Goal: Transaction & Acquisition: Purchase product/service

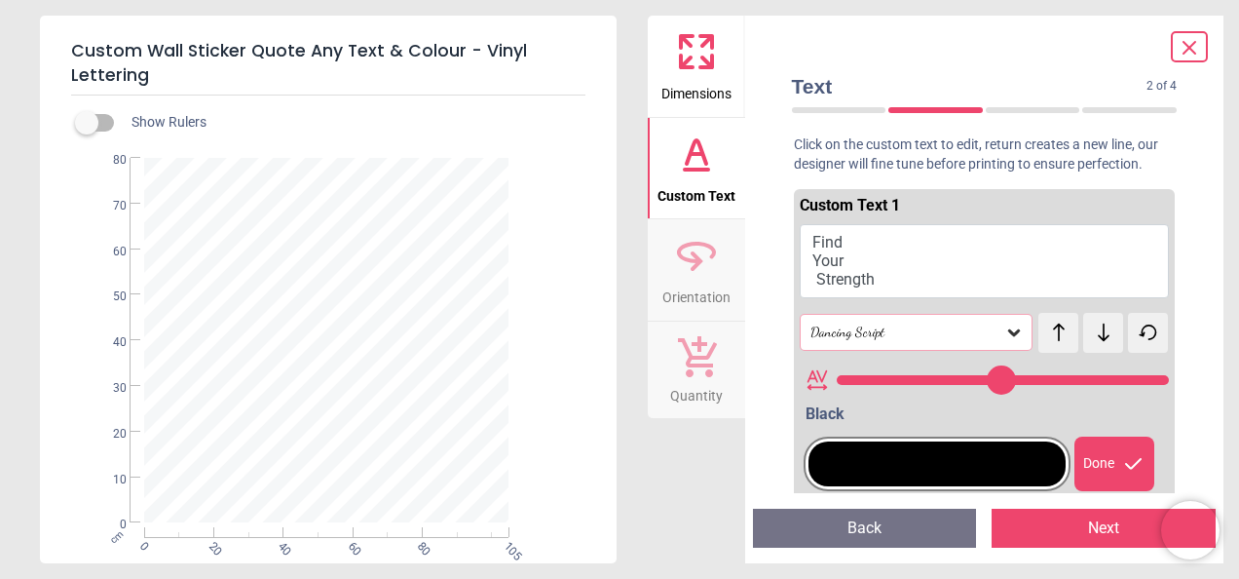
scroll to position [81, 0]
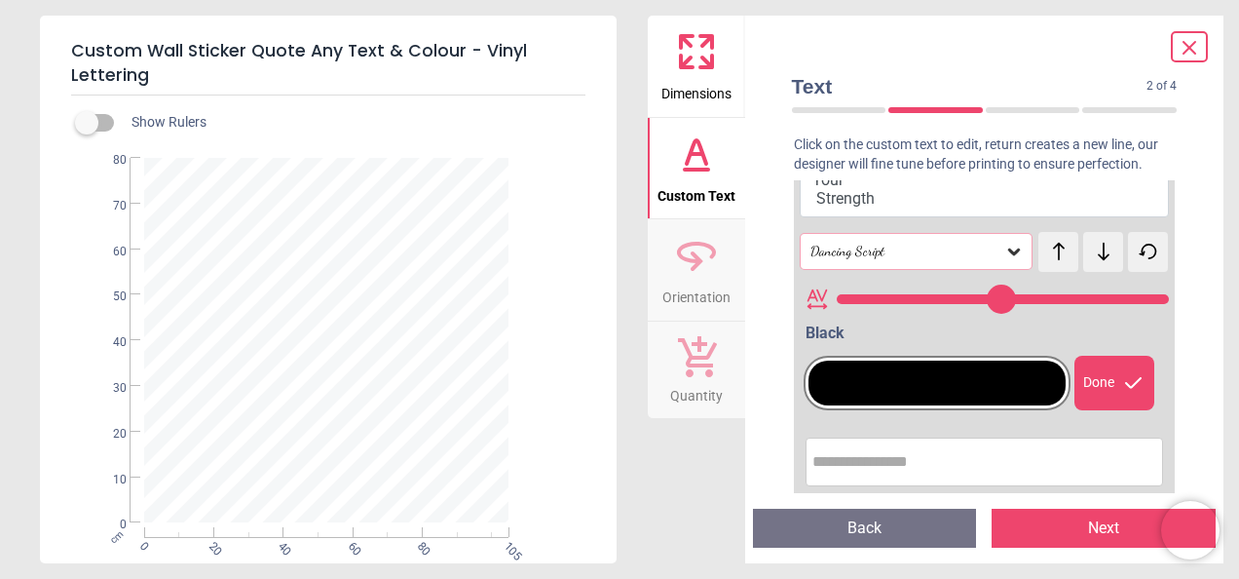
click at [967, 250] on div "Dancing Script" at bounding box center [907, 252] width 197 height 17
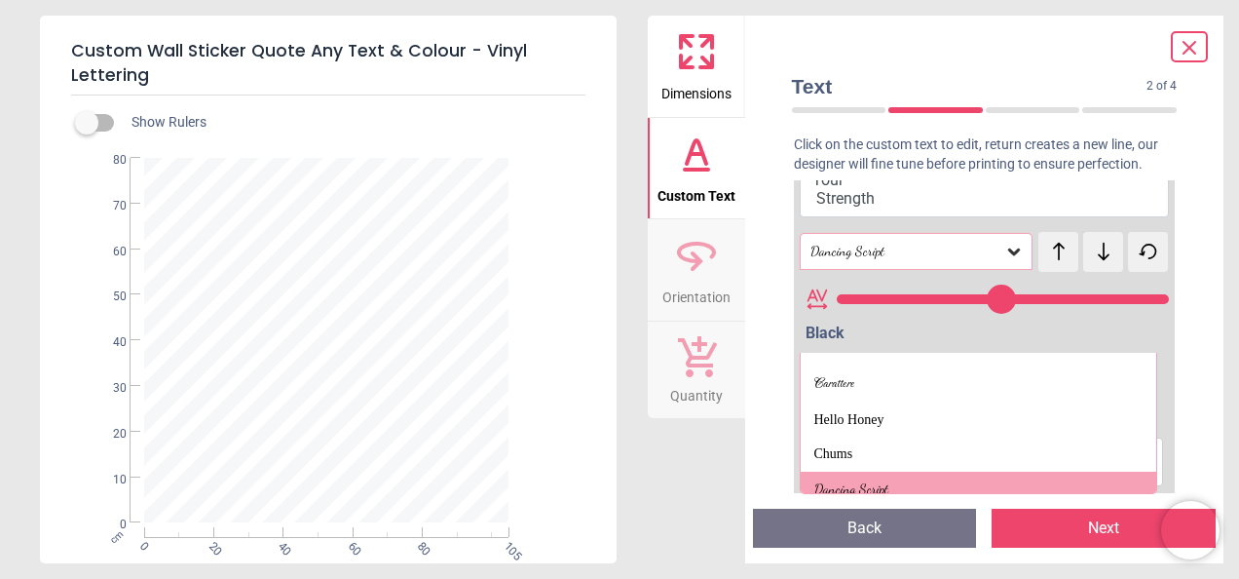
scroll to position [552, 0]
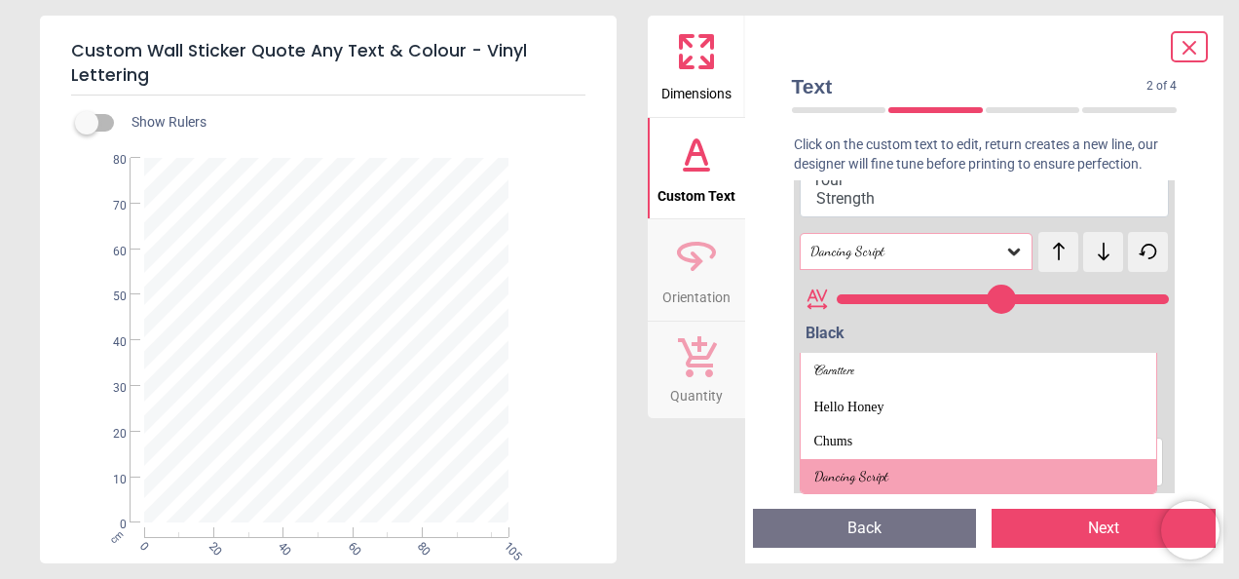
click at [894, 376] on div "Carattere" at bounding box center [979, 372] width 357 height 35
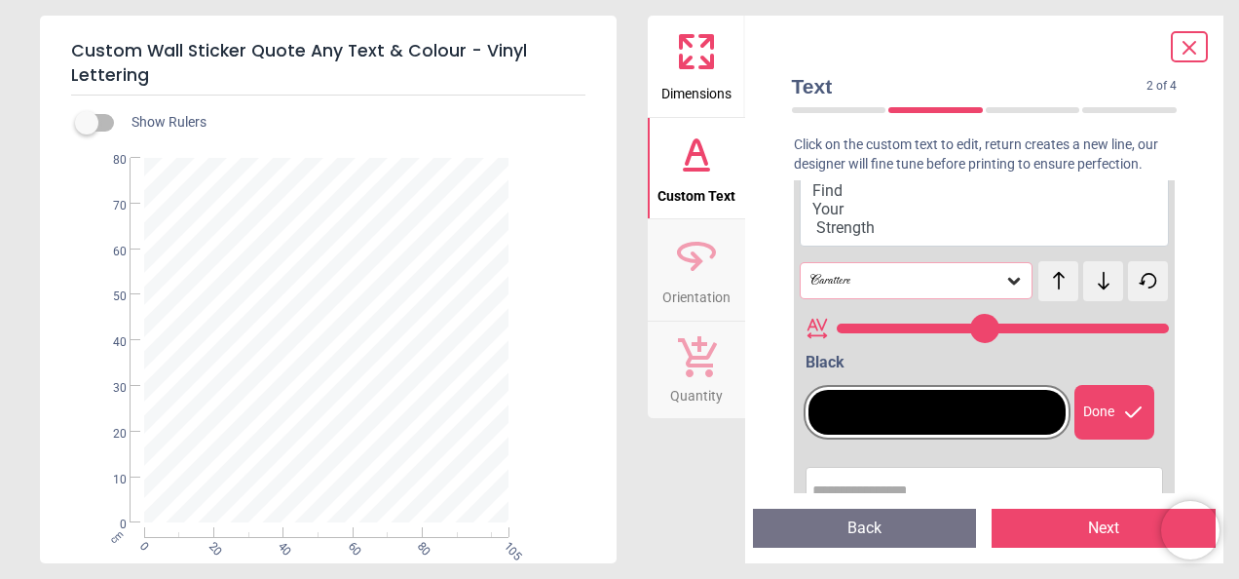
scroll to position [50, 0]
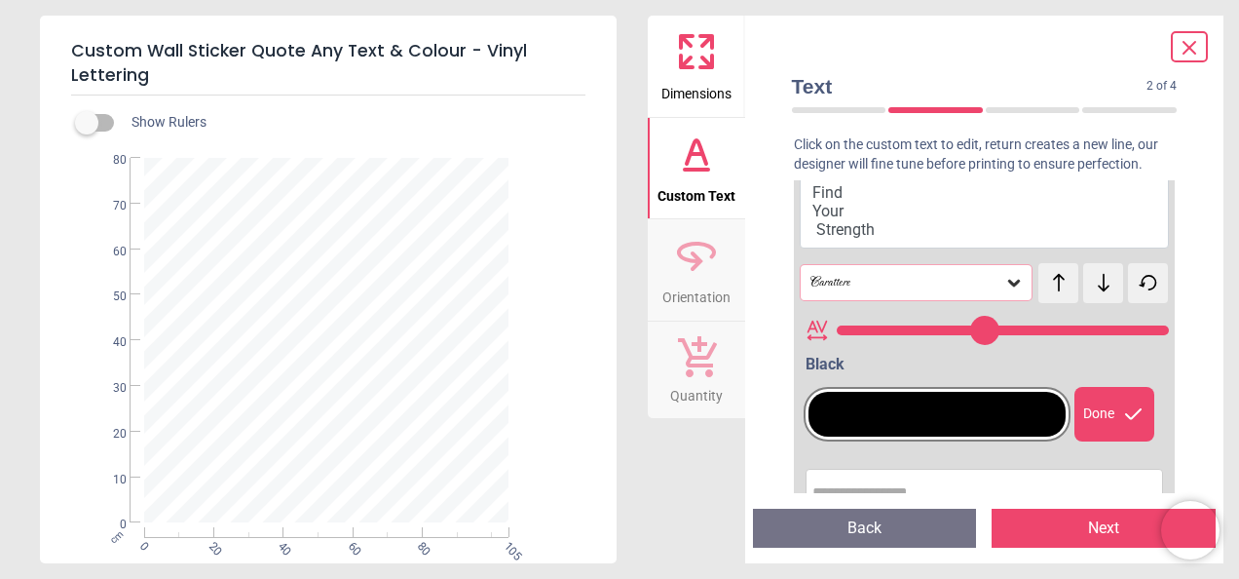
click at [937, 279] on div "Carattere" at bounding box center [907, 283] width 197 height 17
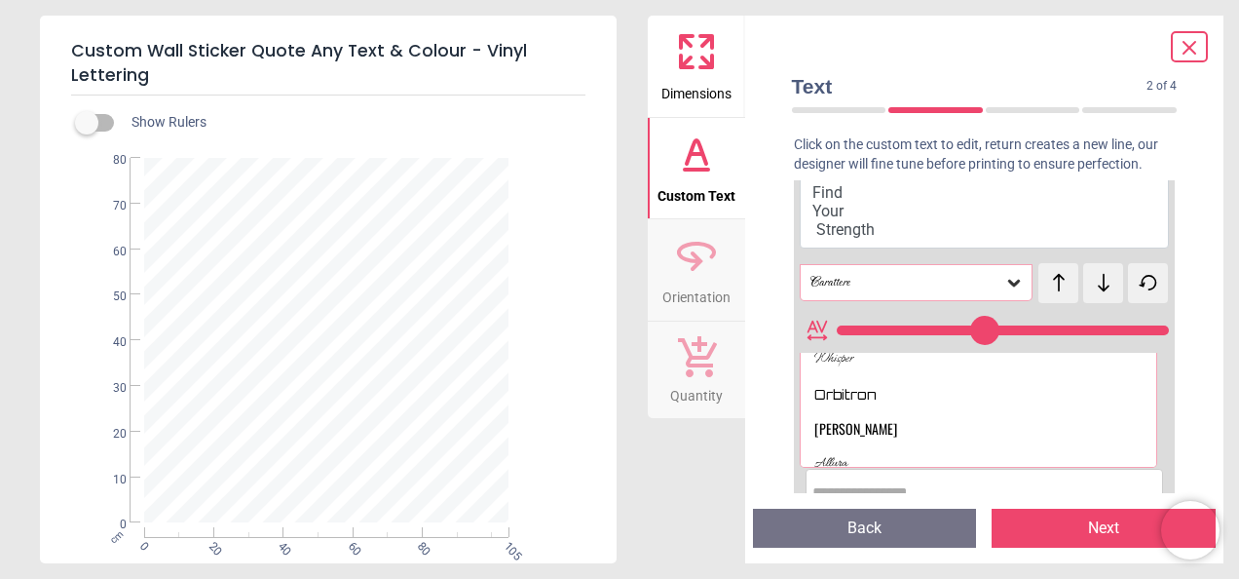
scroll to position [1325, 0]
click at [904, 370] on div "Whisper" at bounding box center [979, 362] width 357 height 35
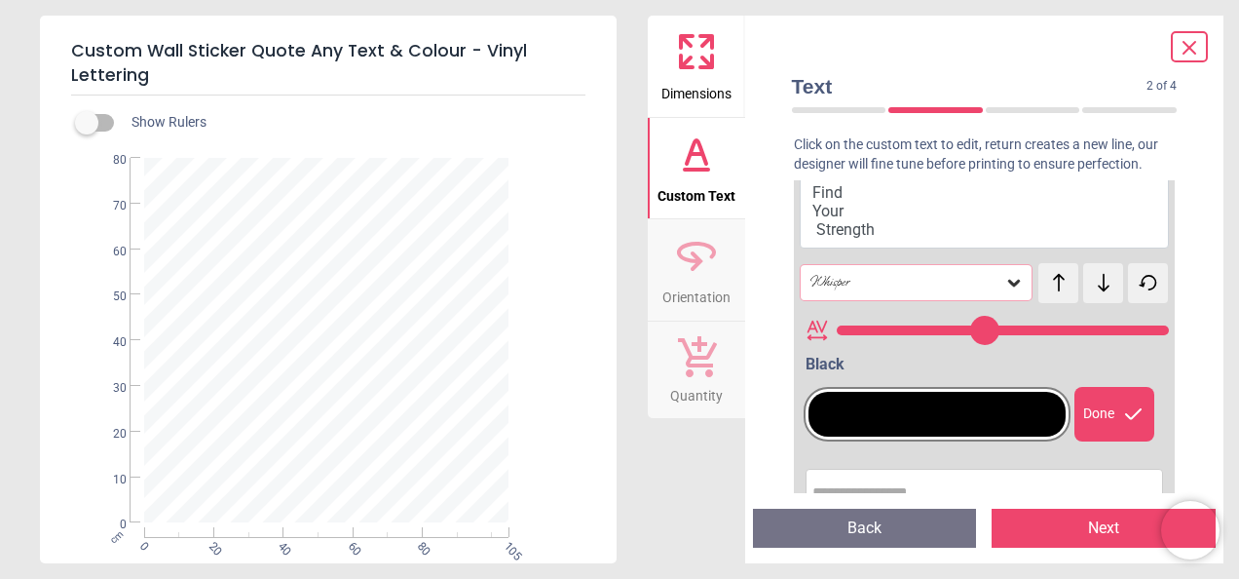
click at [951, 285] on div "Whisper" at bounding box center [907, 283] width 197 height 17
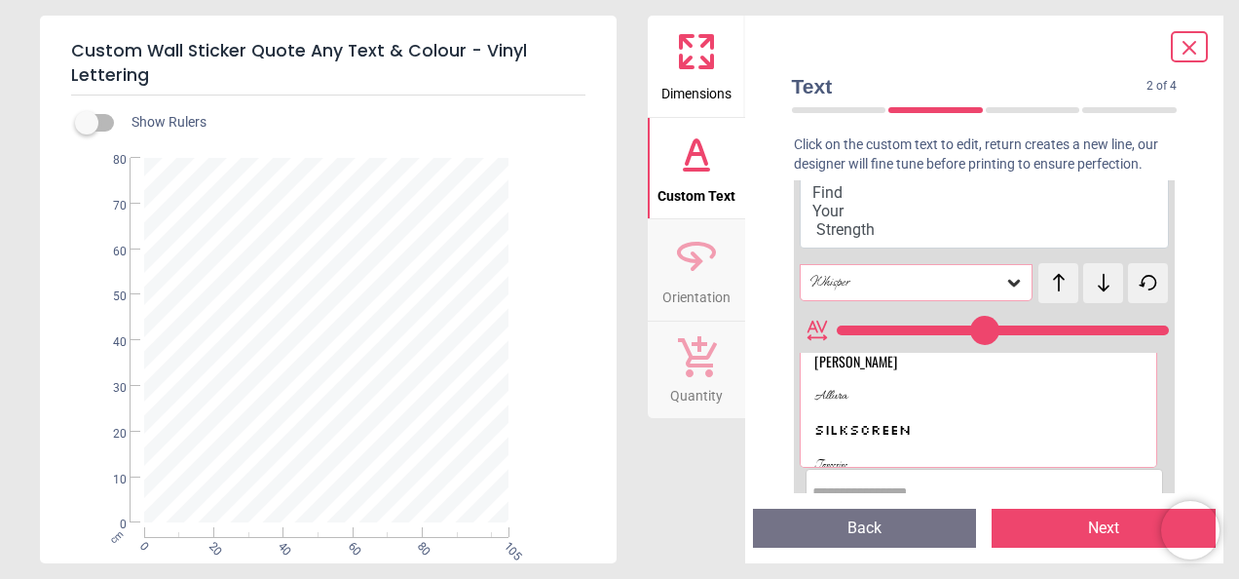
scroll to position [1397, 0]
click at [920, 381] on div "Allura" at bounding box center [979, 394] width 357 height 35
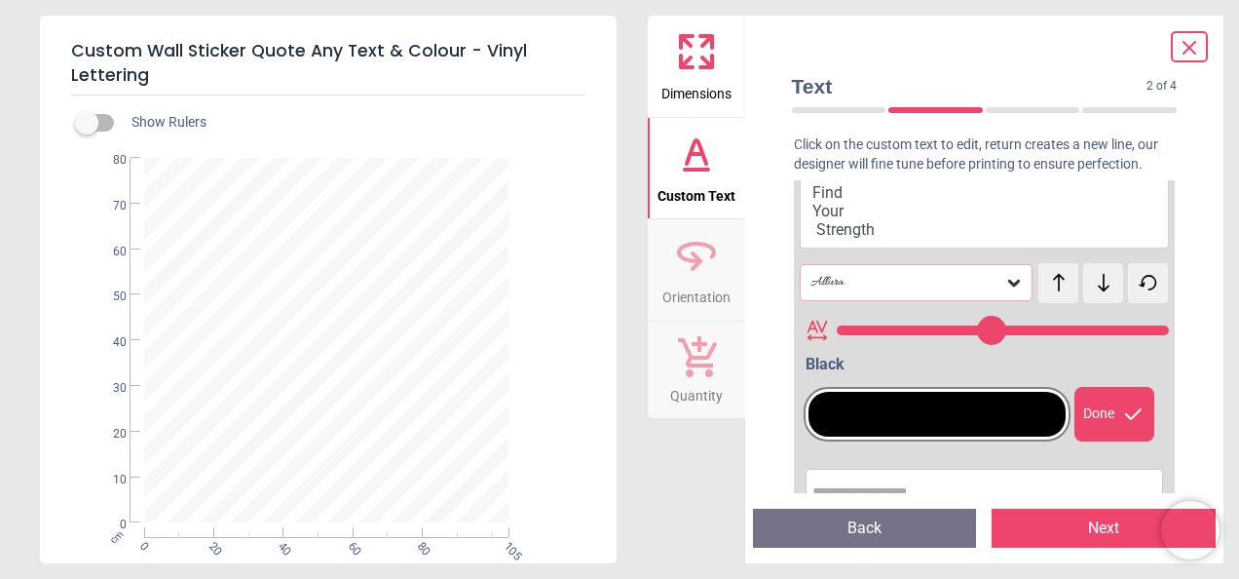
click at [960, 296] on div "Allura" at bounding box center [917, 282] width 234 height 37
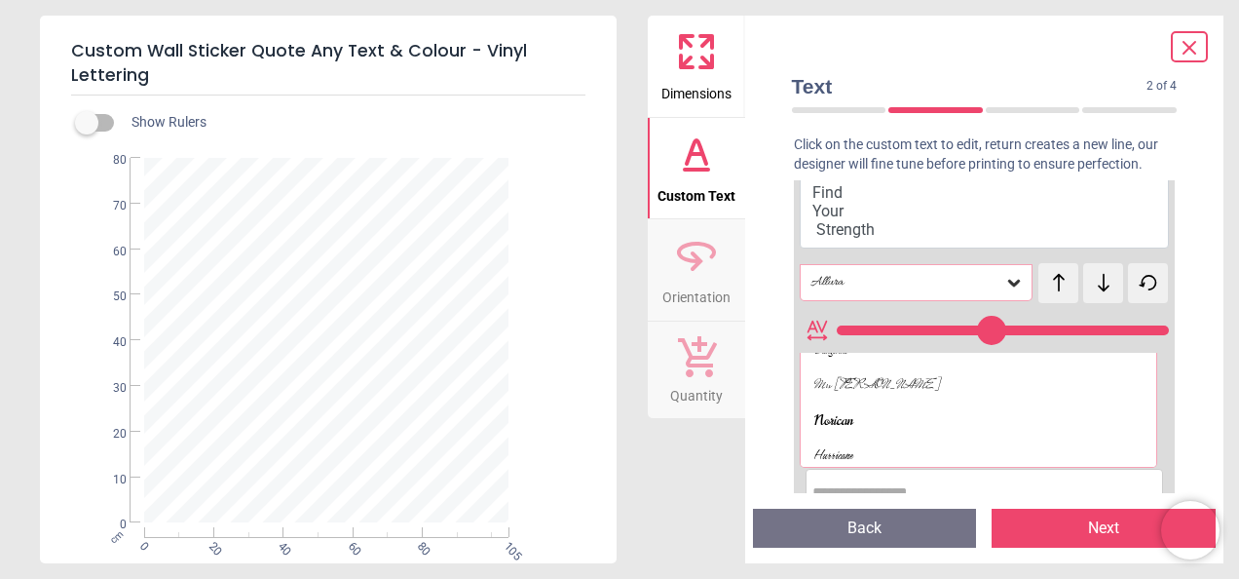
scroll to position [1509, 0]
click at [920, 386] on div "Mrs Saint Delafield" at bounding box center [979, 386] width 357 height 35
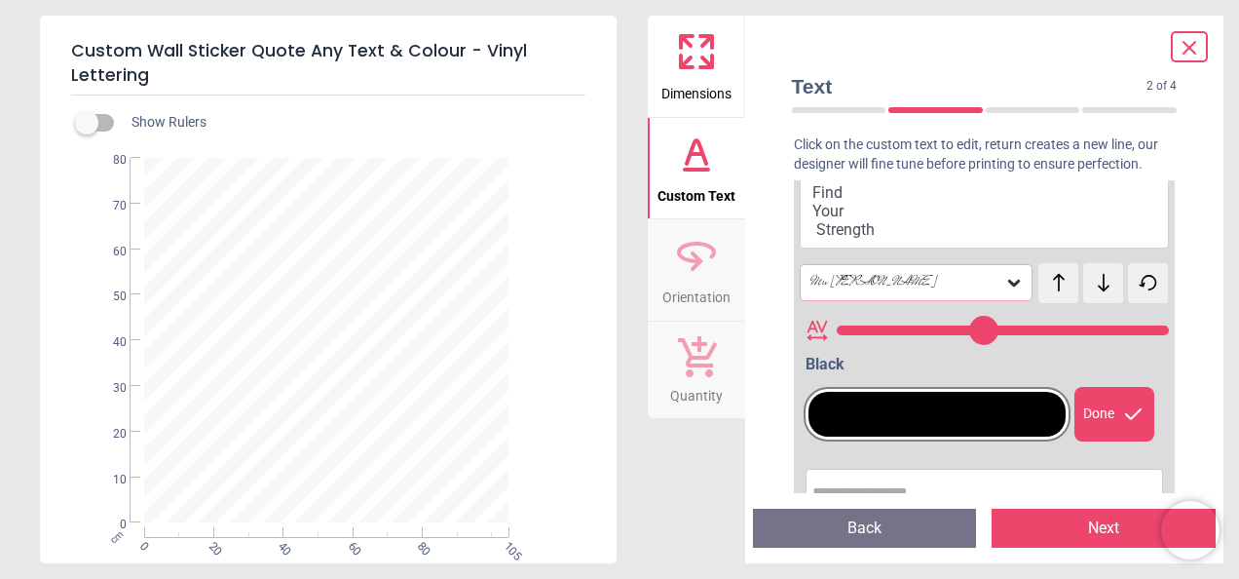
click at [939, 280] on div "Mrs Saint Delafield" at bounding box center [907, 283] width 197 height 17
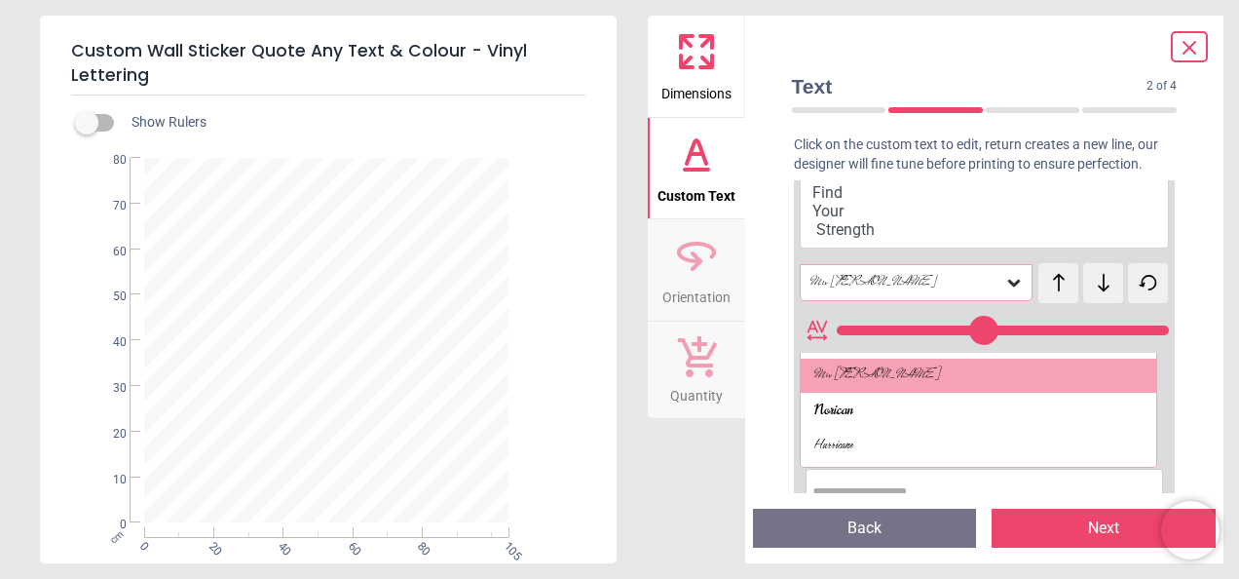
scroll to position [1520, 0]
click at [883, 444] on div "Hurricane" at bounding box center [979, 445] width 357 height 35
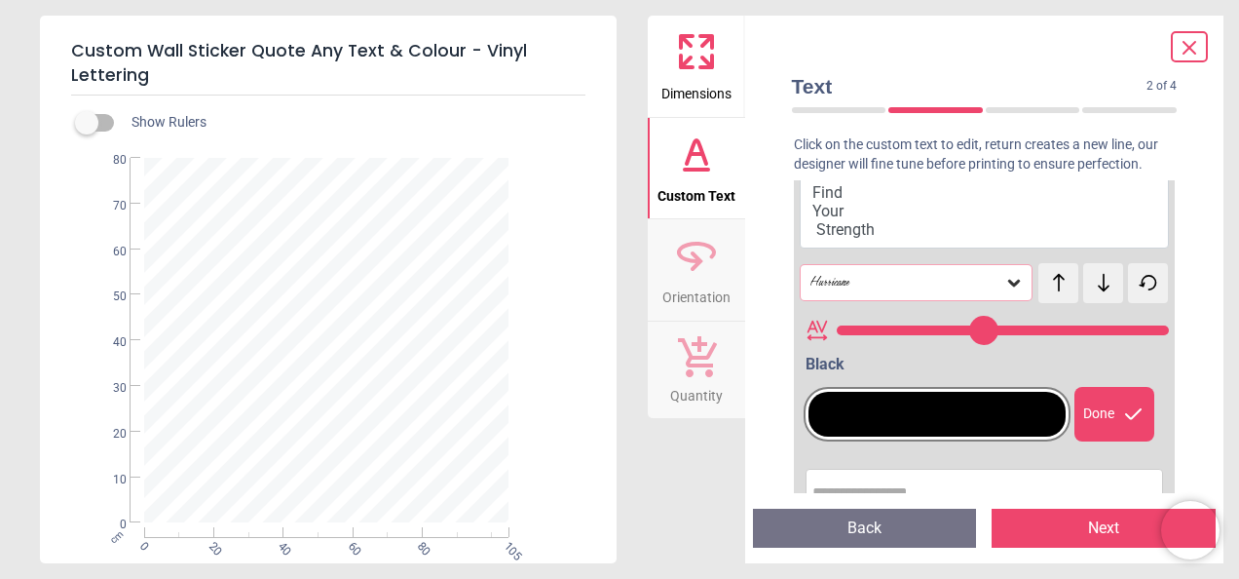
click at [929, 298] on div "Hurricane" at bounding box center [917, 282] width 234 height 37
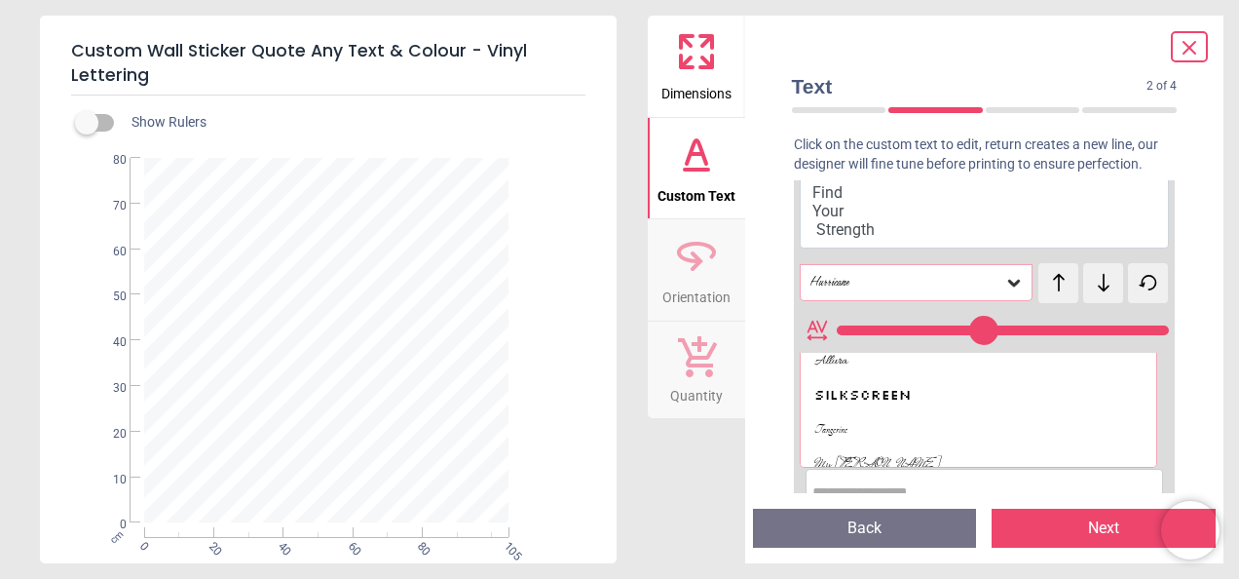
scroll to position [1515, 0]
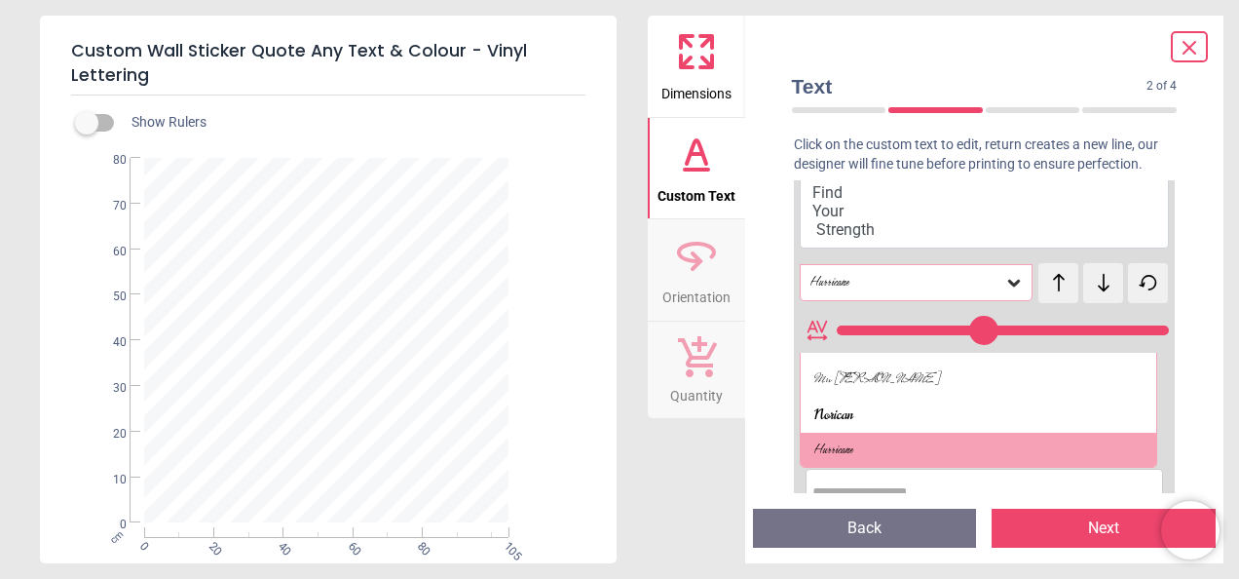
click at [911, 415] on div "Norican" at bounding box center [979, 415] width 357 height 35
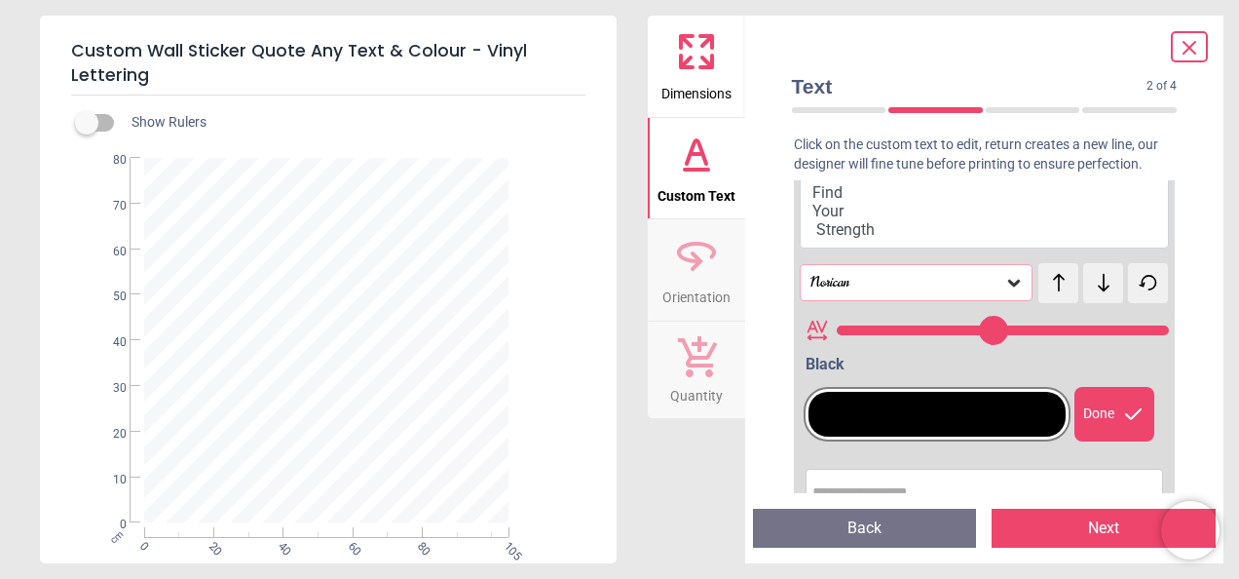
click at [953, 277] on div "Norican" at bounding box center [907, 283] width 197 height 17
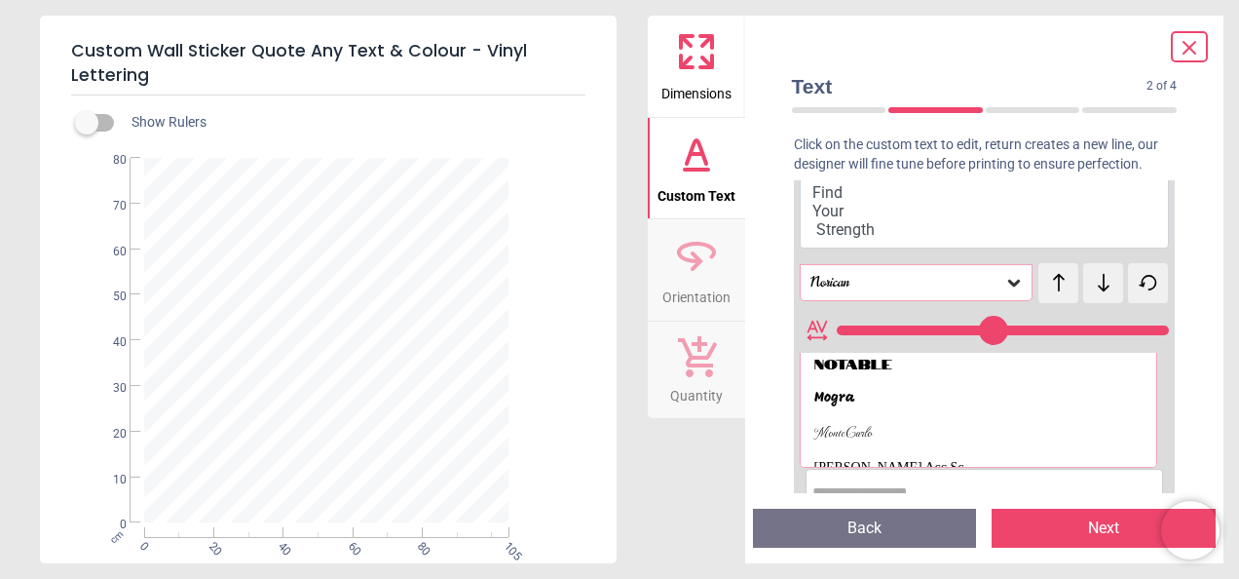
scroll to position [1670, 0]
click at [896, 398] on div "Mogra" at bounding box center [979, 399] width 357 height 35
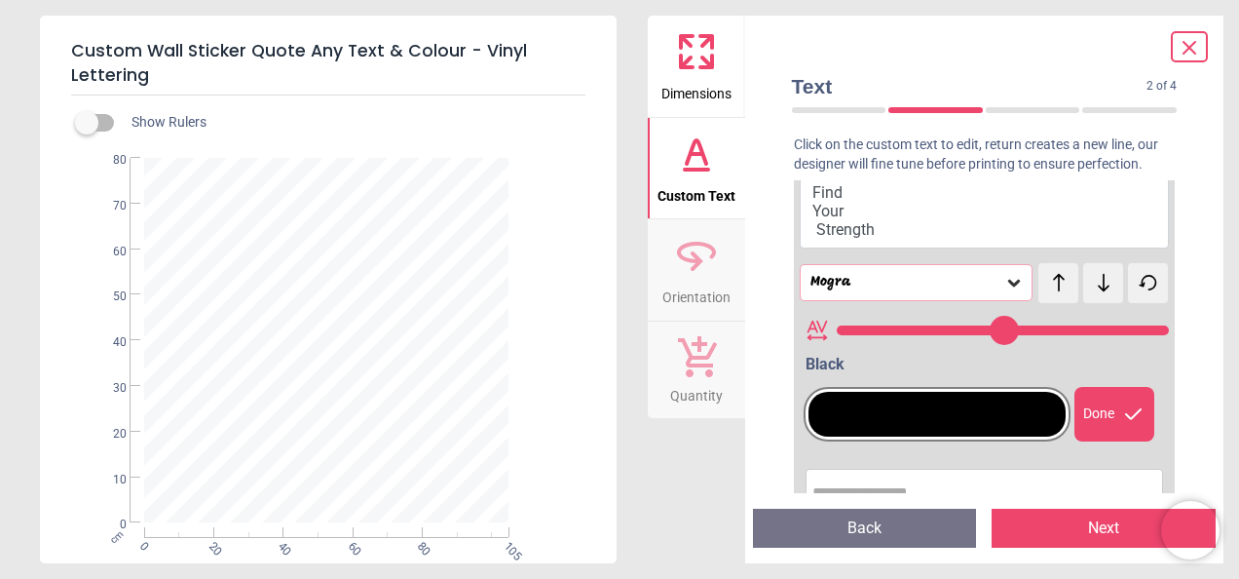
click at [929, 293] on div "Mogra" at bounding box center [917, 282] width 234 height 37
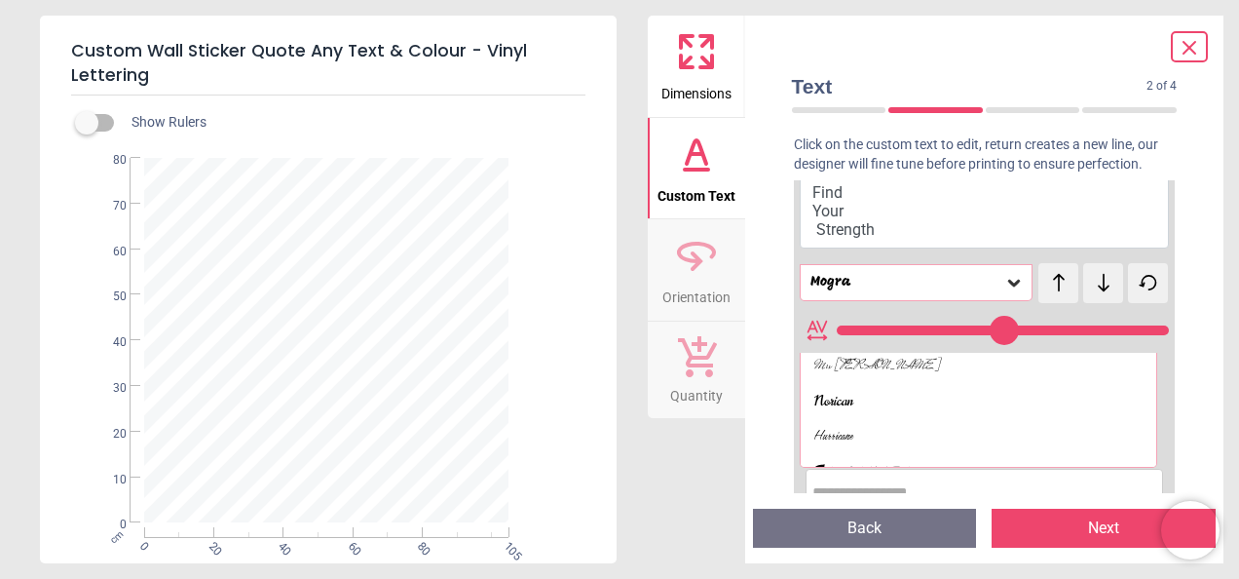
scroll to position [1619, 0]
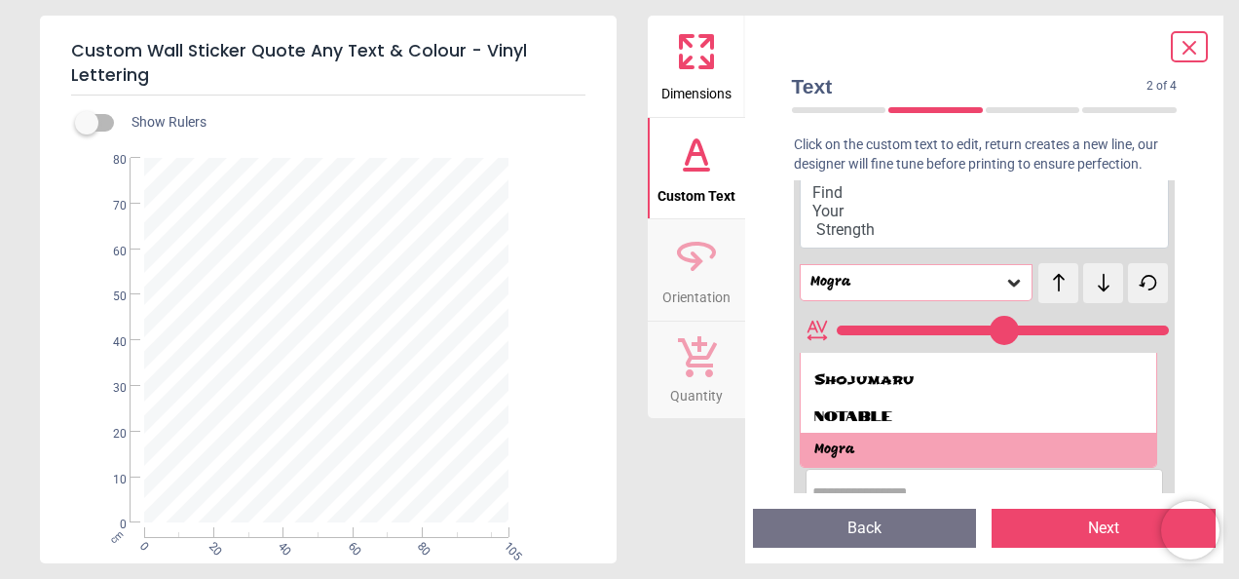
click at [932, 290] on div "Mogra" at bounding box center [917, 282] width 234 height 37
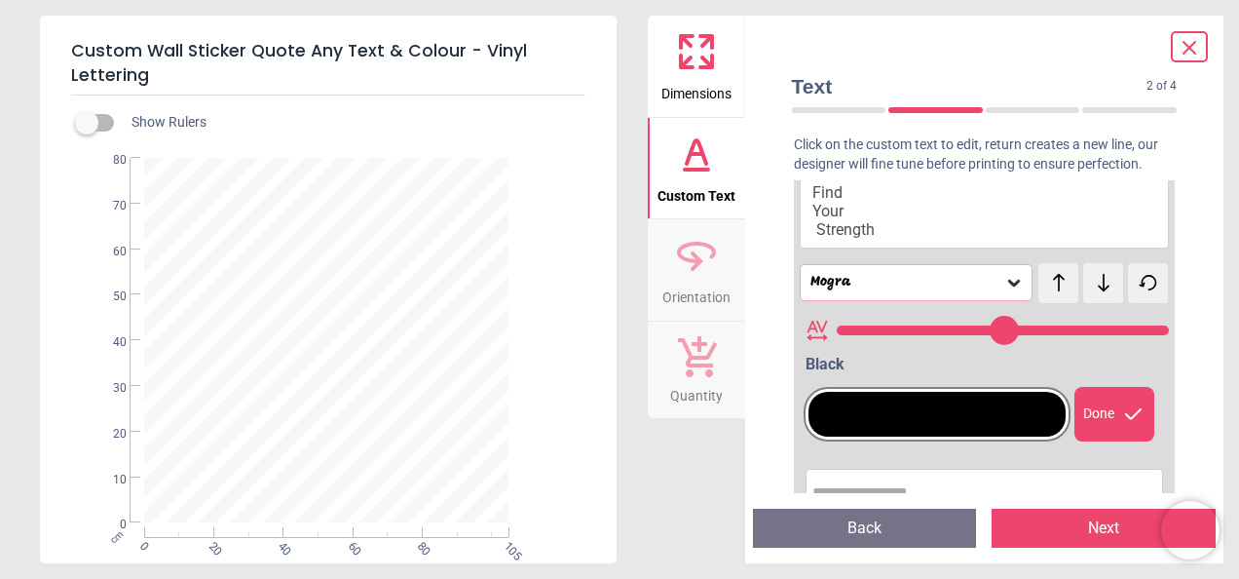
drag, startPoint x: 932, startPoint y: 290, endPoint x: 965, endPoint y: 269, distance: 39.5
click at [965, 269] on div "Mogra" at bounding box center [917, 282] width 234 height 37
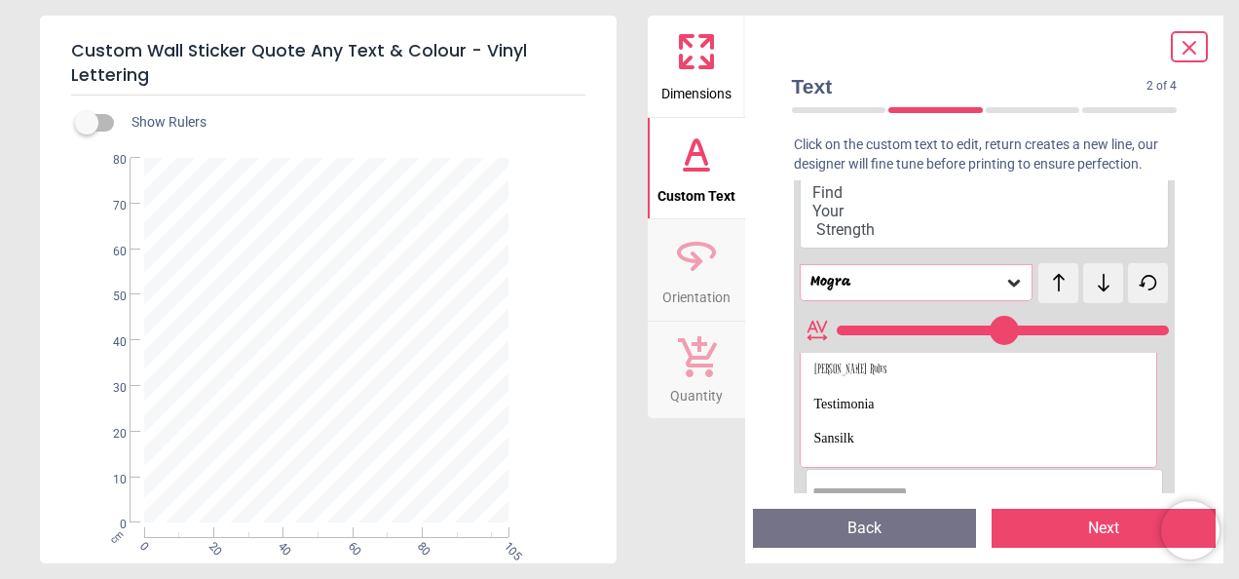
scroll to position [1908, 0]
click at [891, 436] on div "Sansilk" at bounding box center [979, 438] width 357 height 35
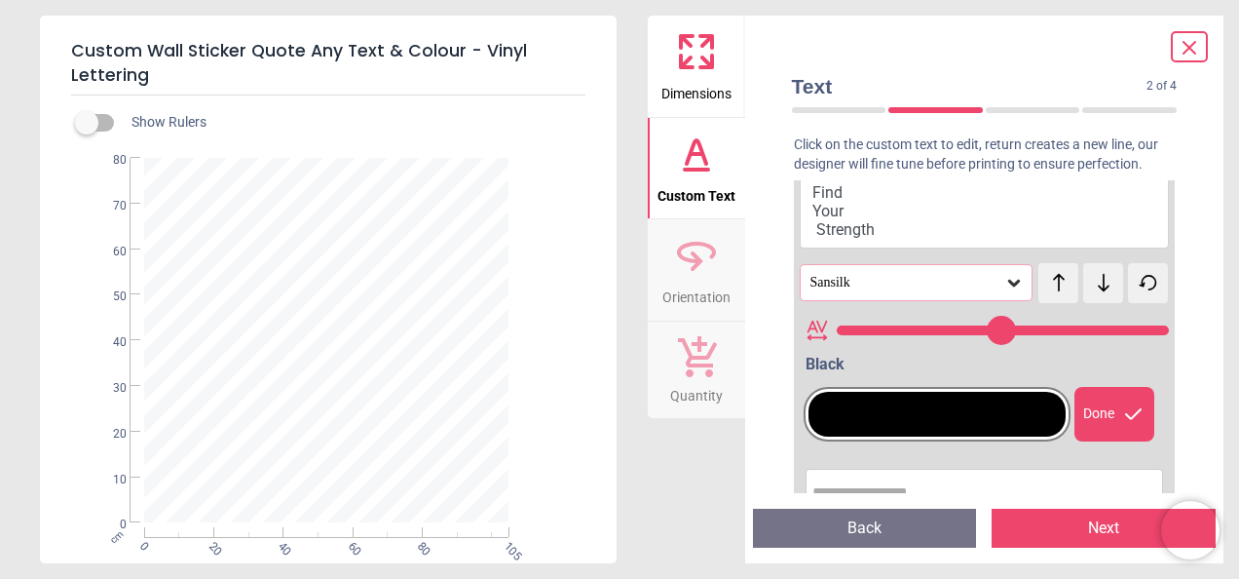
click at [980, 269] on div "Sansilk" at bounding box center [917, 282] width 234 height 37
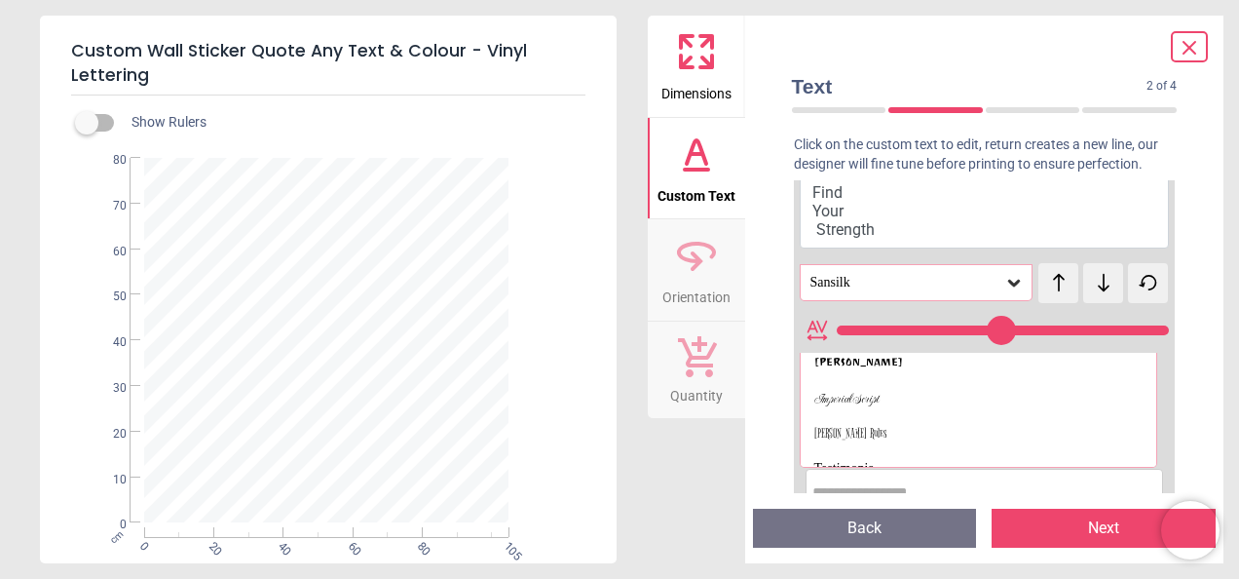
scroll to position [1897, 0]
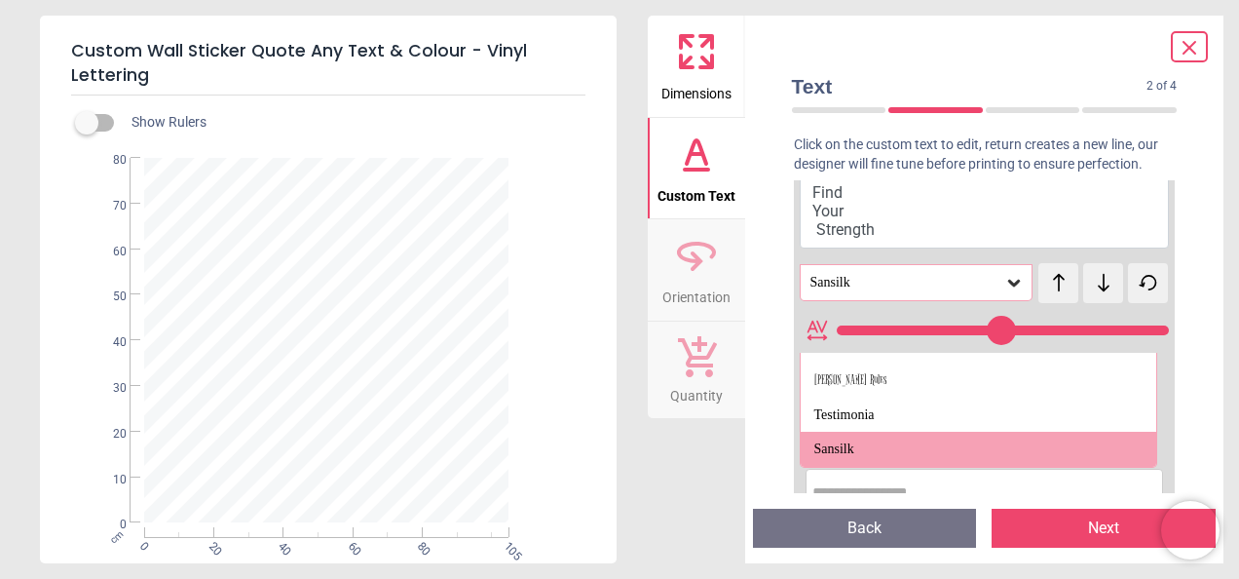
click at [896, 403] on div "Testimonia" at bounding box center [979, 415] width 357 height 35
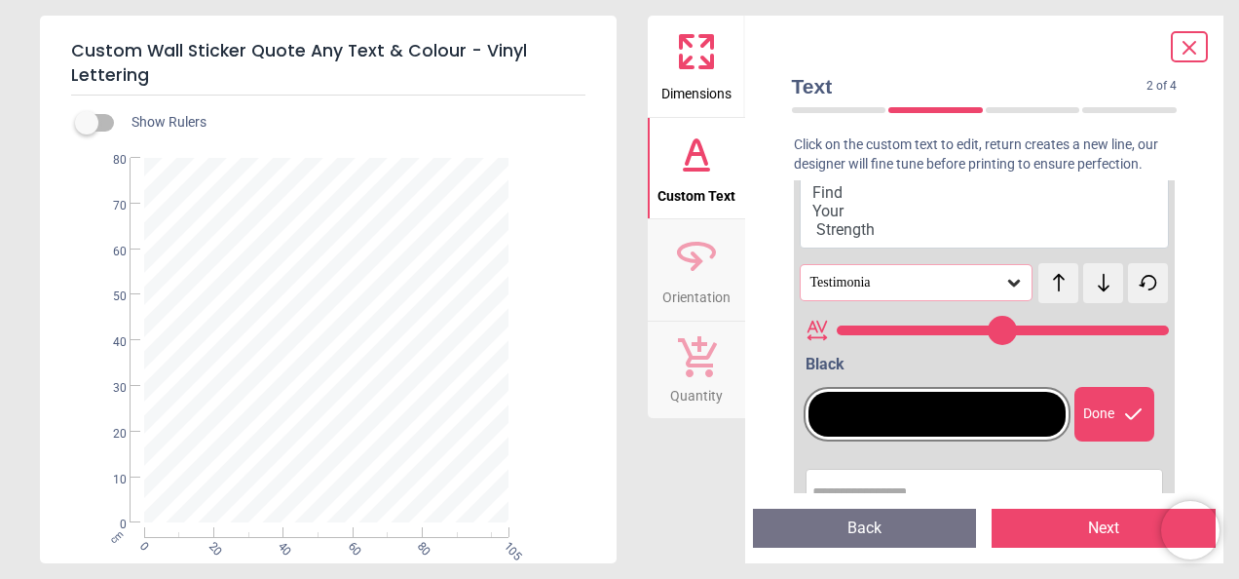
click at [945, 286] on div "Testimonia" at bounding box center [907, 283] width 197 height 17
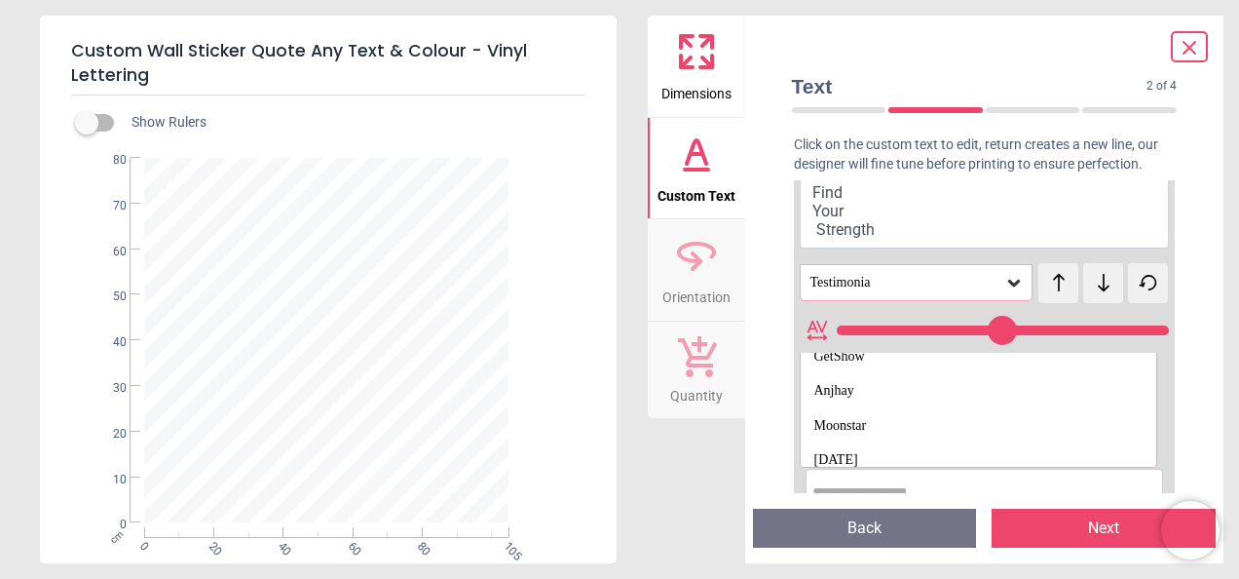
scroll to position [2061, 0]
click at [902, 419] on div "Moonstar" at bounding box center [979, 424] width 357 height 35
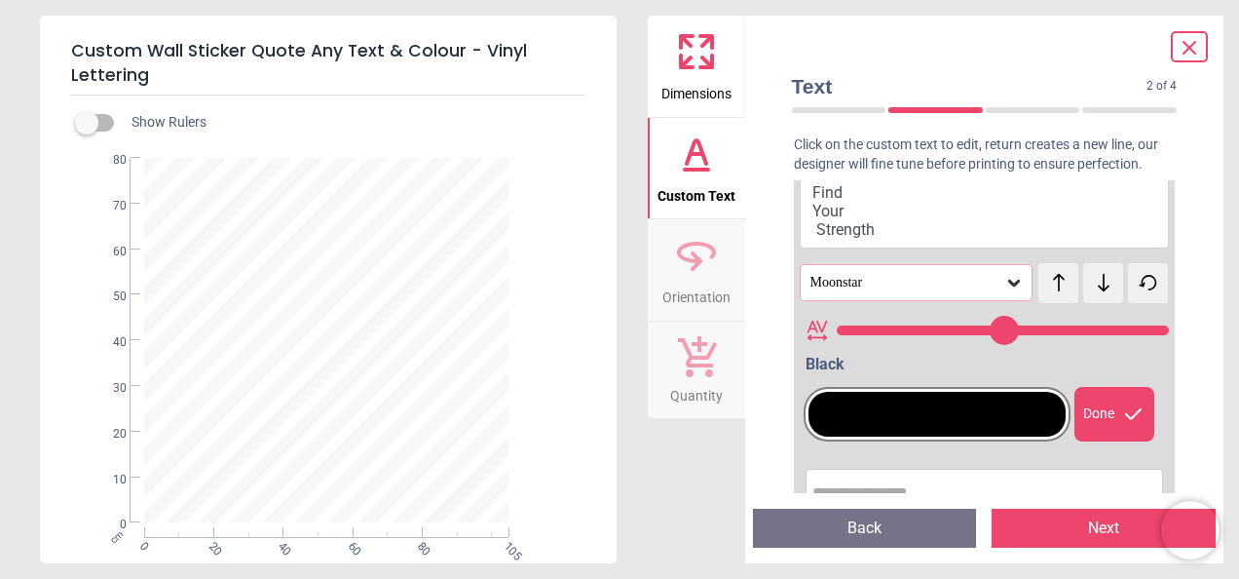
click at [953, 288] on div "Moonstar" at bounding box center [907, 283] width 197 height 17
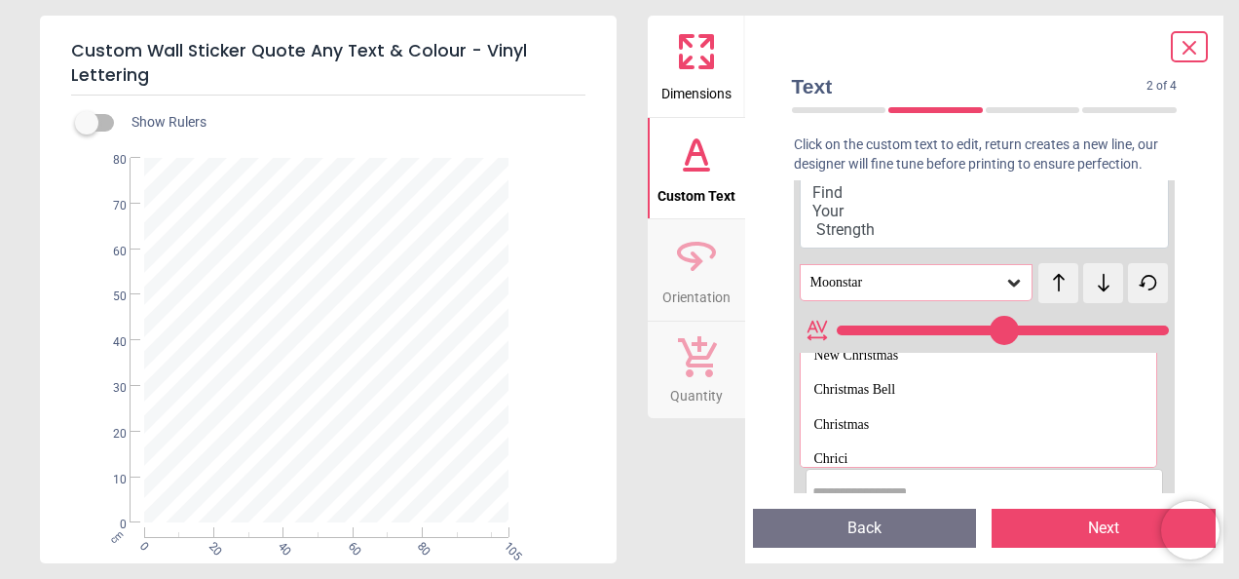
scroll to position [2244, 0]
type input "**"
drag, startPoint x: 1140, startPoint y: 328, endPoint x: 1238, endPoint y: 340, distance: 99.1
click at [1170, 335] on input "range" at bounding box center [1003, 330] width 333 height 10
click at [1005, 287] on icon at bounding box center [1014, 282] width 19 height 19
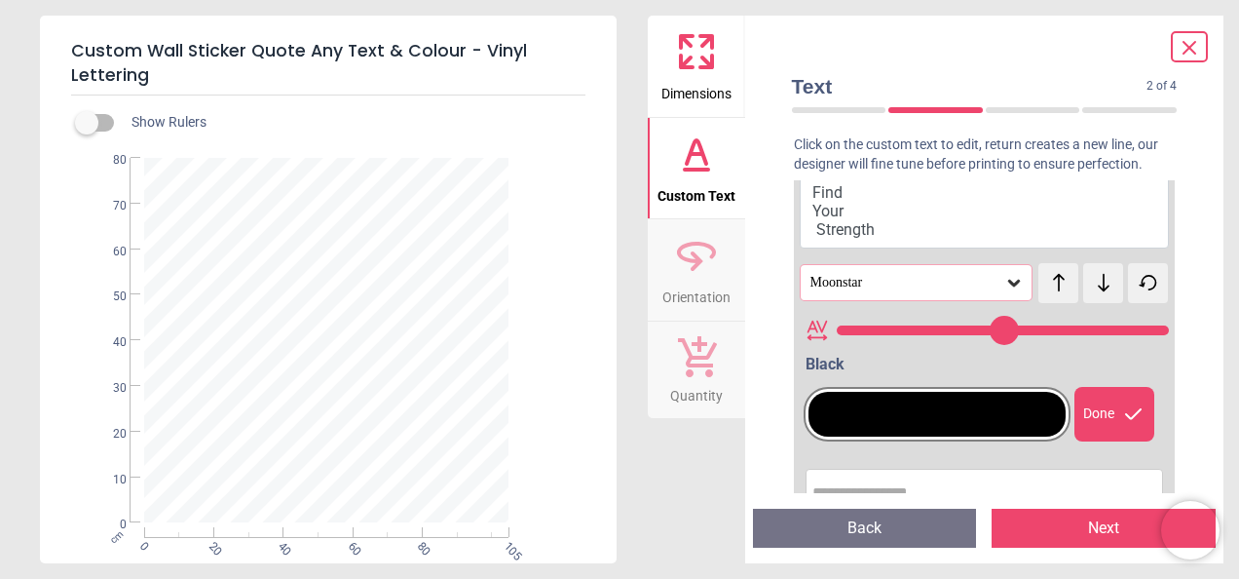
click at [723, 99] on span "Dimensions" at bounding box center [697, 89] width 70 height 29
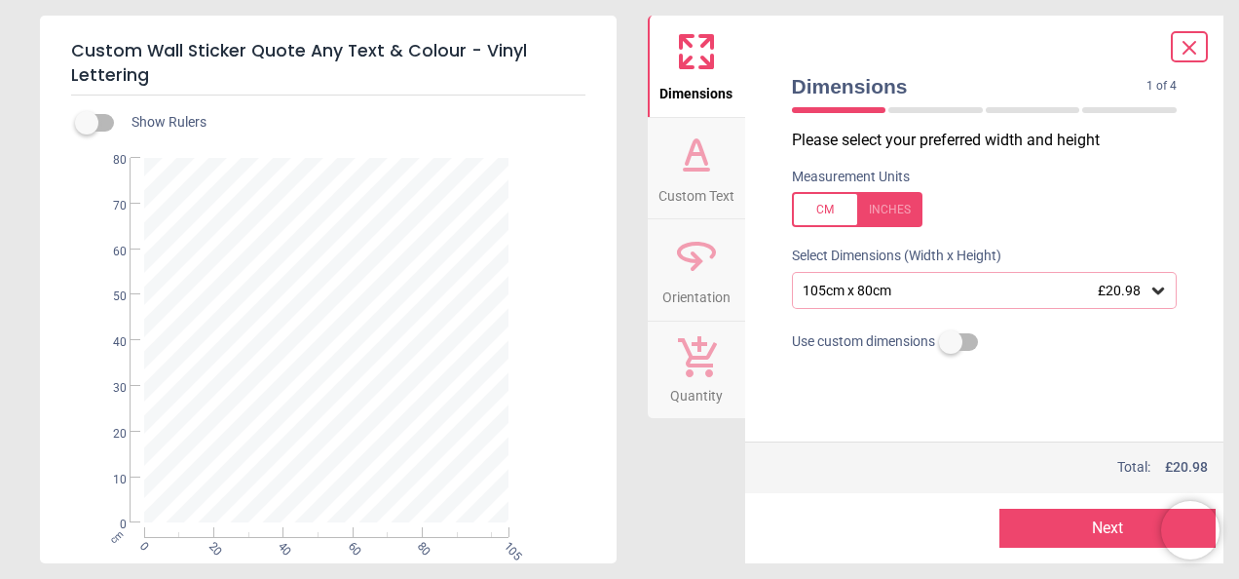
click at [1157, 277] on div "105cm x 80cm £20.98" at bounding box center [985, 290] width 386 height 37
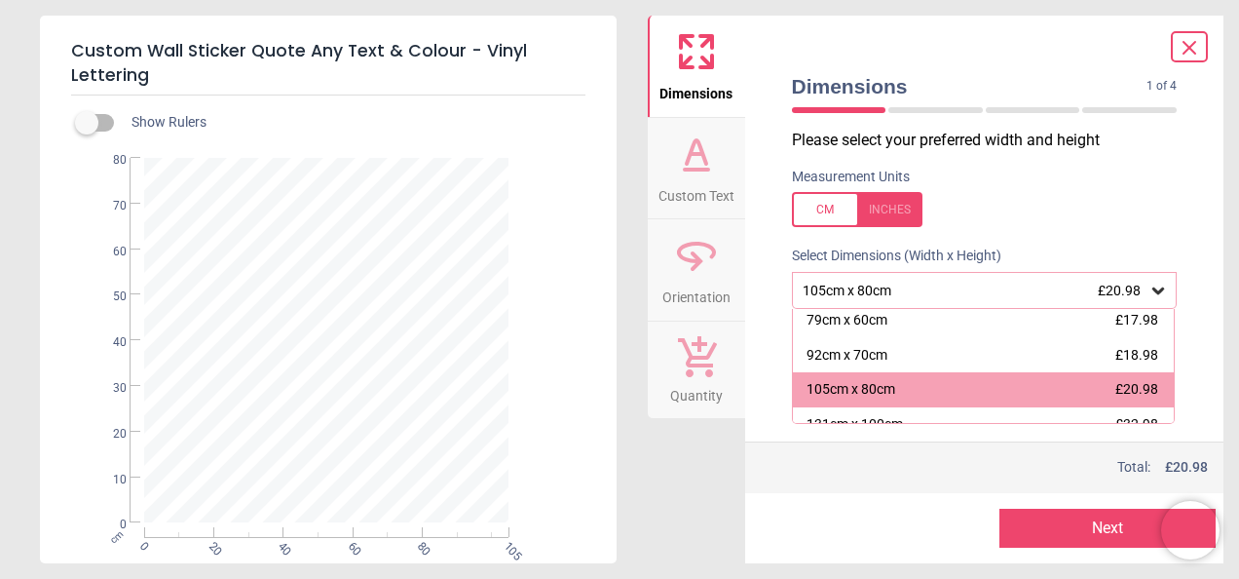
scroll to position [111, 0]
click at [965, 187] on div "Measurement Units" at bounding box center [985, 198] width 417 height 76
click at [1226, 341] on div "Custom Wall Sticker Quote Any Text & Colour - Vinyl Lettering Show Rulers New P…" at bounding box center [619, 289] width 1239 height 579
click at [1207, 356] on div "Dimensions 1 of 4 1 of 5 Please select your preferred width and height Measurem…" at bounding box center [984, 290] width 479 height 548
click at [1098, 534] on button "Next" at bounding box center [1108, 528] width 216 height 39
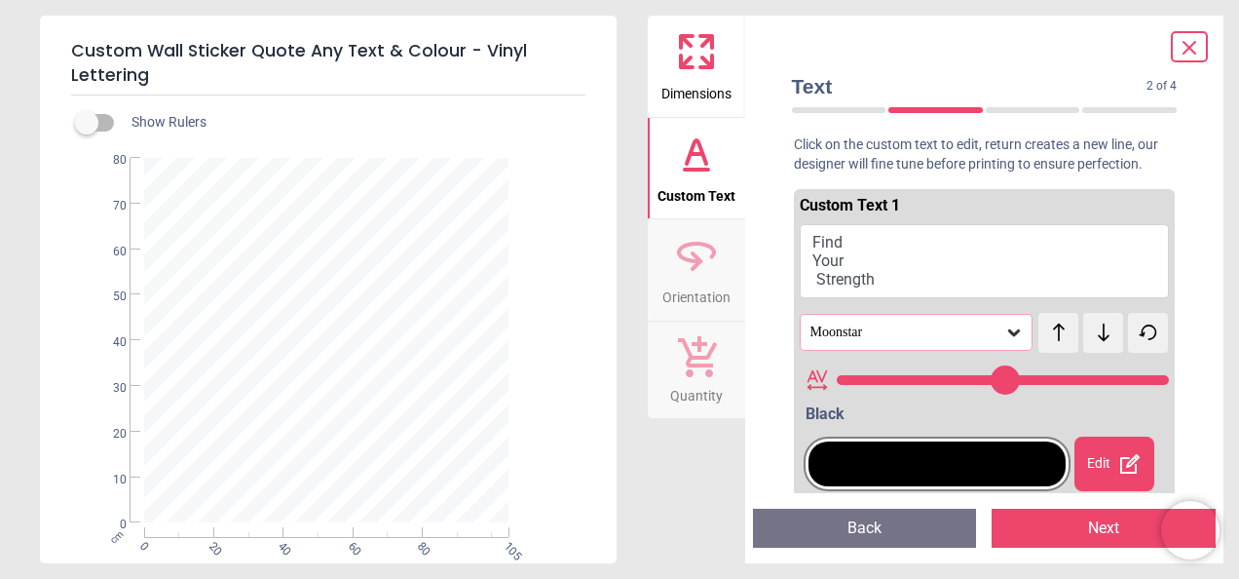
click at [1005, 337] on icon at bounding box center [1014, 332] width 19 height 19
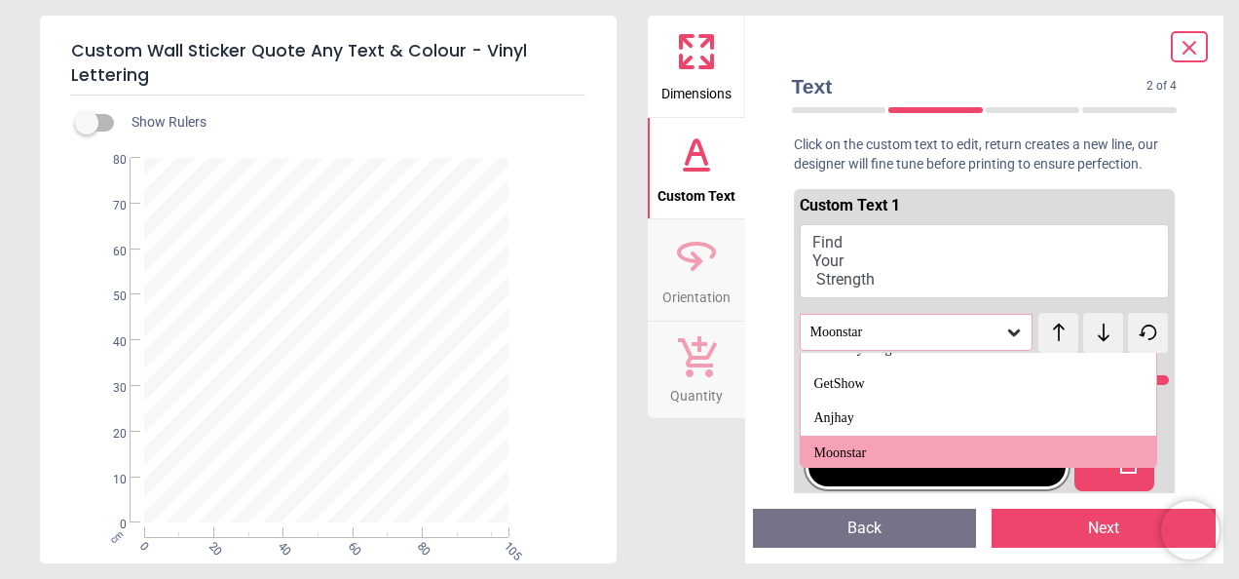
scroll to position [2036, 0]
click at [969, 405] on div "Anjhay" at bounding box center [979, 415] width 357 height 35
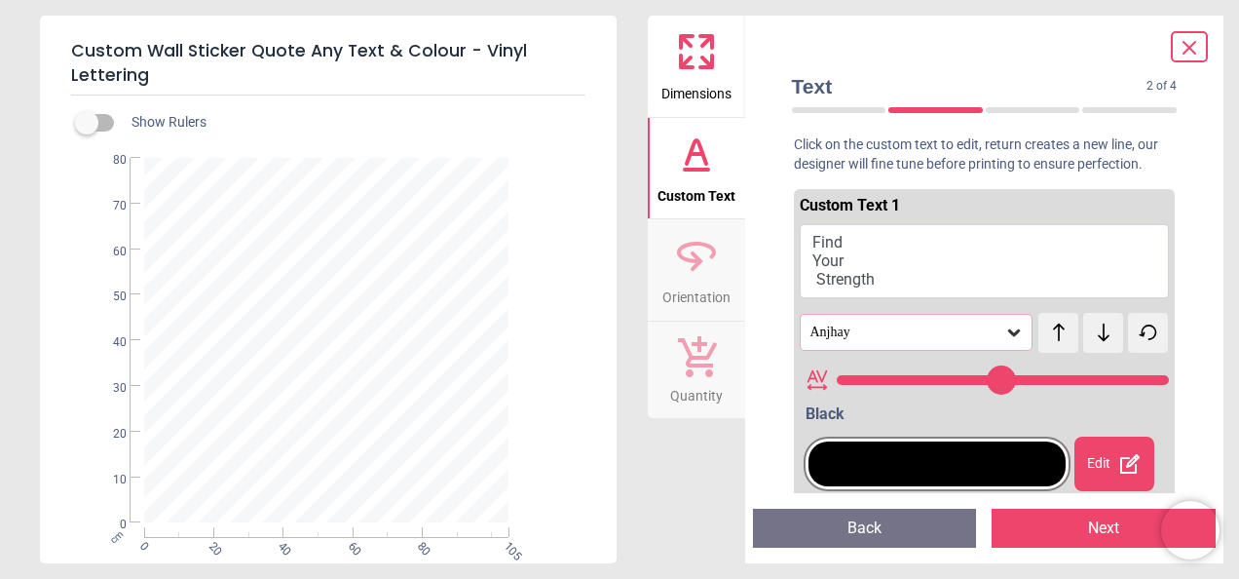
click at [972, 337] on div "Anjhay" at bounding box center [907, 332] width 197 height 17
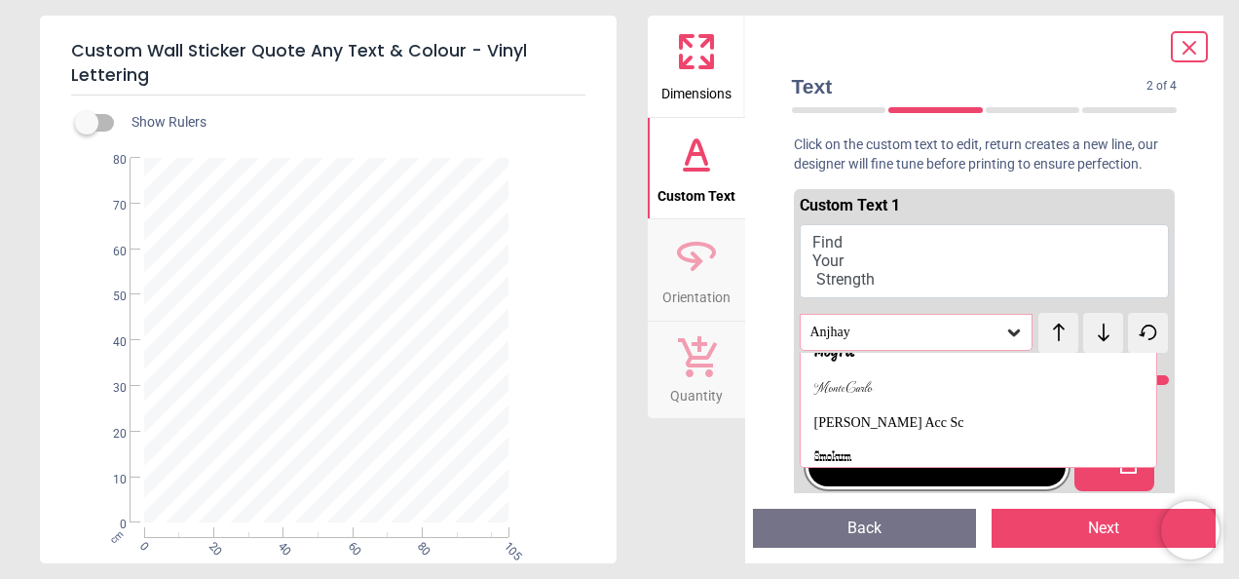
scroll to position [2001, 0]
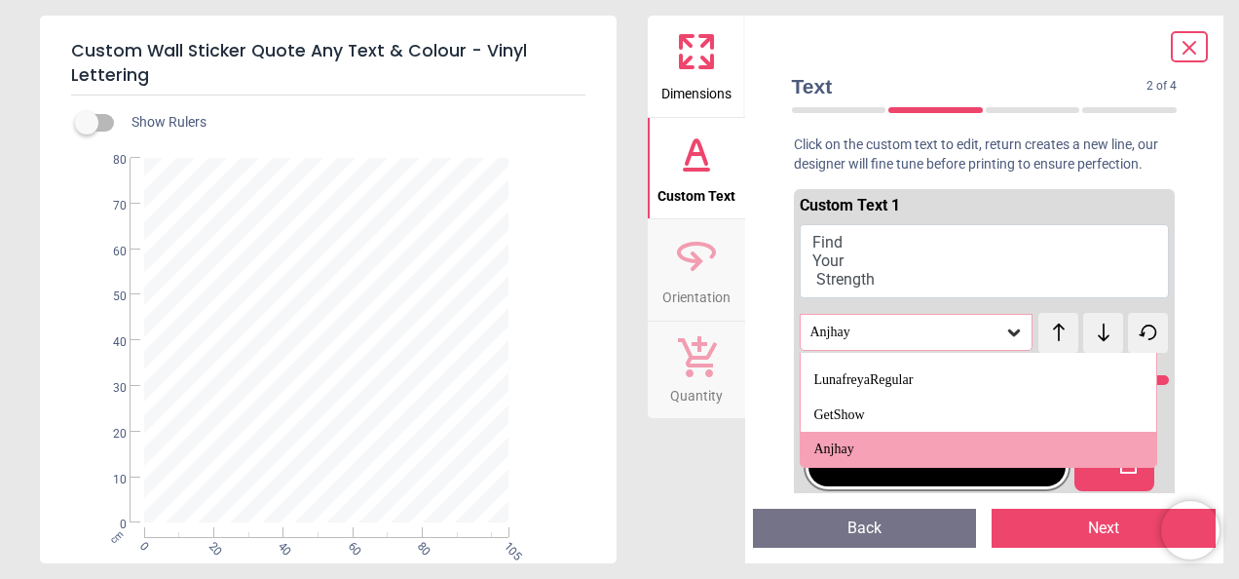
click at [971, 382] on div "LunafreyaRegular" at bounding box center [979, 379] width 357 height 35
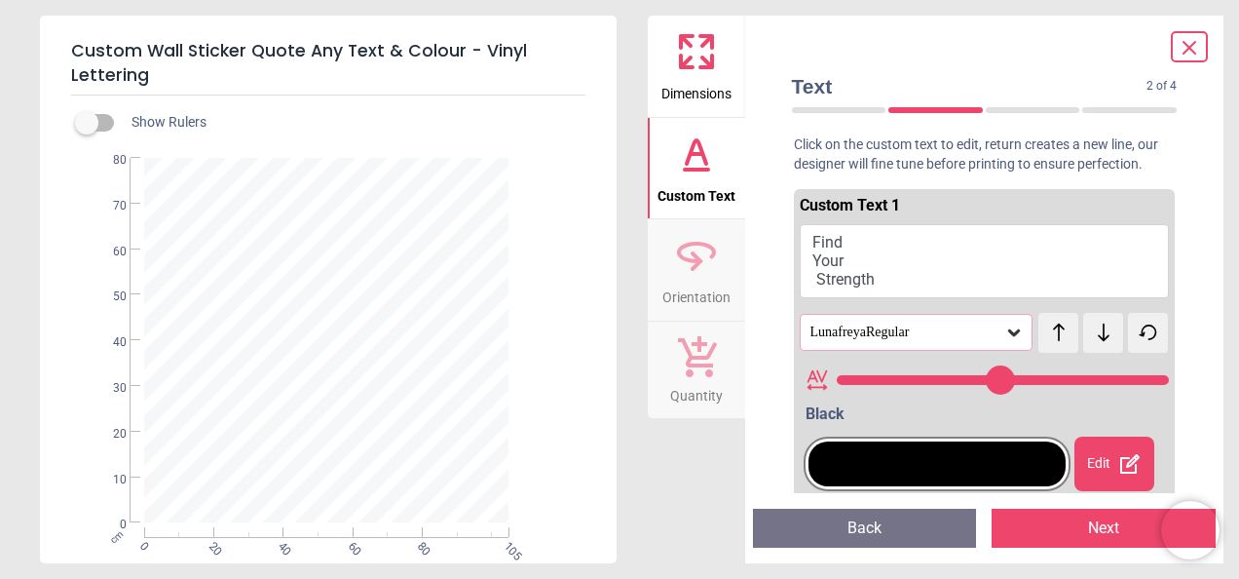
click at [990, 341] on div "LunafreyaRegular" at bounding box center [917, 332] width 234 height 37
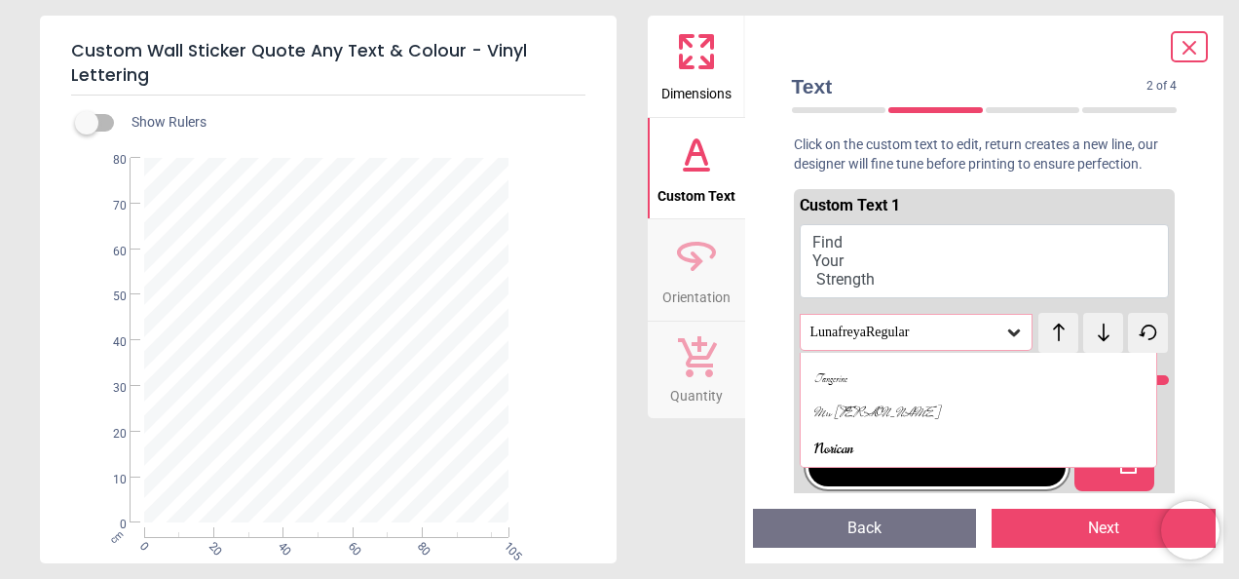
scroll to position [1931, 0]
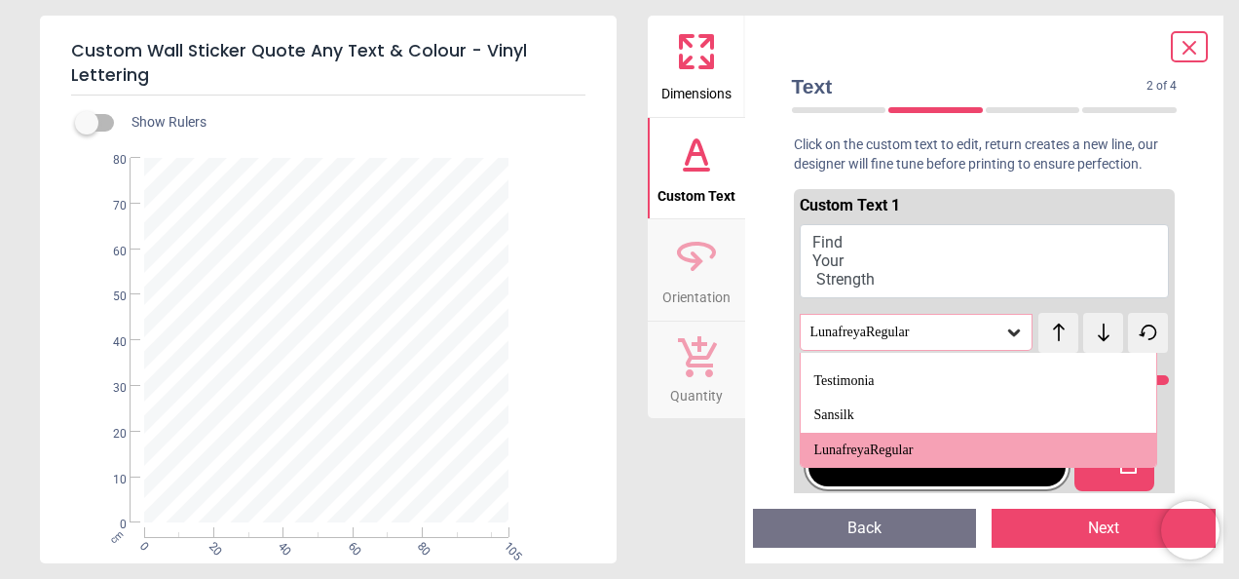
click at [972, 402] on div "Sansilk" at bounding box center [979, 415] width 357 height 35
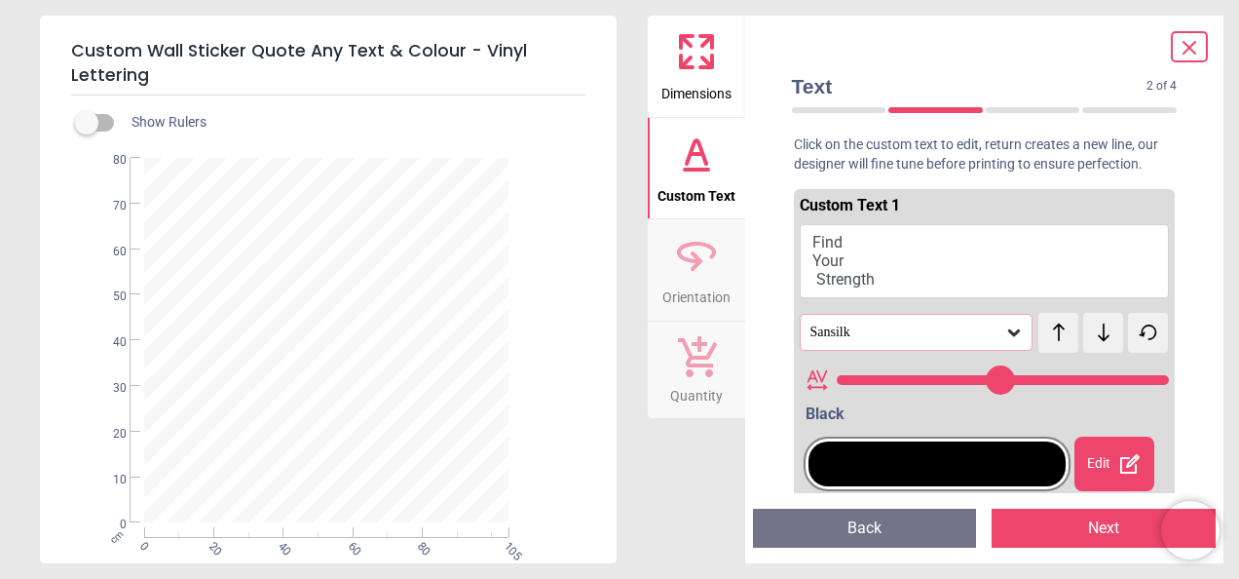
click at [1005, 337] on icon at bounding box center [1014, 332] width 19 height 19
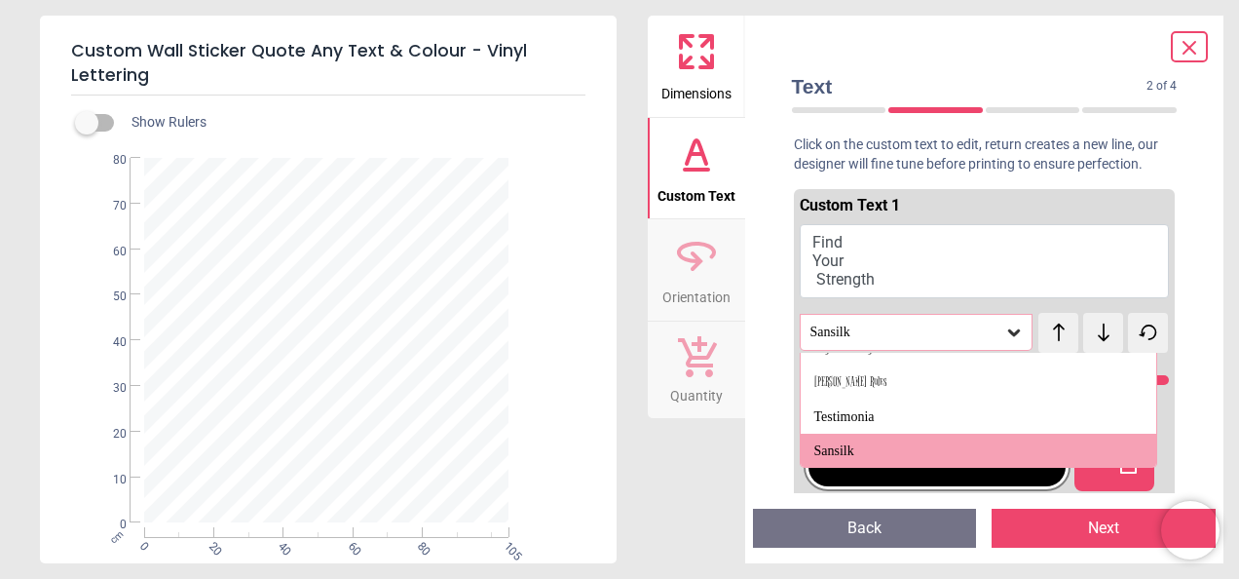
scroll to position [1897, 0]
click at [949, 410] on div "Testimonia" at bounding box center [979, 415] width 357 height 35
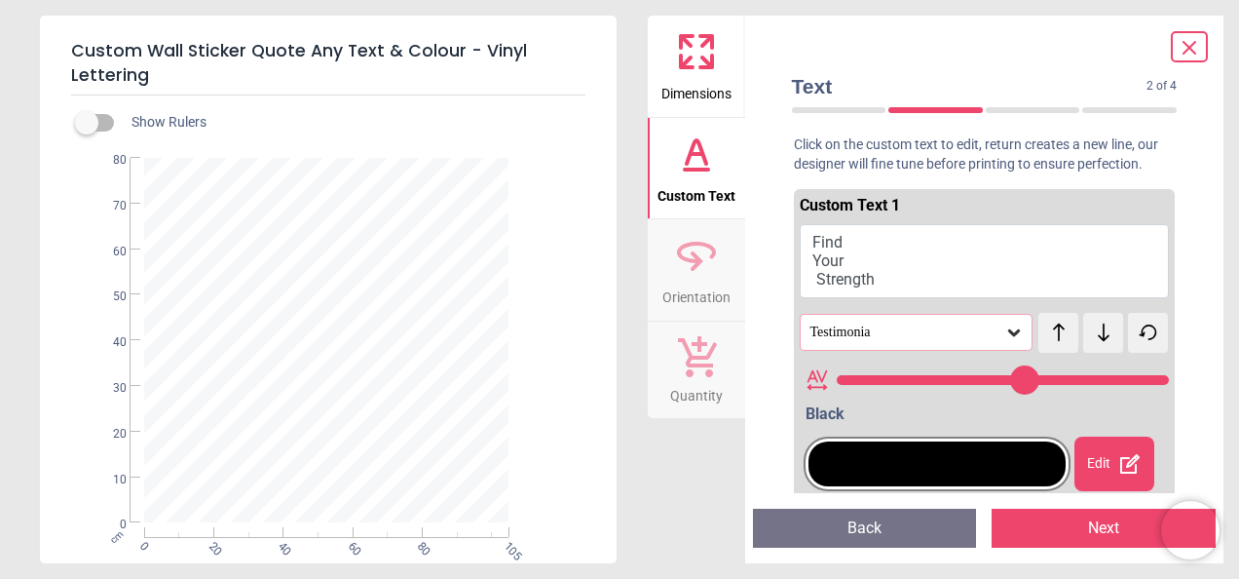
click at [975, 343] on div "Testimonia" at bounding box center [917, 332] width 234 height 37
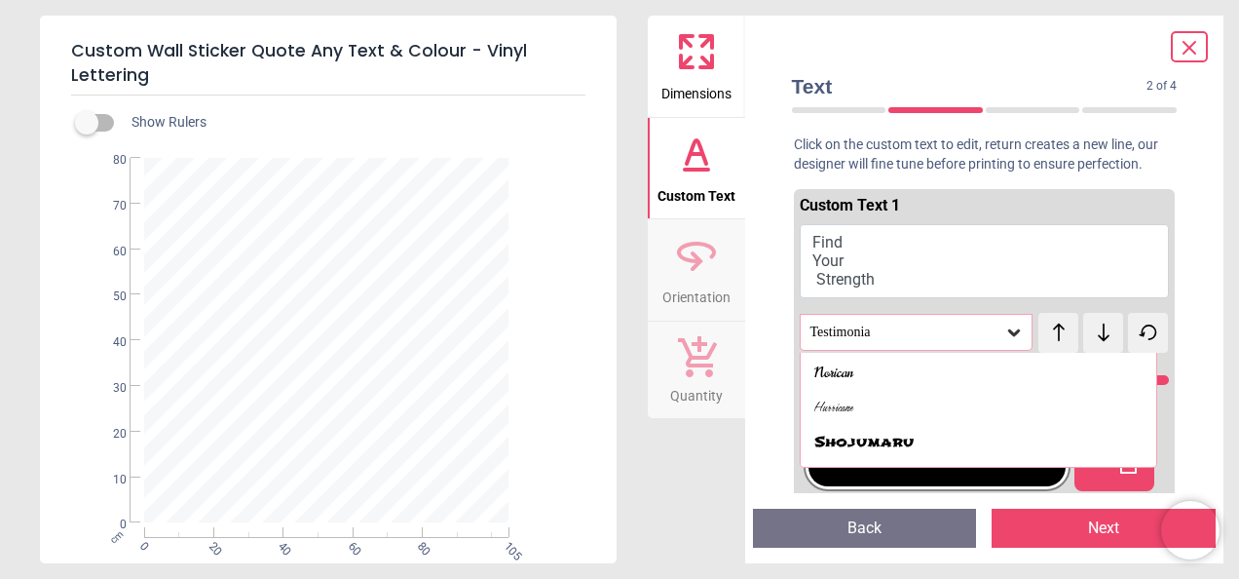
scroll to position [1554, 0]
click at [968, 396] on div "Hurricane" at bounding box center [979, 411] width 357 height 35
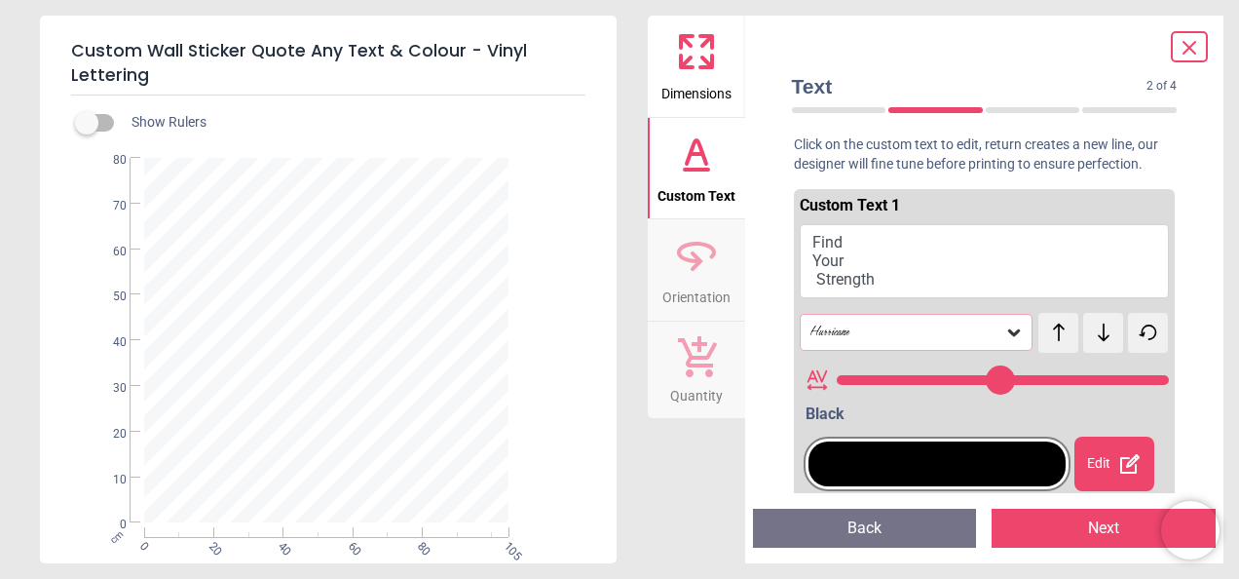
drag, startPoint x: 1140, startPoint y: 380, endPoint x: 1126, endPoint y: 382, distance: 13.8
click at [1126, 382] on input "range" at bounding box center [1003, 380] width 333 height 10
type input "***"
click at [977, 337] on div "Hurricane" at bounding box center [907, 332] width 197 height 17
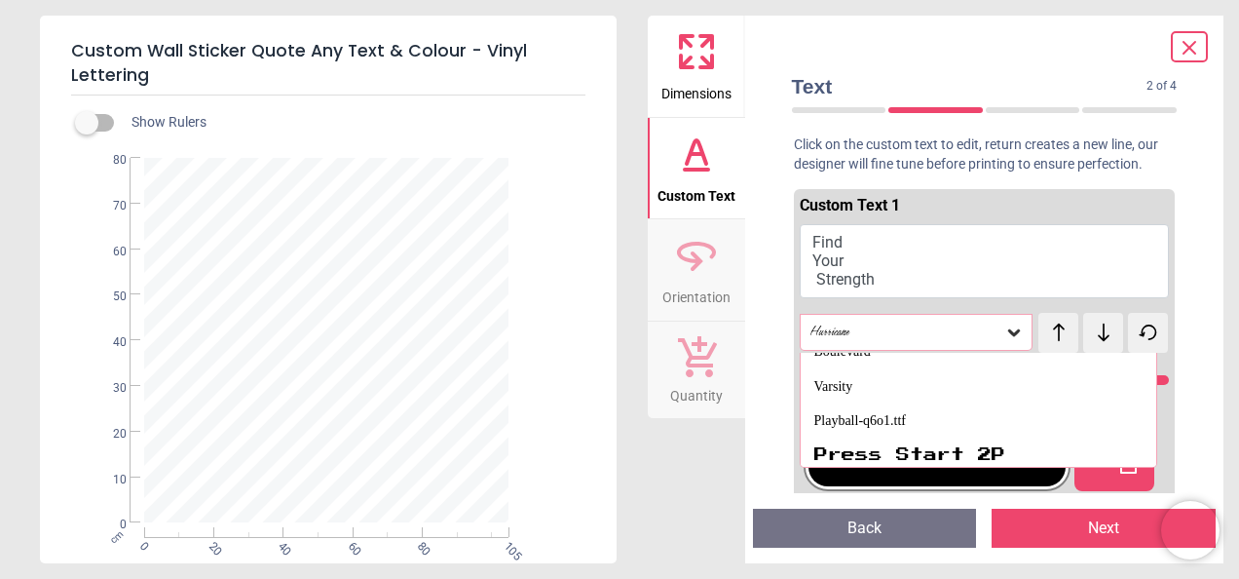
scroll to position [1515, 0]
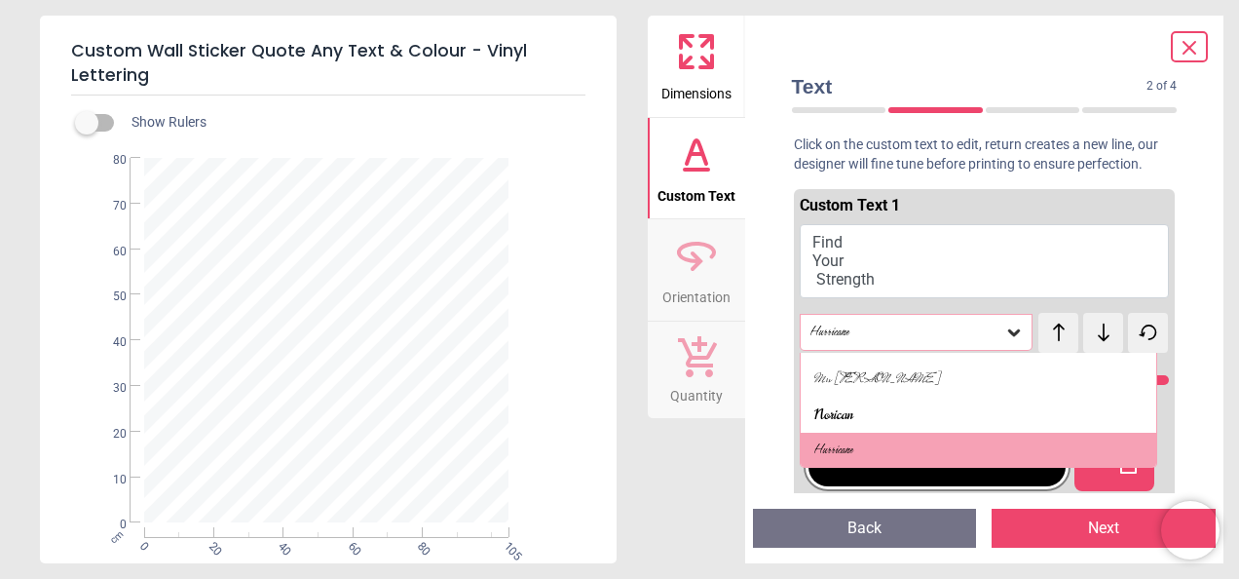
click at [253, 255] on textarea "**** **** *********" at bounding box center [326, 335] width 361 height 330
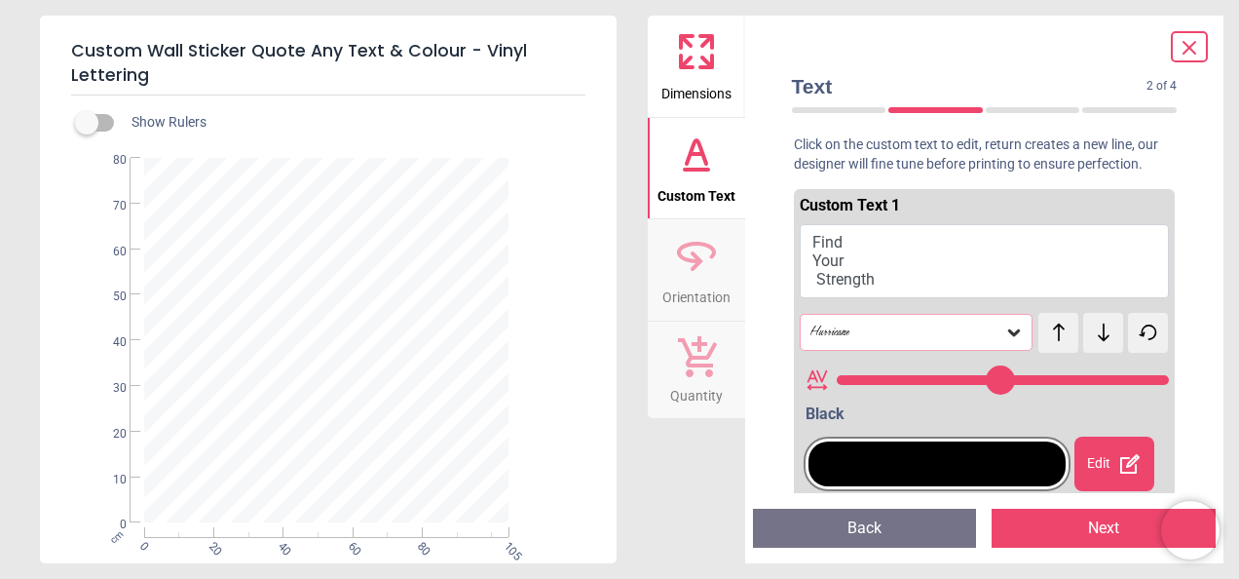
click at [400, 251] on textarea "**** **** *********" at bounding box center [326, 335] width 361 height 330
type textarea "********* *********"
type input "***"
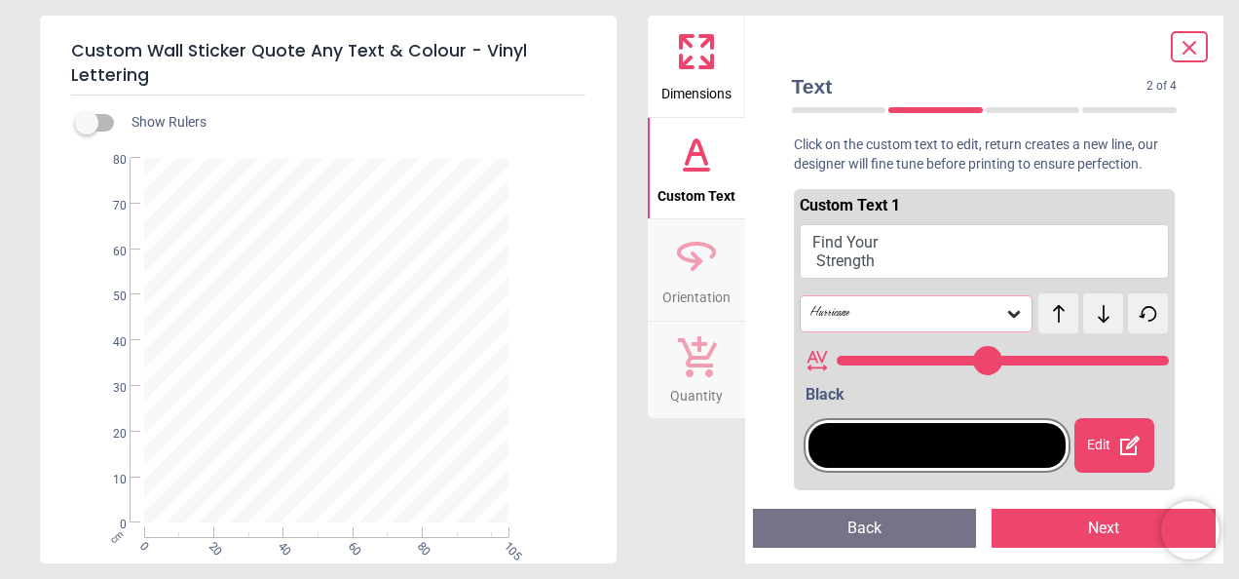
type textarea "********* *********"
click at [939, 513] on button "Back" at bounding box center [865, 528] width 224 height 39
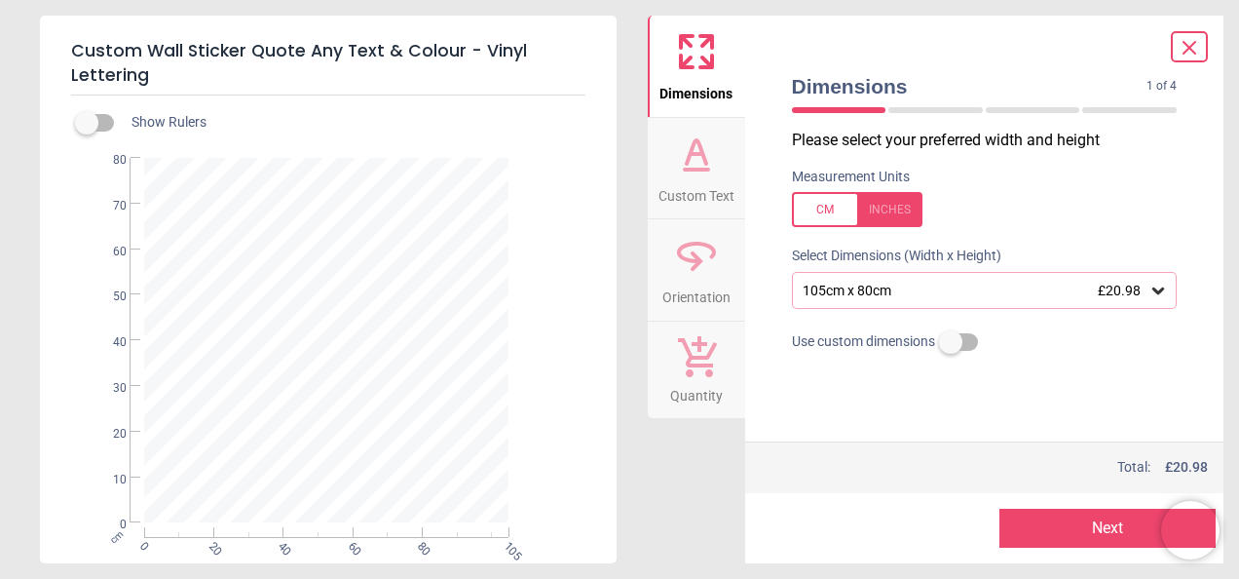
click at [1049, 294] on div "105cm x 80cm £20.98" at bounding box center [975, 291] width 349 height 17
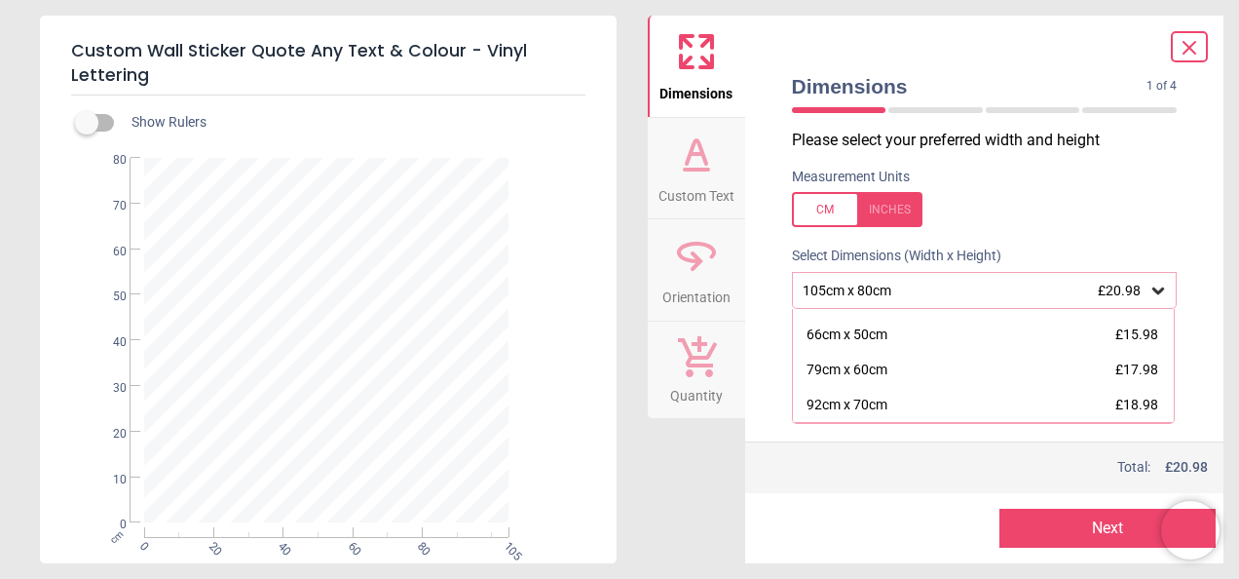
scroll to position [94, 0]
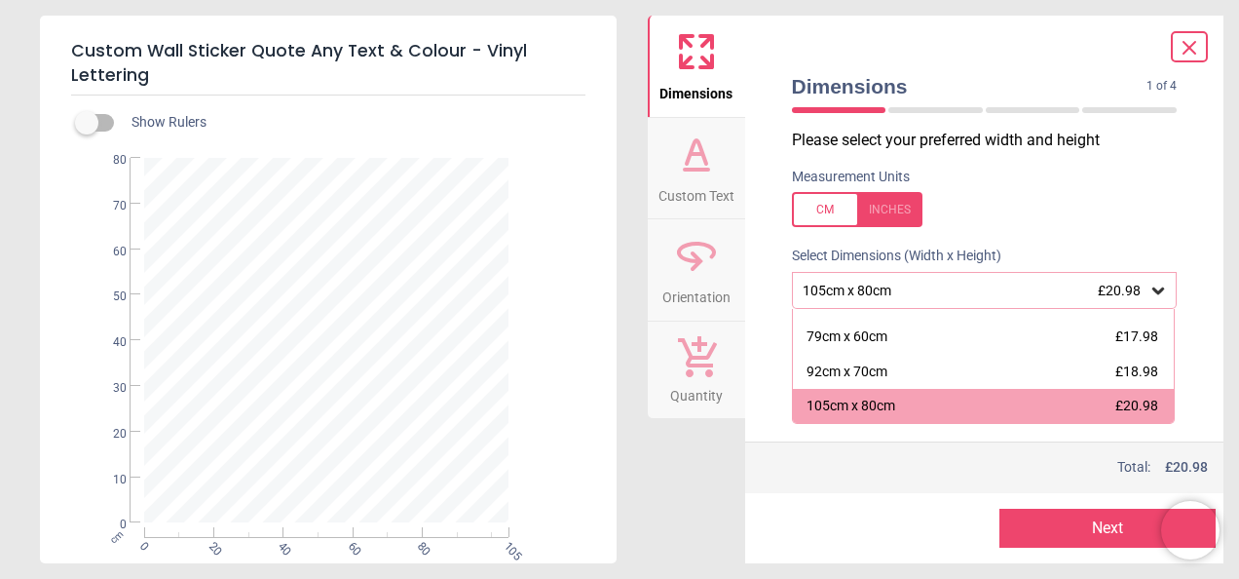
click at [1023, 370] on div "92cm x 70cm £18.98" at bounding box center [984, 372] width 382 height 35
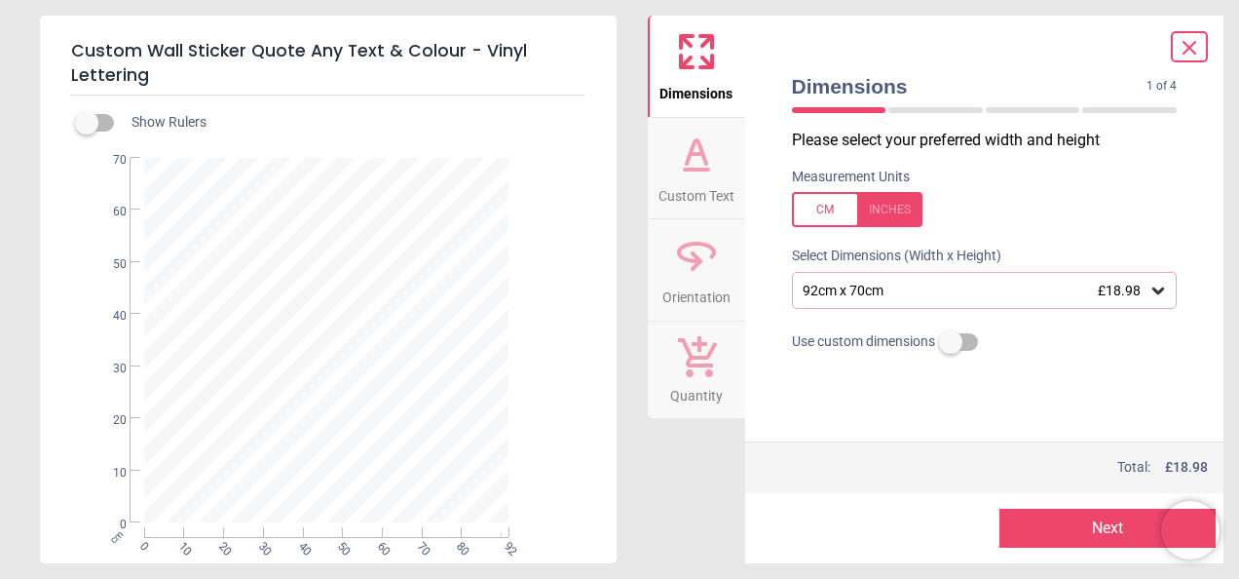
click at [1059, 290] on div "92cm x 70cm £18.98" at bounding box center [975, 291] width 349 height 17
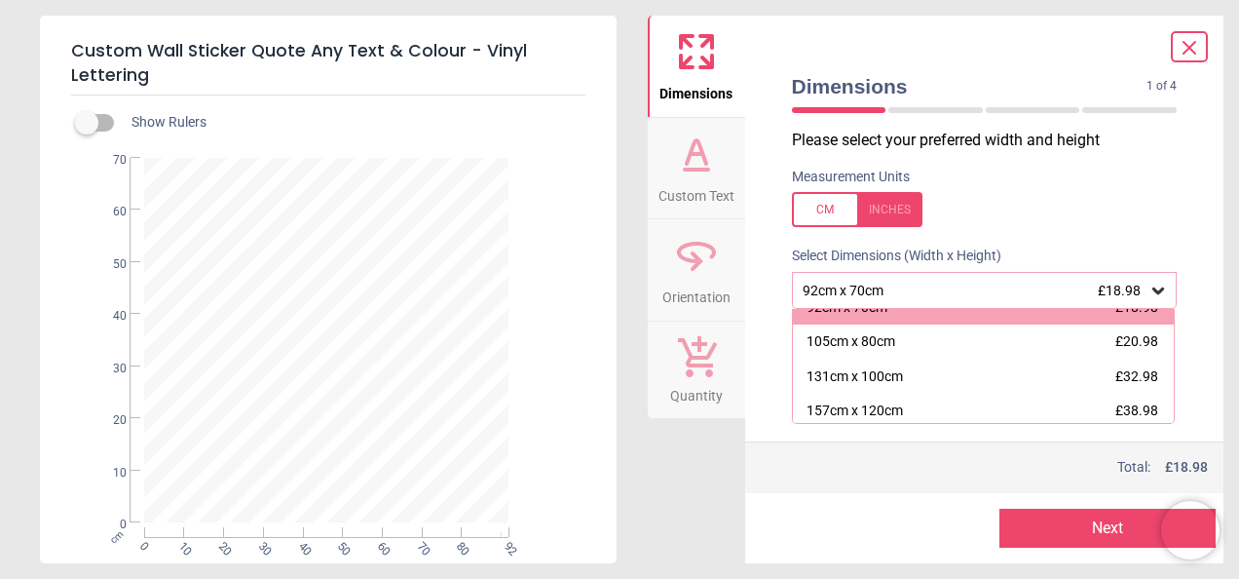
scroll to position [160, 0]
click at [1030, 387] on div "131cm x 100cm £32.98" at bounding box center [984, 375] width 382 height 35
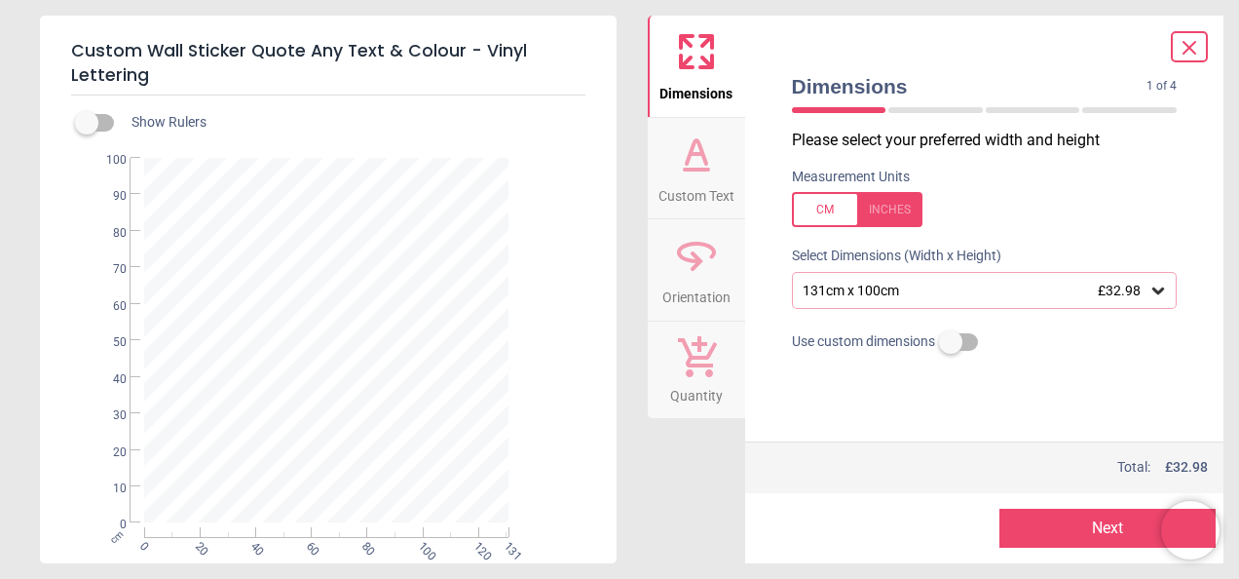
click at [1074, 298] on div "131cm x 100cm £32.98" at bounding box center [975, 291] width 349 height 17
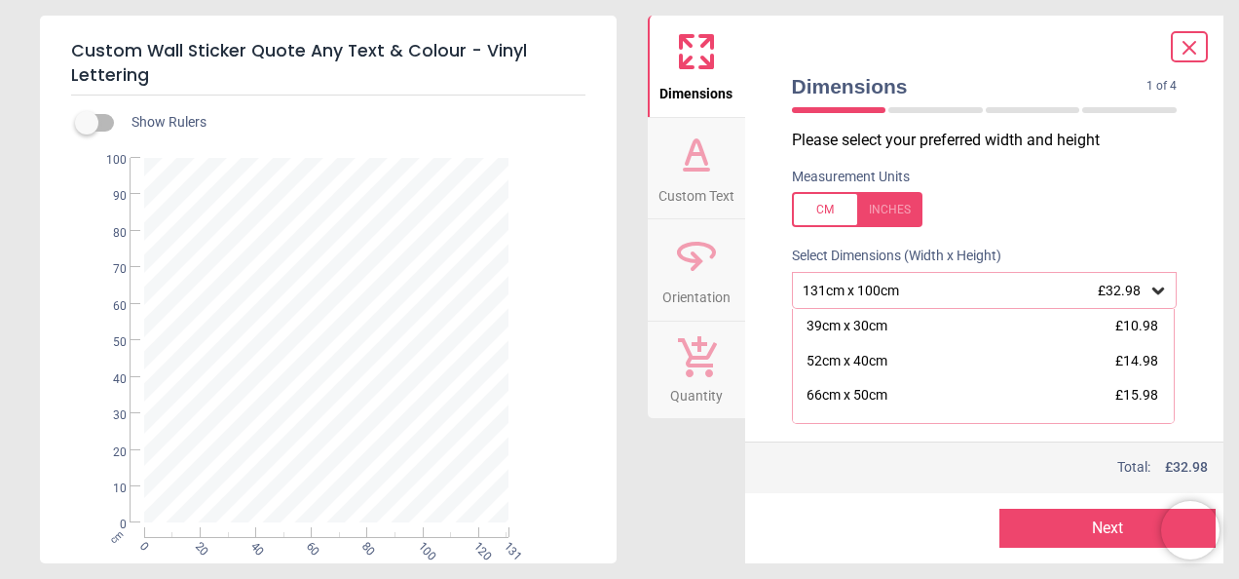
scroll to position [129, 0]
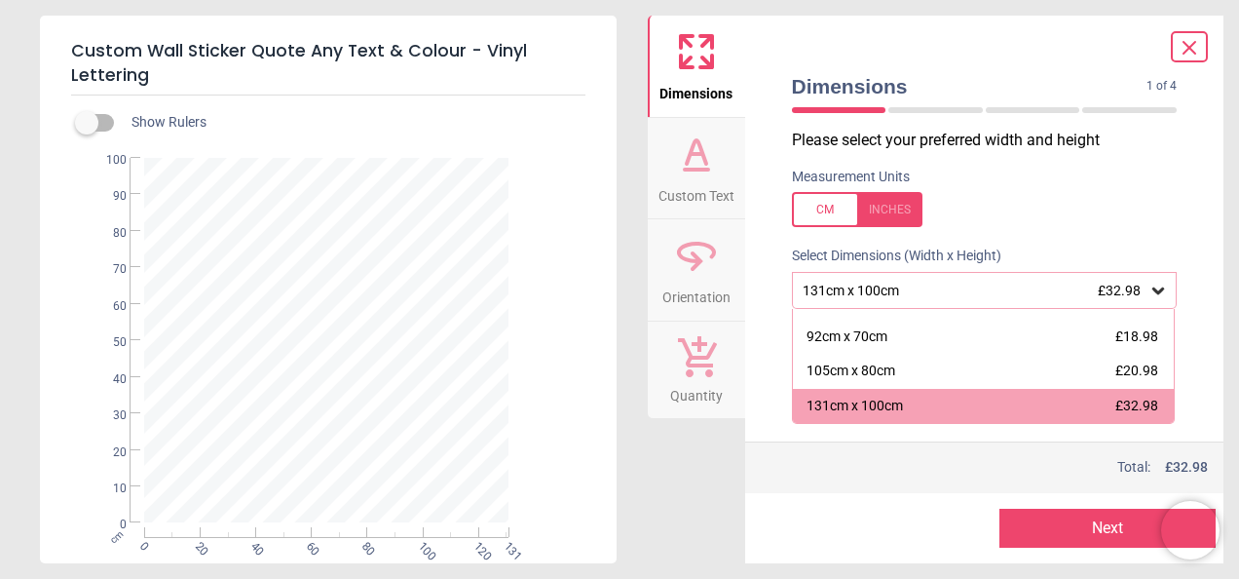
click at [1080, 357] on div "105cm x 80cm £20.98" at bounding box center [984, 371] width 382 height 35
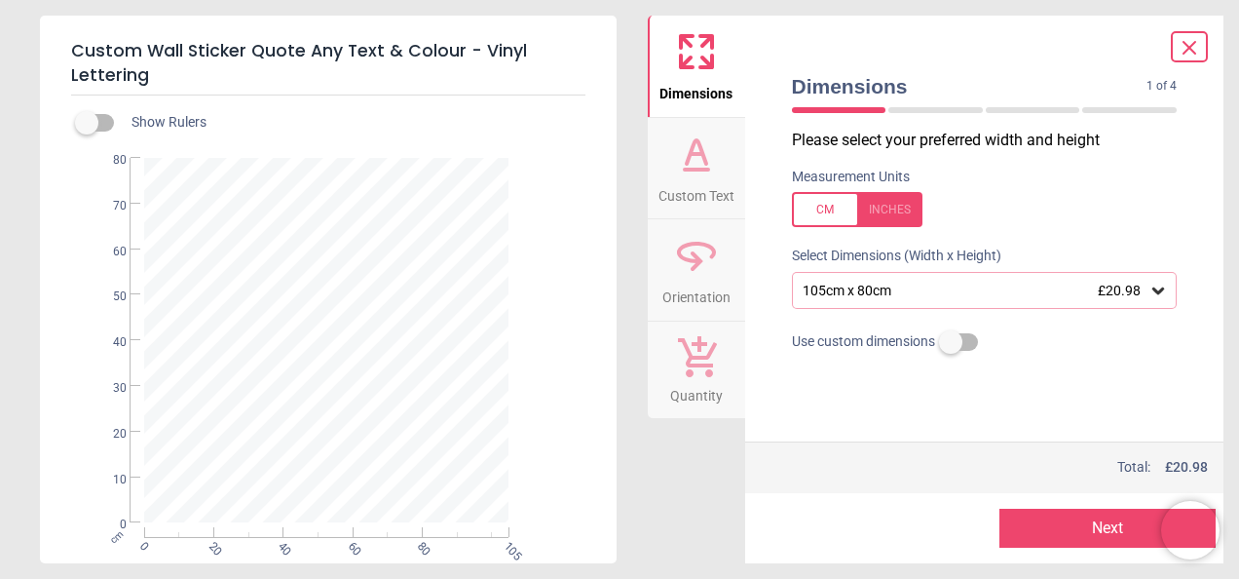
click at [1091, 528] on button "Next" at bounding box center [1108, 528] width 216 height 39
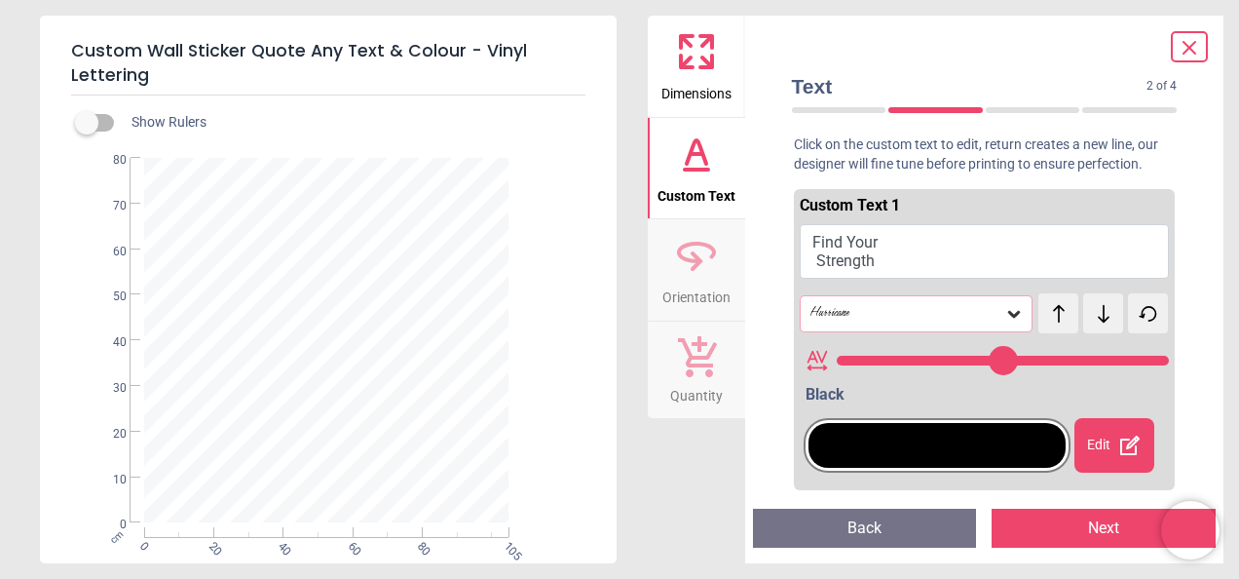
drag, startPoint x: 1142, startPoint y: 361, endPoint x: 1104, endPoint y: 364, distance: 38.2
click at [1104, 364] on input "range" at bounding box center [1003, 361] width 333 height 10
click at [816, 265] on button "Find Your Strength" at bounding box center [985, 251] width 370 height 55
click at [226, 423] on textarea "********* *********" at bounding box center [326, 335] width 361 height 220
click at [214, 401] on textarea "********* *********" at bounding box center [326, 335] width 361 height 220
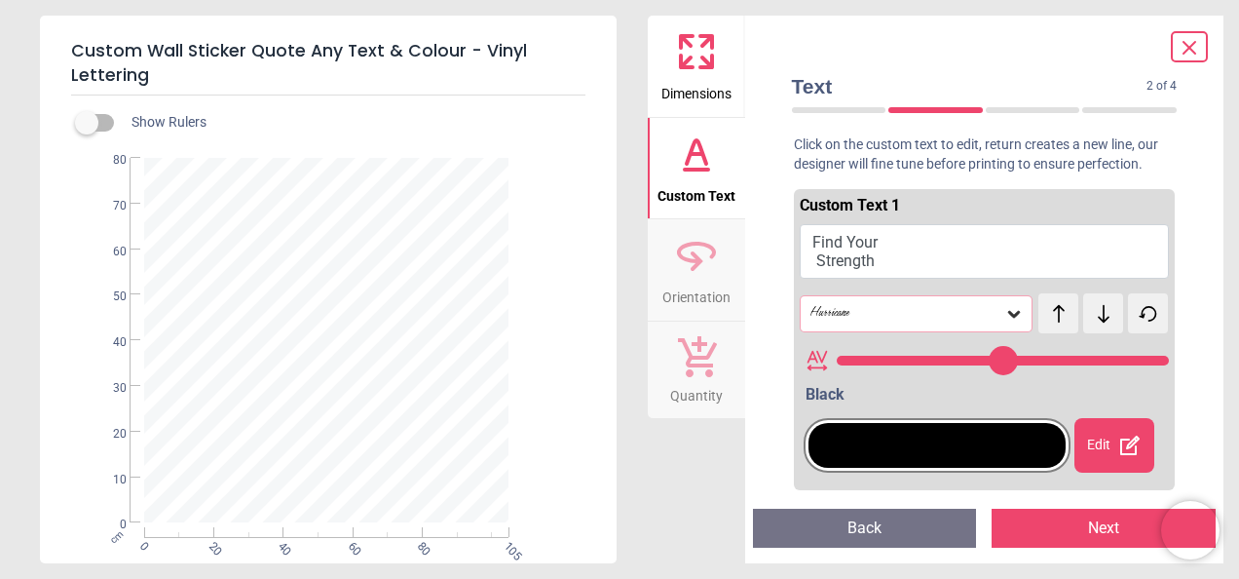
click at [214, 401] on textarea "********* *********" at bounding box center [326, 335] width 361 height 220
click at [1098, 318] on icon at bounding box center [1104, 314] width 12 height 18
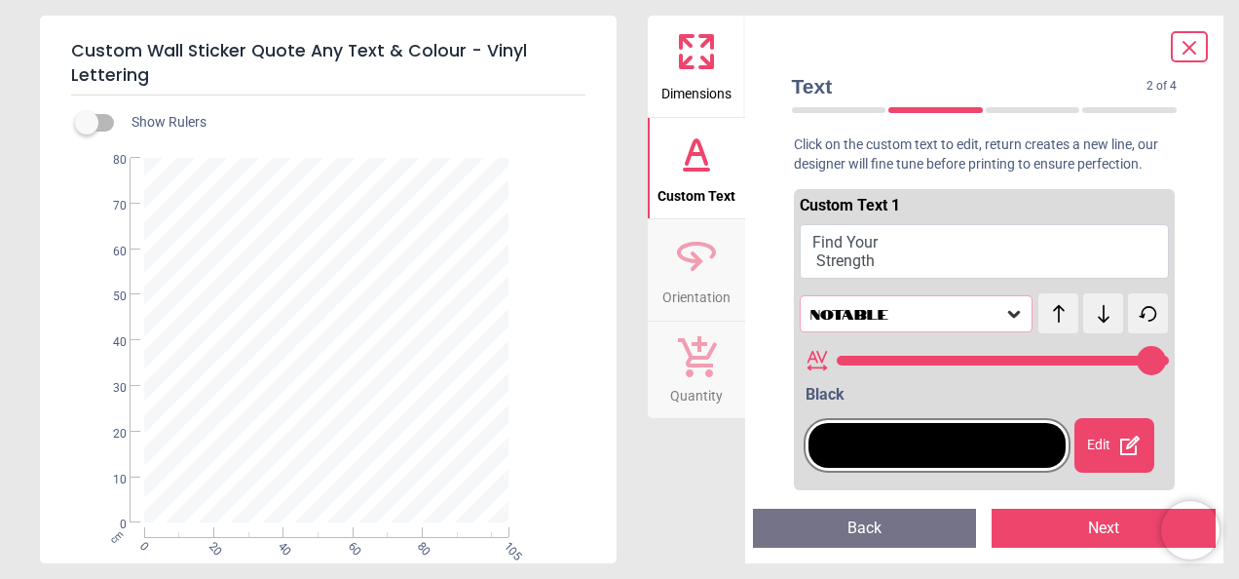
click at [1098, 318] on icon at bounding box center [1104, 314] width 12 height 18
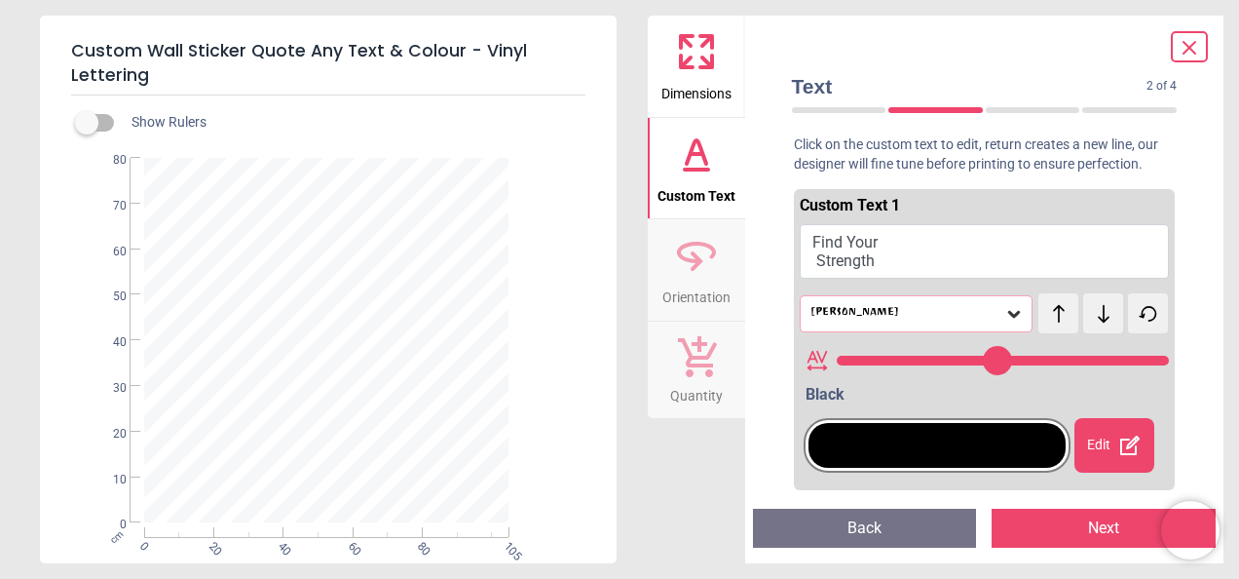
click at [1098, 318] on icon at bounding box center [1104, 314] width 12 height 18
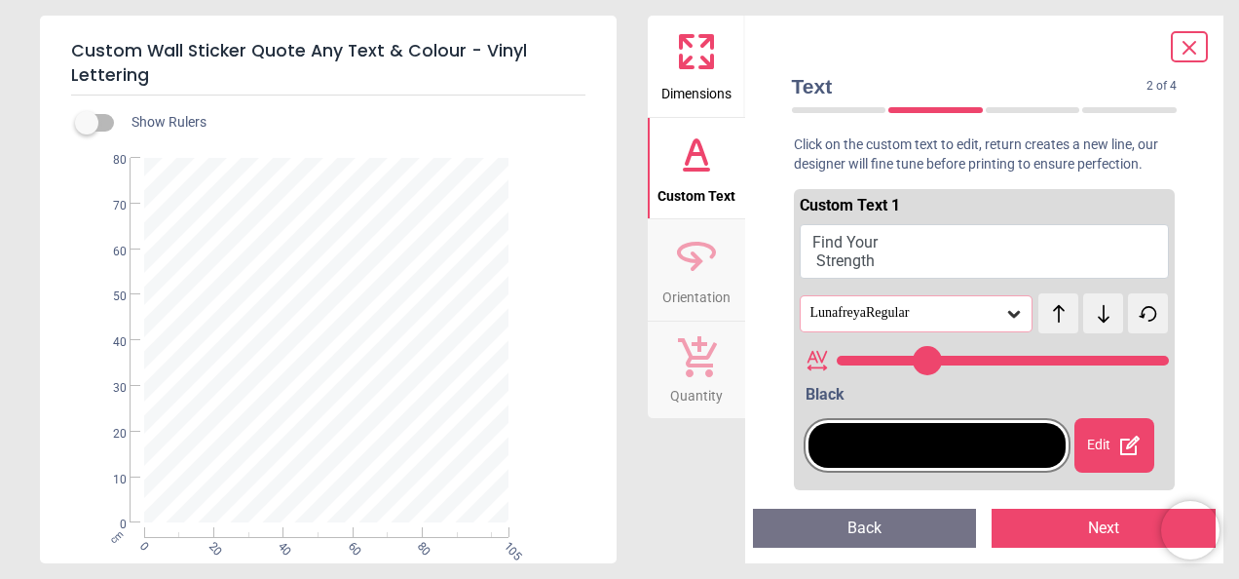
click at [1098, 318] on icon at bounding box center [1104, 314] width 12 height 18
click at [1053, 318] on icon at bounding box center [1059, 314] width 12 height 18
type input "***"
click at [822, 253] on button "Find Your Strength" at bounding box center [985, 251] width 370 height 55
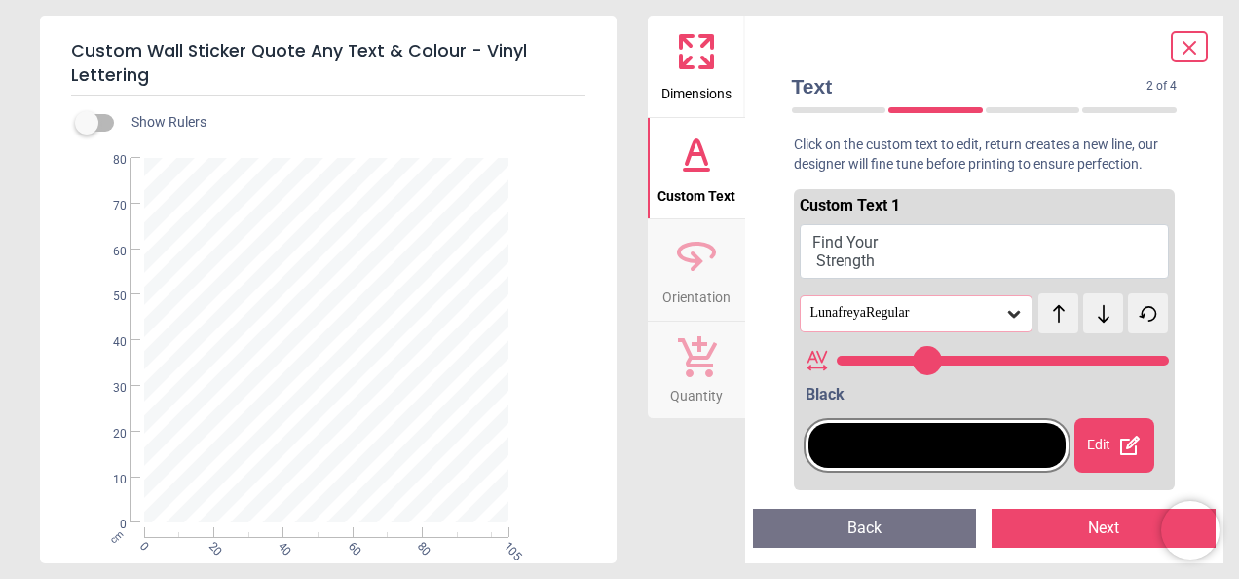
click at [871, 526] on button "Back" at bounding box center [865, 528] width 224 height 39
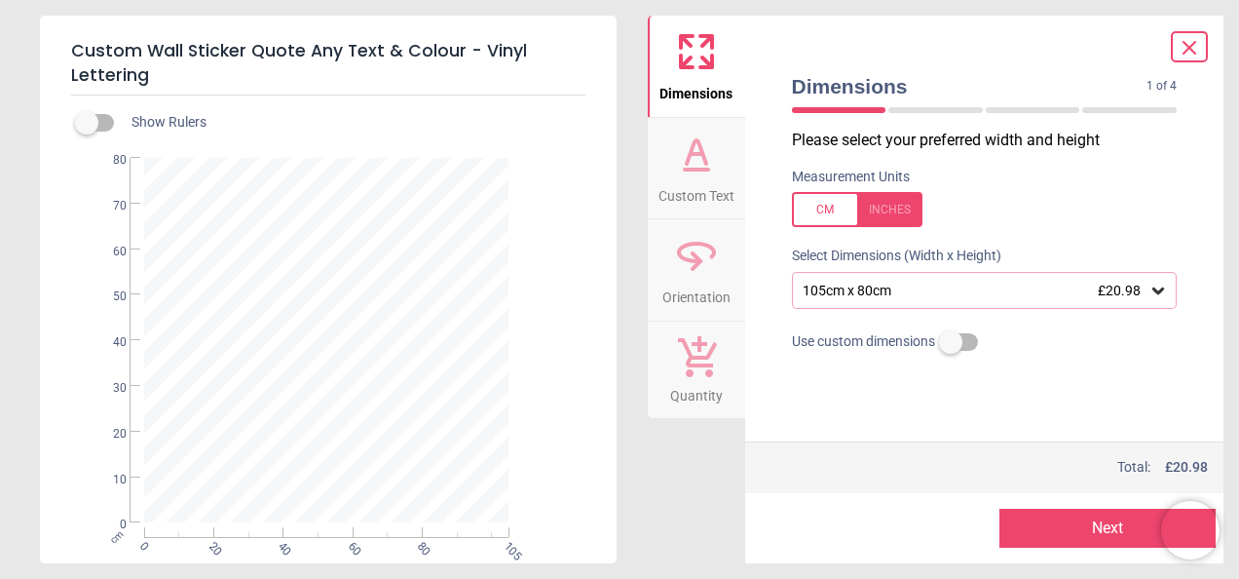
click at [1039, 525] on button "Next" at bounding box center [1108, 528] width 216 height 39
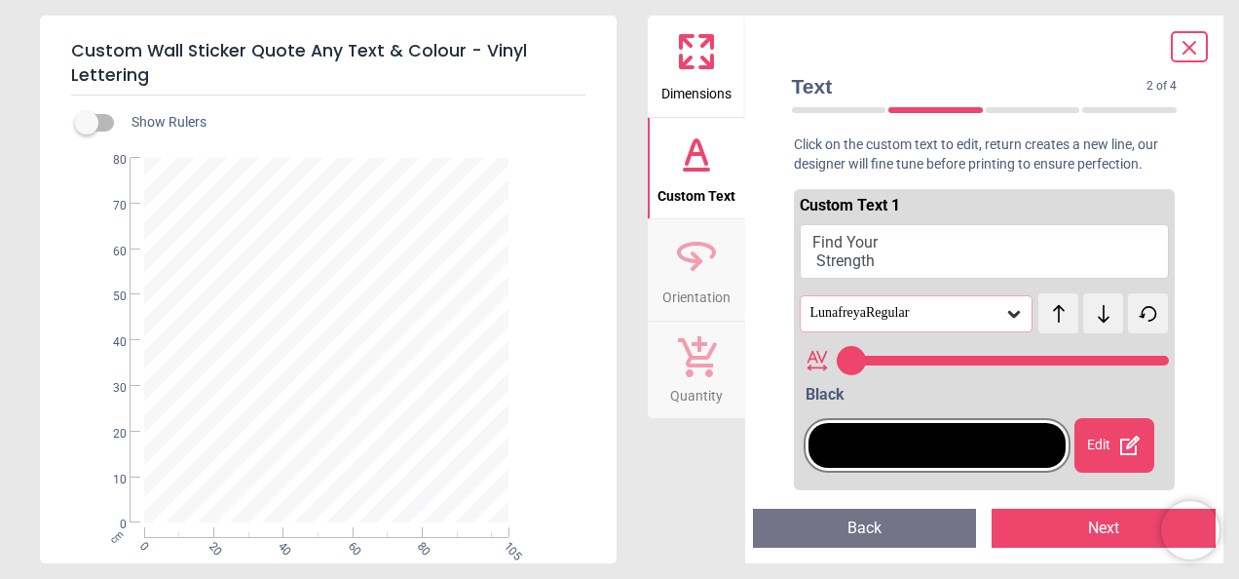
type input "***"
click at [259, 438] on textarea "********* *********" at bounding box center [326, 325] width 361 height 327
type textarea "**********"
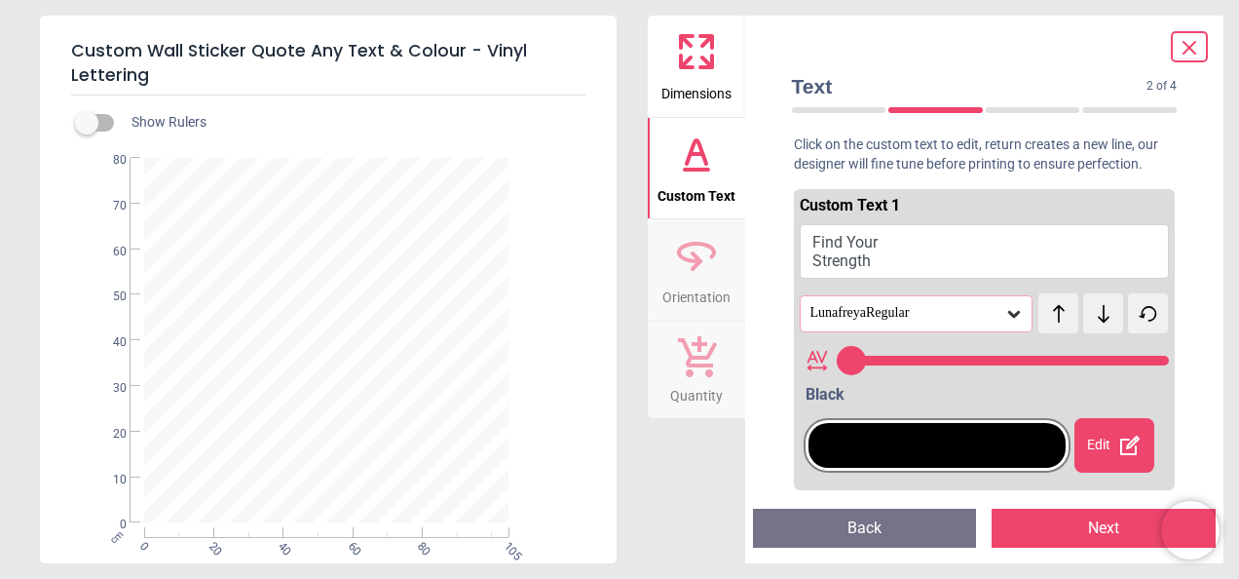
type input "**"
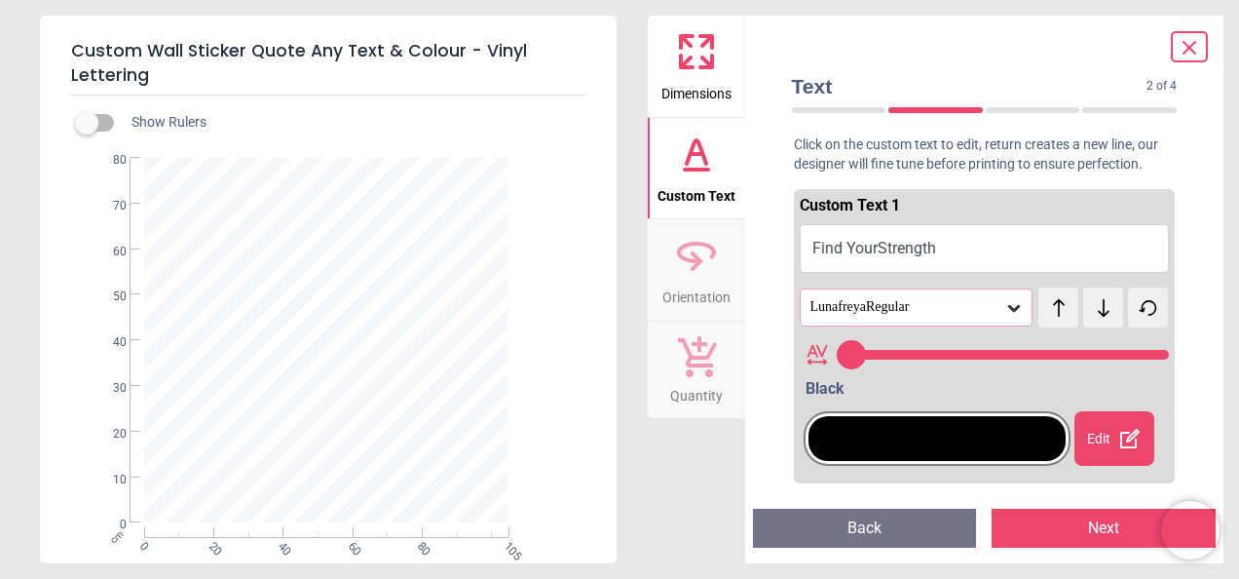
type textarea "********* ********"
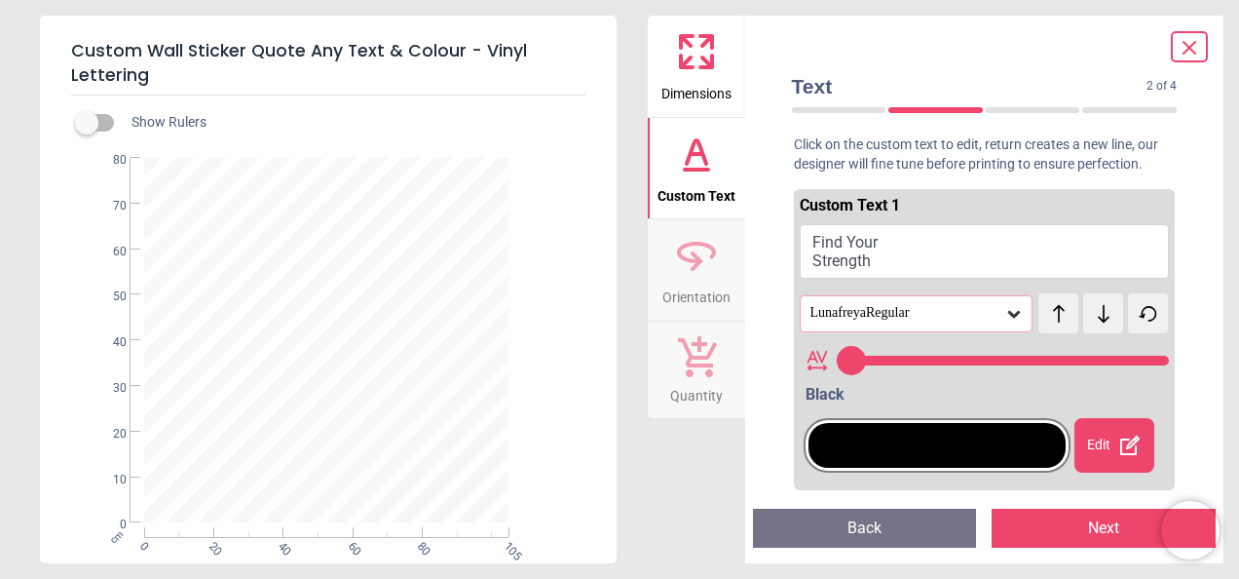
type input "***"
type textarea "********* ********"
click at [1084, 327] on button at bounding box center [1104, 313] width 40 height 40
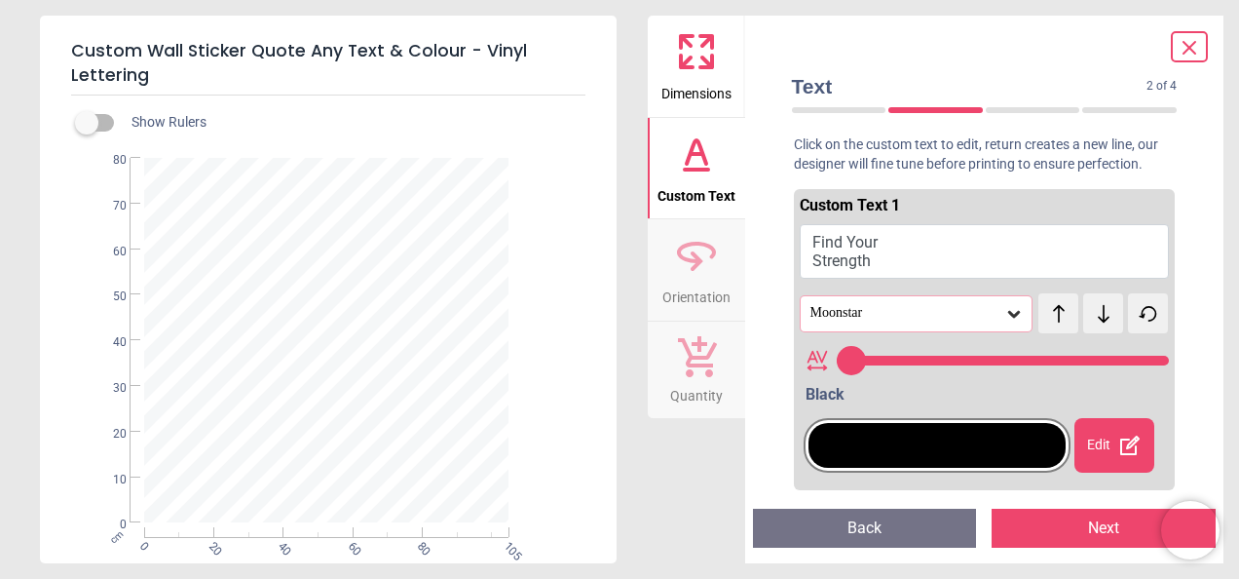
click at [1084, 327] on button at bounding box center [1104, 313] width 40 height 40
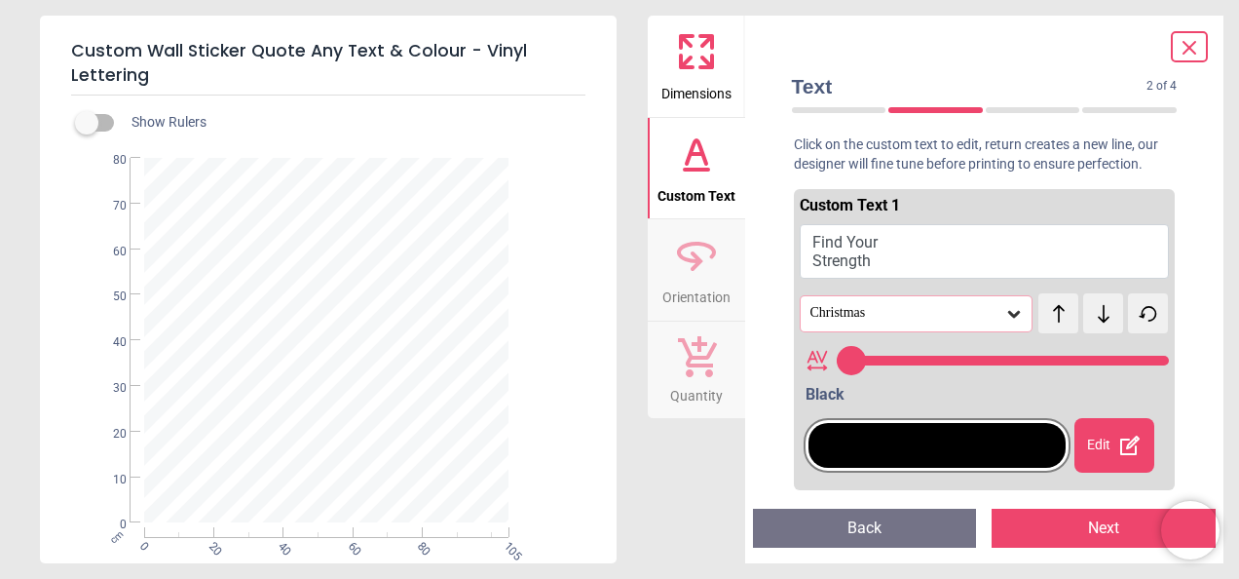
click at [1084, 327] on button at bounding box center [1104, 313] width 40 height 40
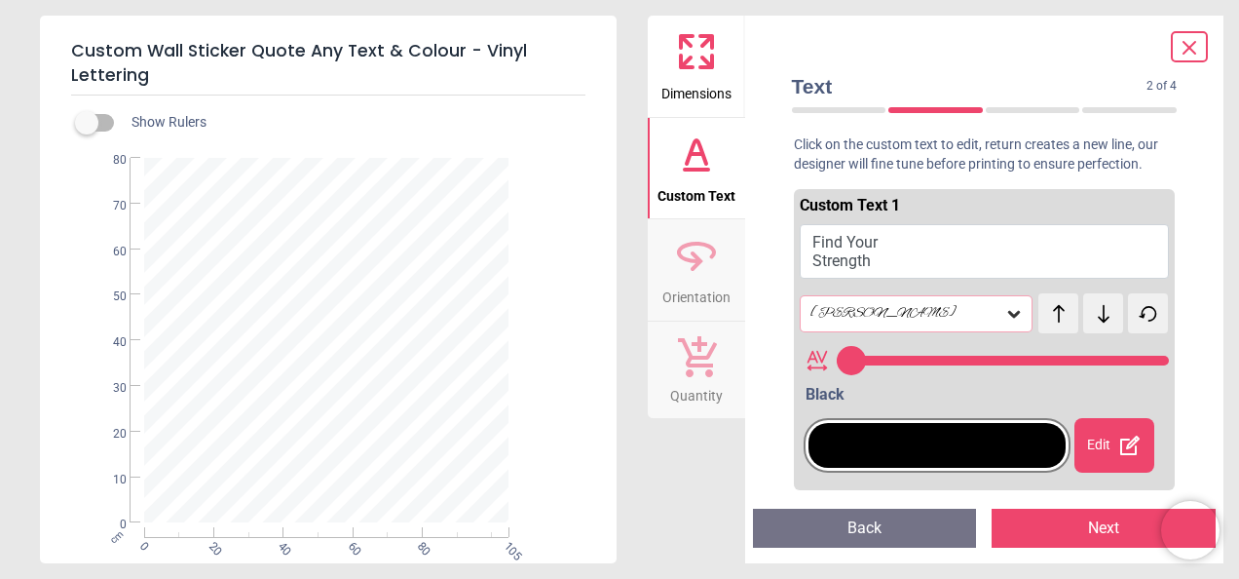
click at [1084, 327] on button at bounding box center [1104, 313] width 40 height 40
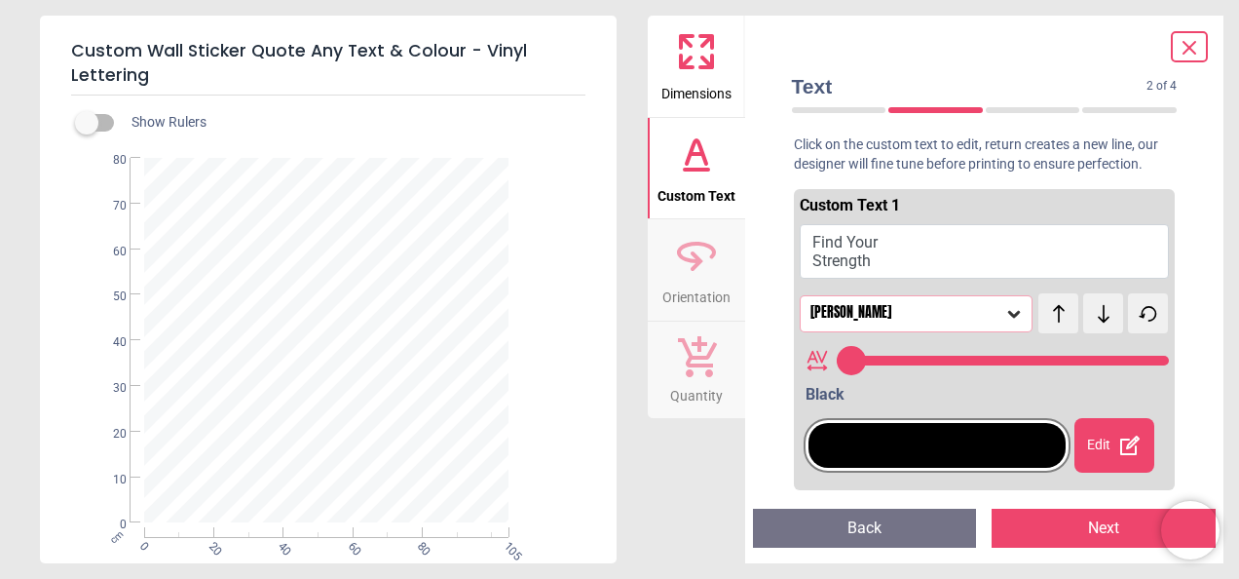
click at [1084, 327] on button at bounding box center [1104, 313] width 40 height 40
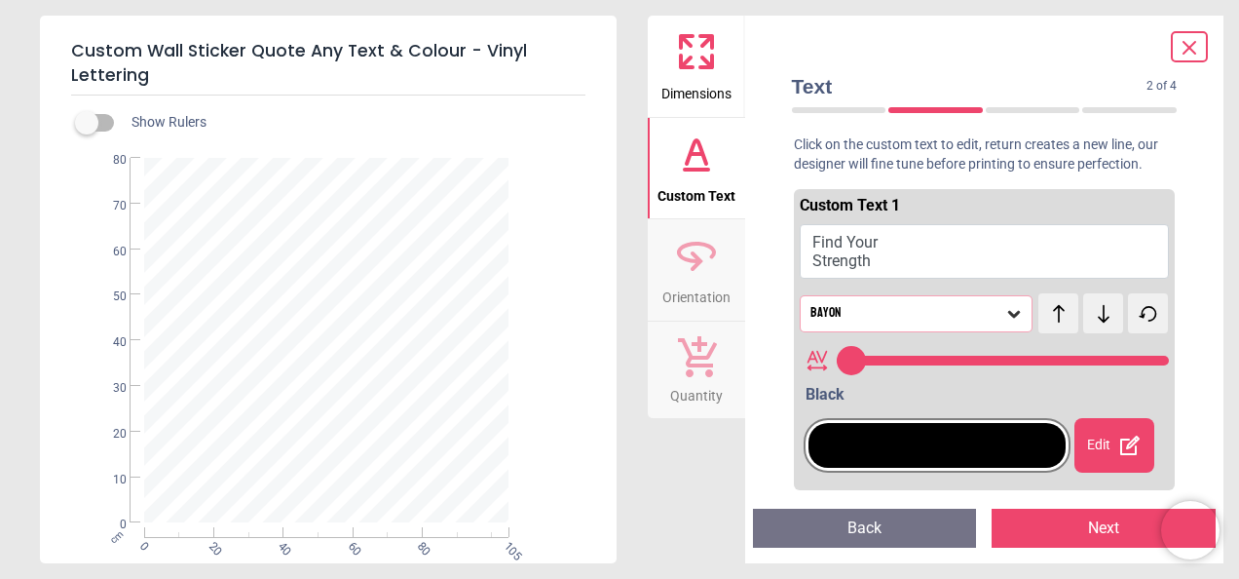
click at [1084, 327] on button at bounding box center [1104, 313] width 40 height 40
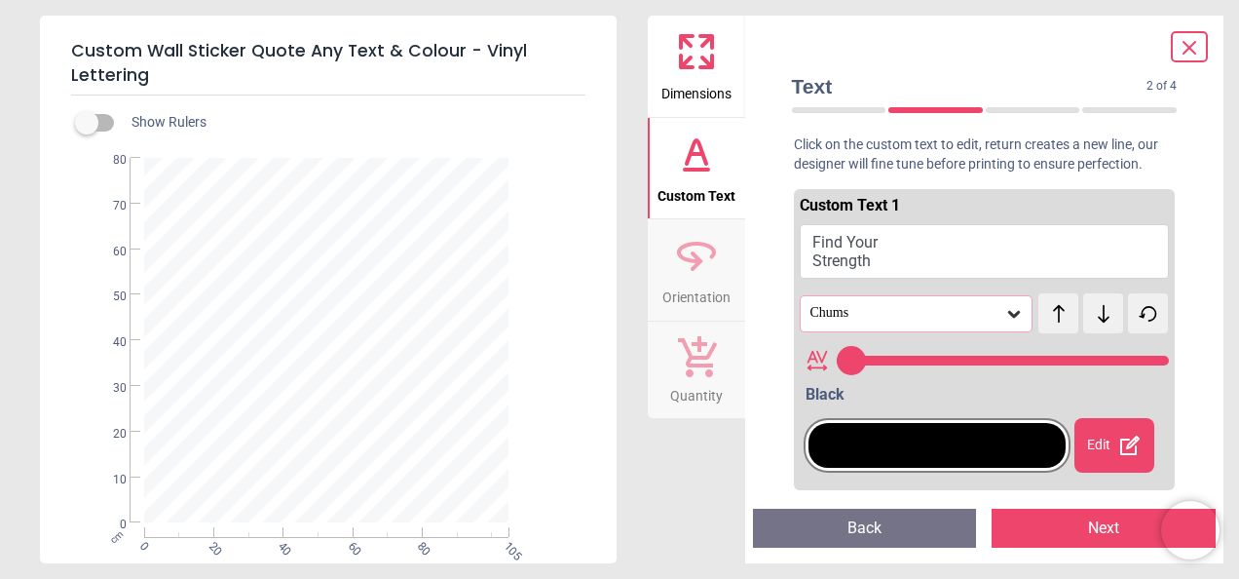
click at [1059, 323] on icon at bounding box center [1059, 313] width 29 height 19
click at [1084, 325] on button at bounding box center [1104, 313] width 40 height 40
click at [1066, 323] on button at bounding box center [1059, 313] width 40 height 40
click at [1084, 325] on button at bounding box center [1104, 313] width 40 height 40
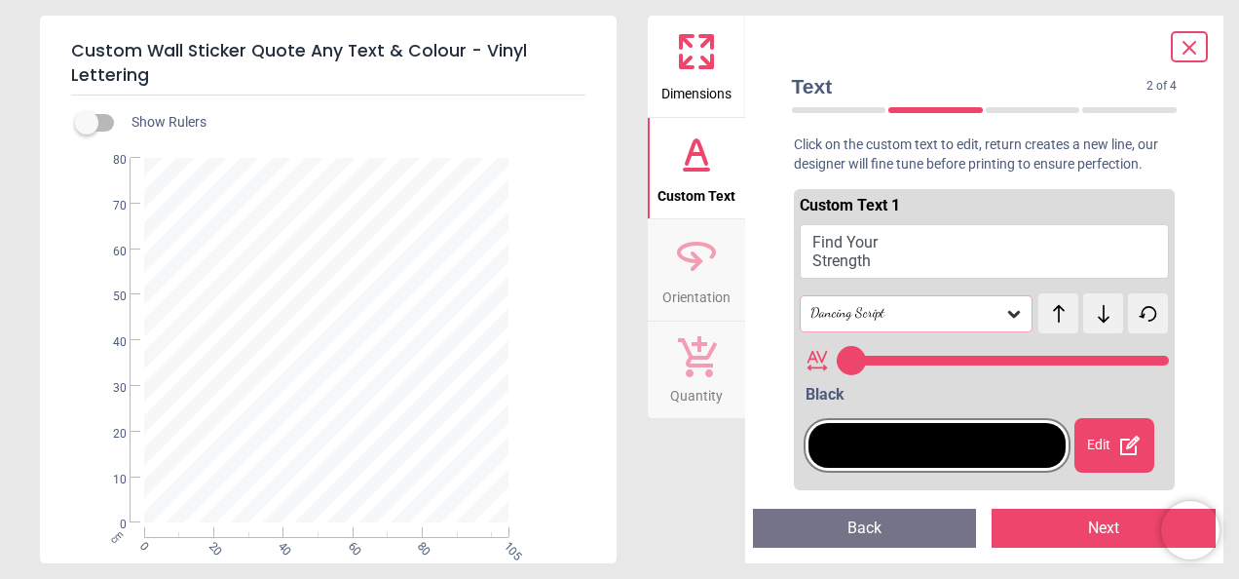
click at [1084, 325] on button at bounding box center [1104, 313] width 40 height 40
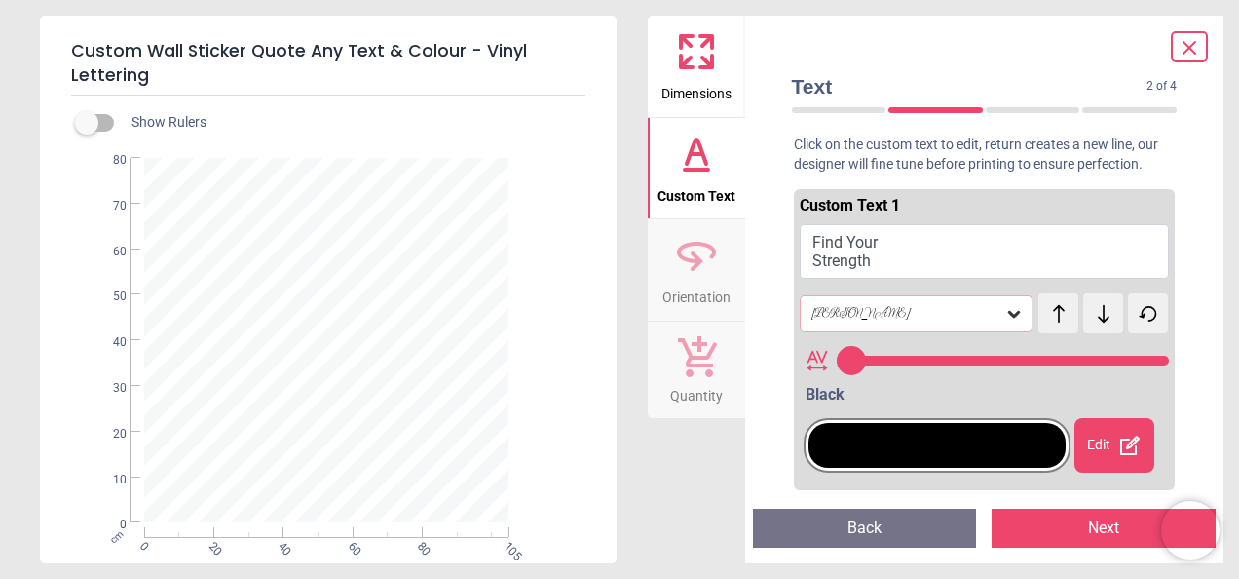
click at [1084, 325] on button at bounding box center [1104, 313] width 40 height 40
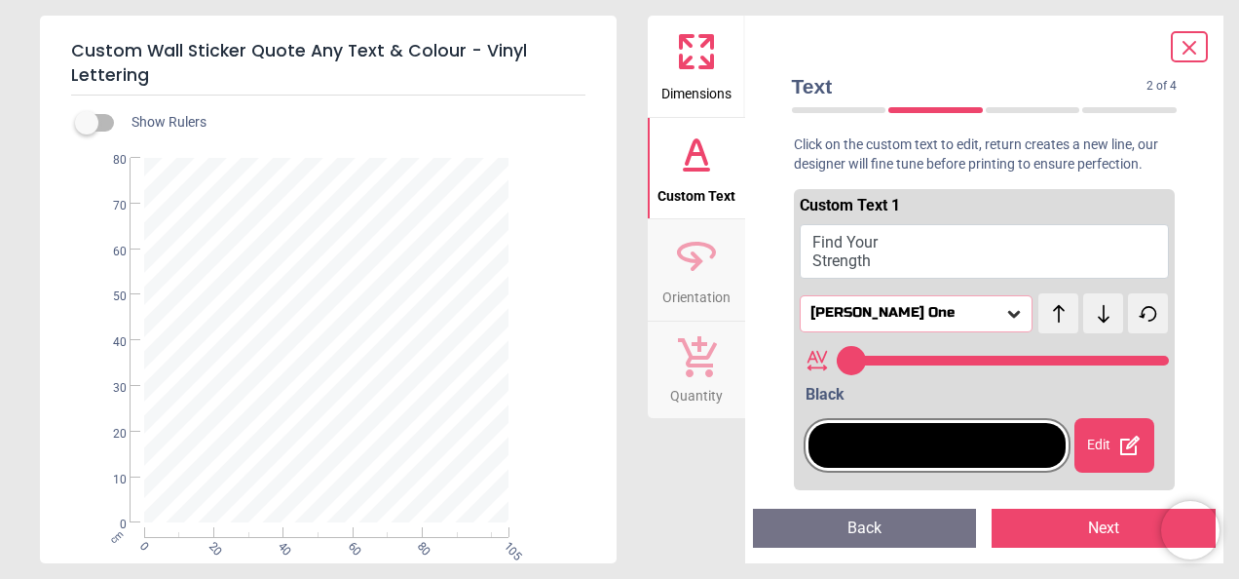
click at [1084, 325] on button at bounding box center [1104, 313] width 40 height 40
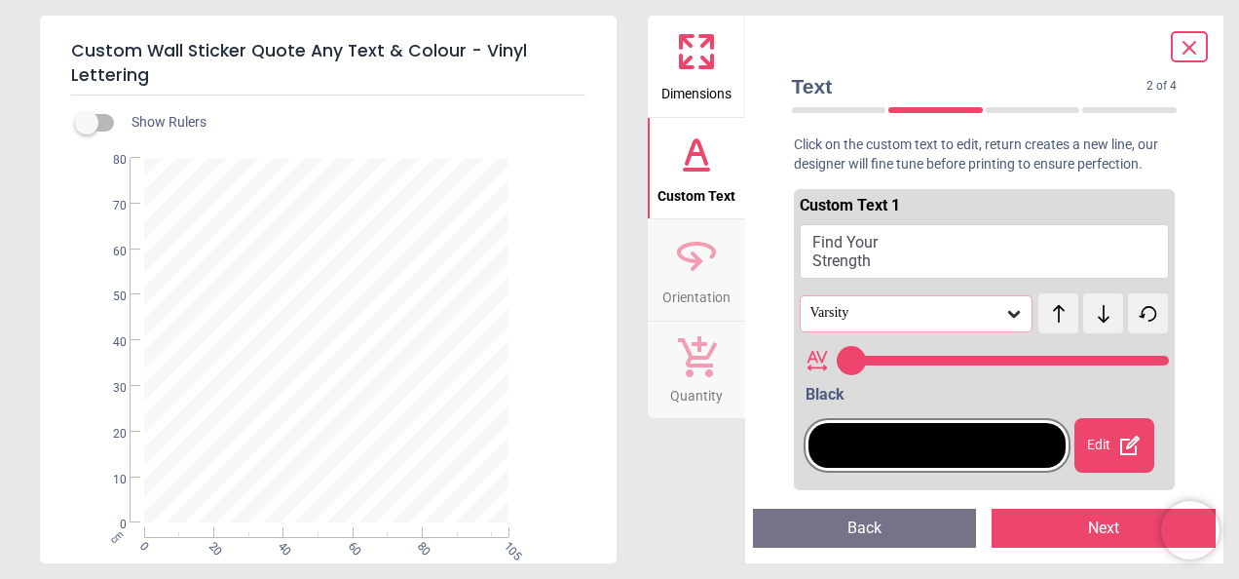
click at [1084, 325] on button at bounding box center [1104, 313] width 40 height 40
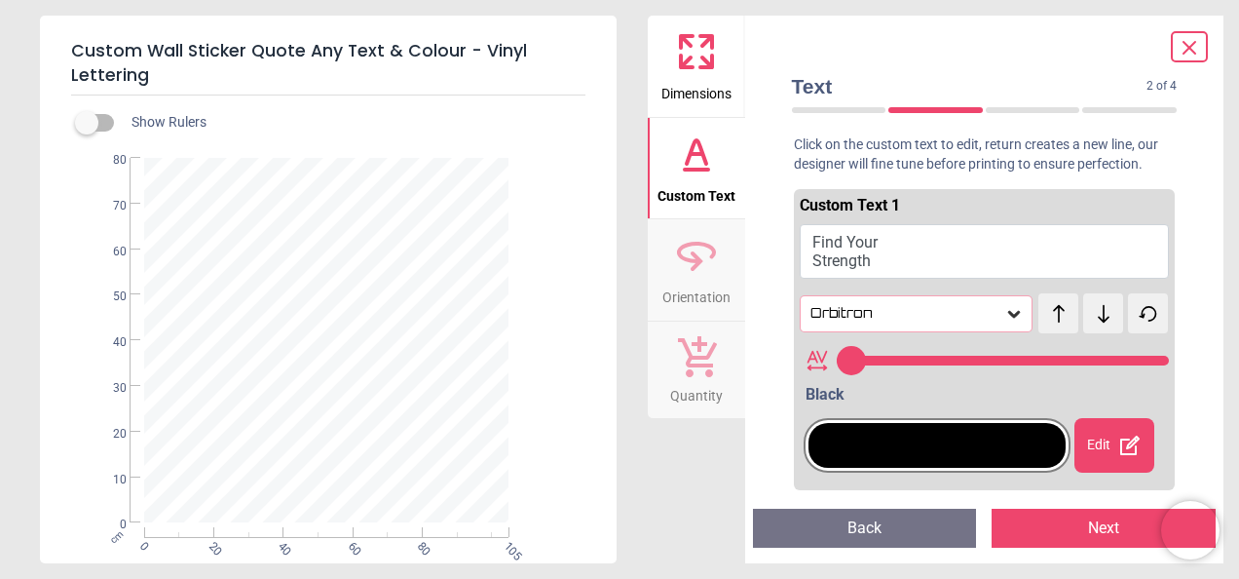
click at [1047, 323] on icon at bounding box center [1059, 313] width 29 height 19
click at [1089, 323] on icon at bounding box center [1103, 313] width 29 height 19
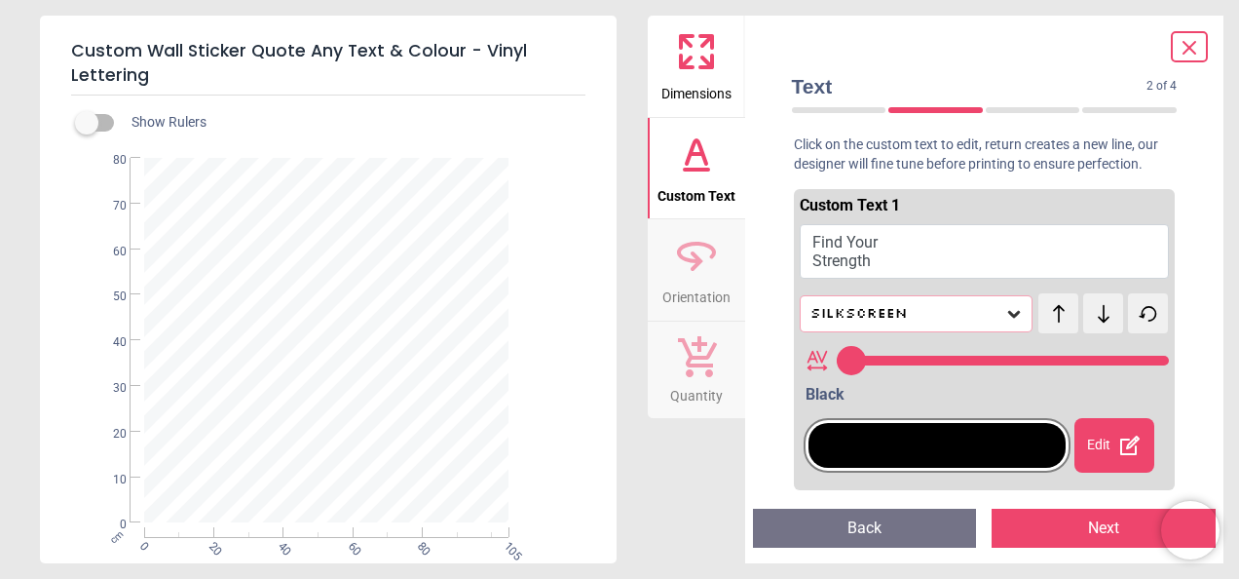
click at [1089, 323] on icon at bounding box center [1103, 313] width 29 height 19
drag, startPoint x: 1143, startPoint y: 361, endPoint x: 1126, endPoint y: 364, distance: 16.8
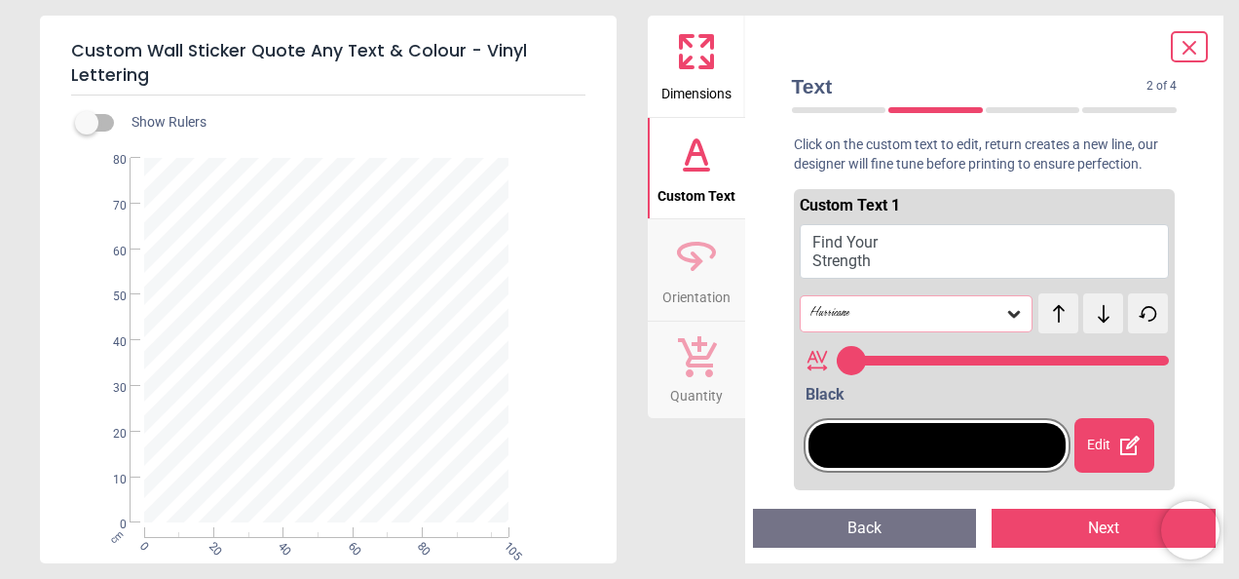
click at [1126, 364] on input "range" at bounding box center [1003, 361] width 333 height 10
click at [1089, 320] on icon at bounding box center [1103, 313] width 29 height 19
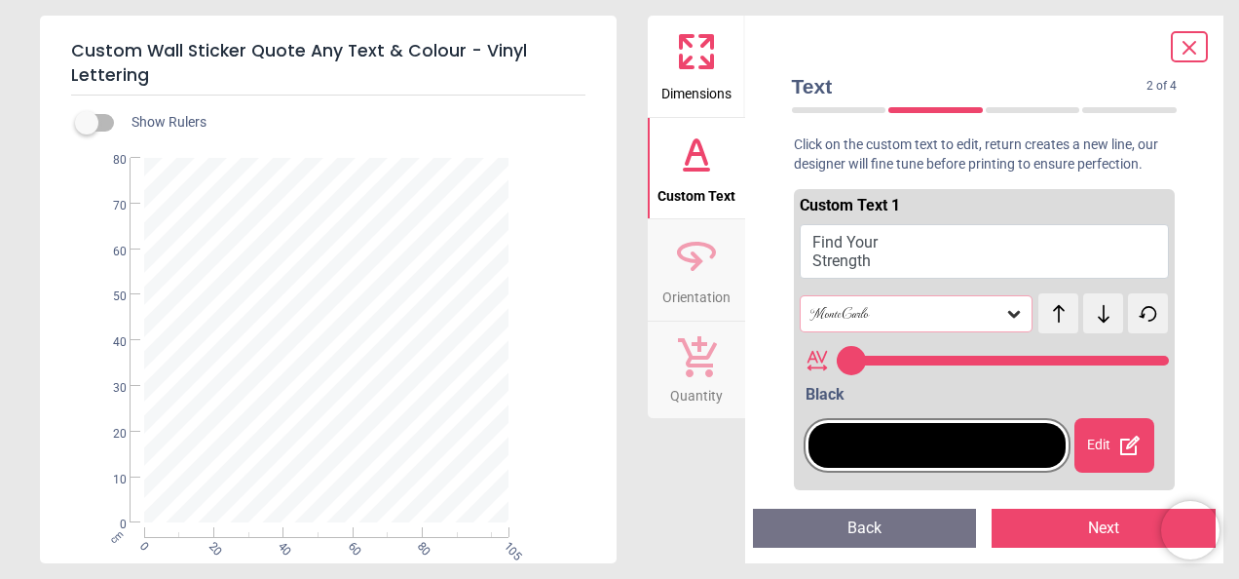
click at [1089, 320] on icon at bounding box center [1103, 313] width 29 height 19
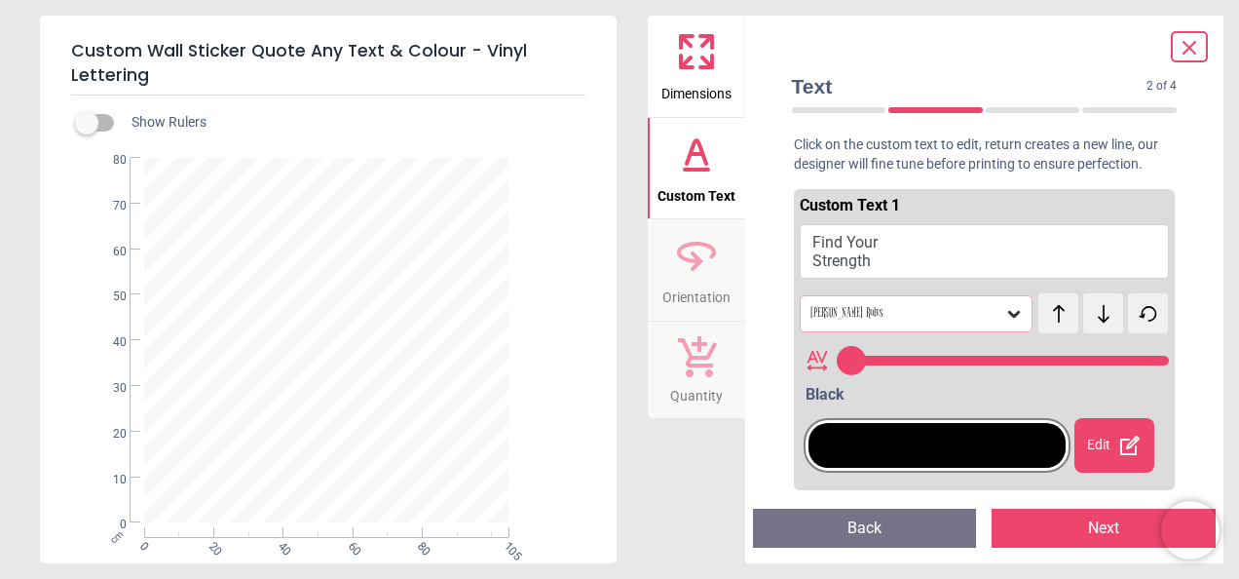
click at [1089, 320] on icon at bounding box center [1103, 313] width 29 height 19
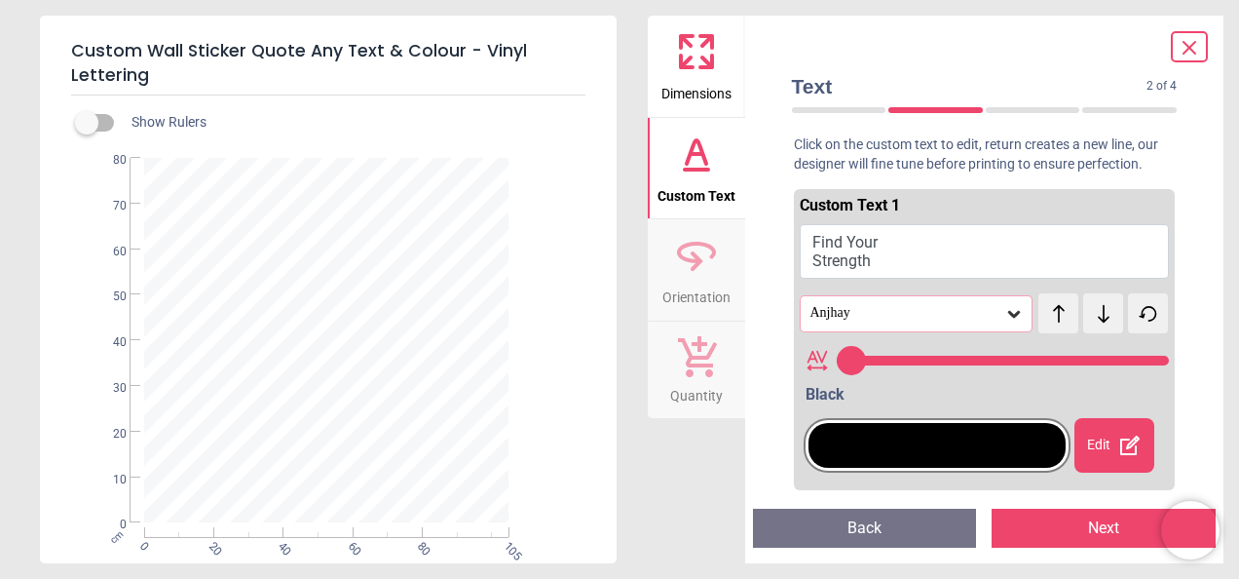
click at [1058, 317] on icon at bounding box center [1059, 313] width 29 height 19
click at [1097, 314] on icon at bounding box center [1103, 313] width 29 height 19
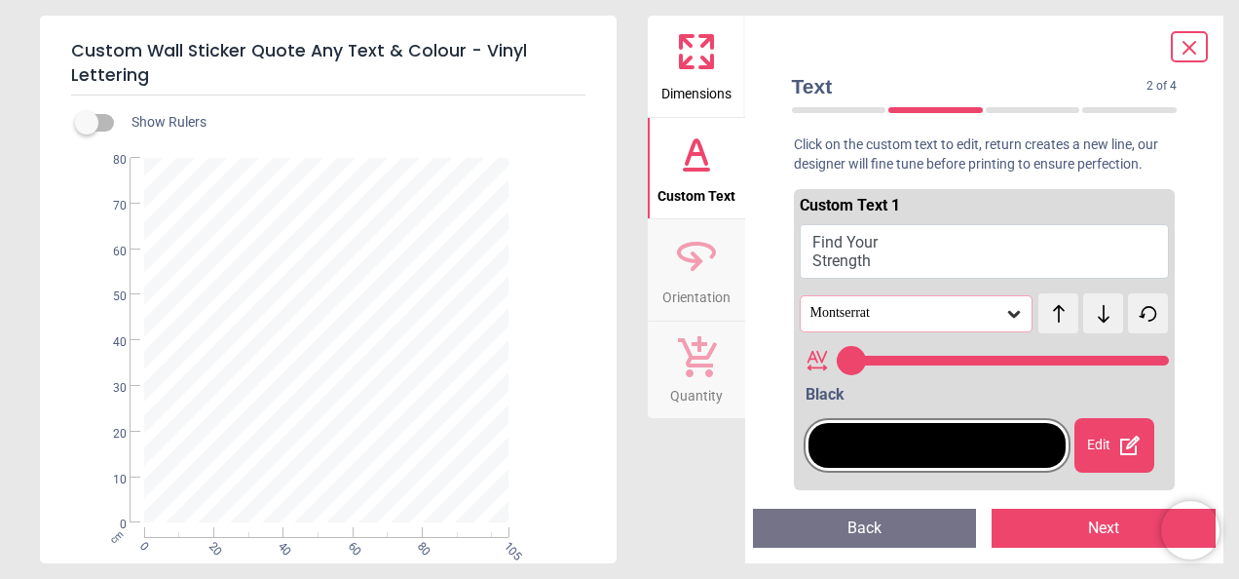
click at [1097, 314] on icon at bounding box center [1103, 313] width 29 height 19
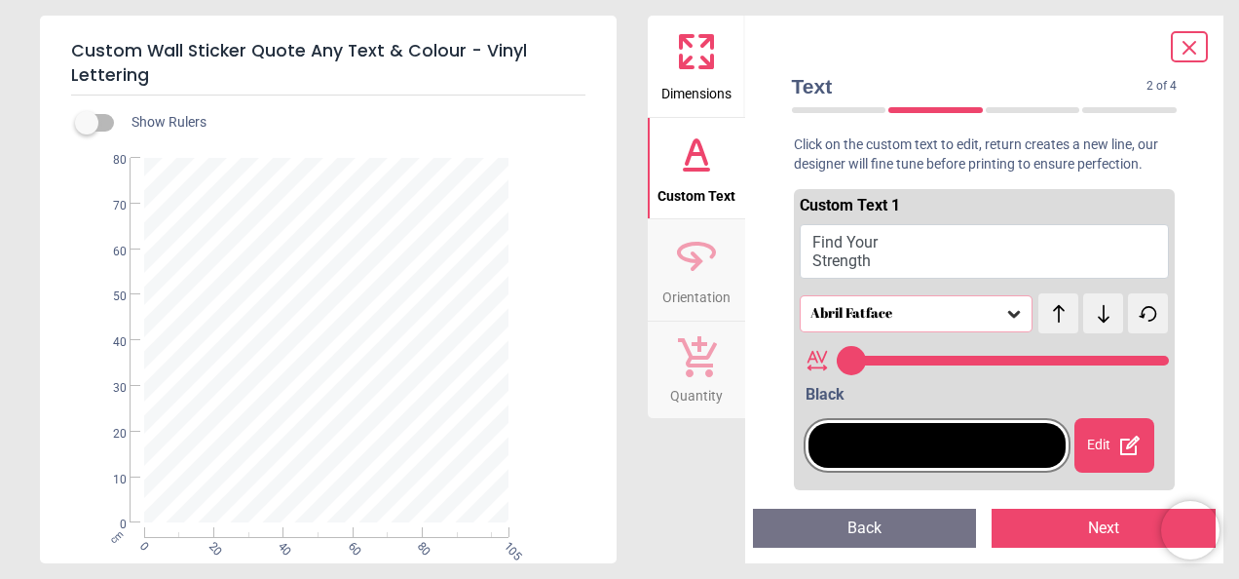
click at [1097, 314] on icon at bounding box center [1103, 313] width 29 height 19
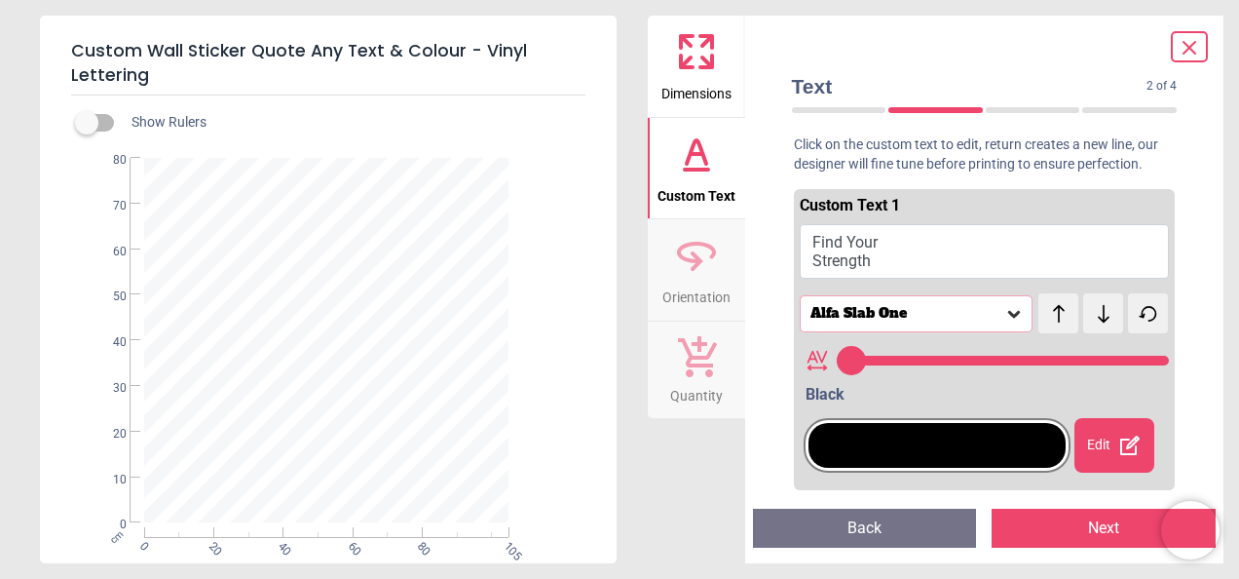
click at [1097, 314] on icon at bounding box center [1103, 313] width 29 height 19
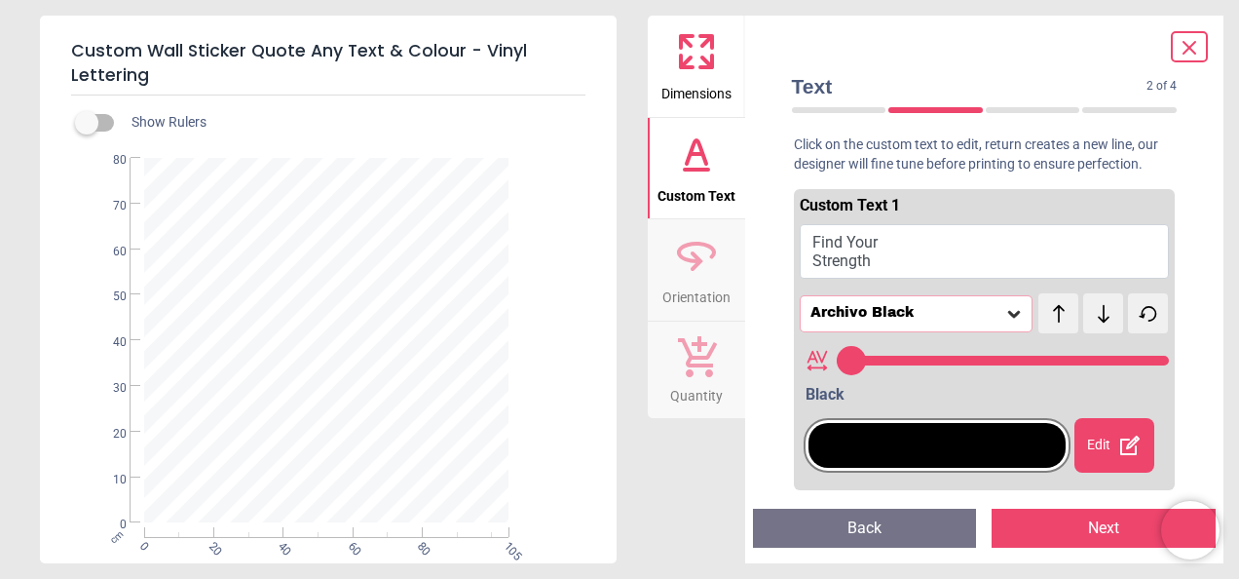
click at [1097, 314] on icon at bounding box center [1103, 313] width 29 height 19
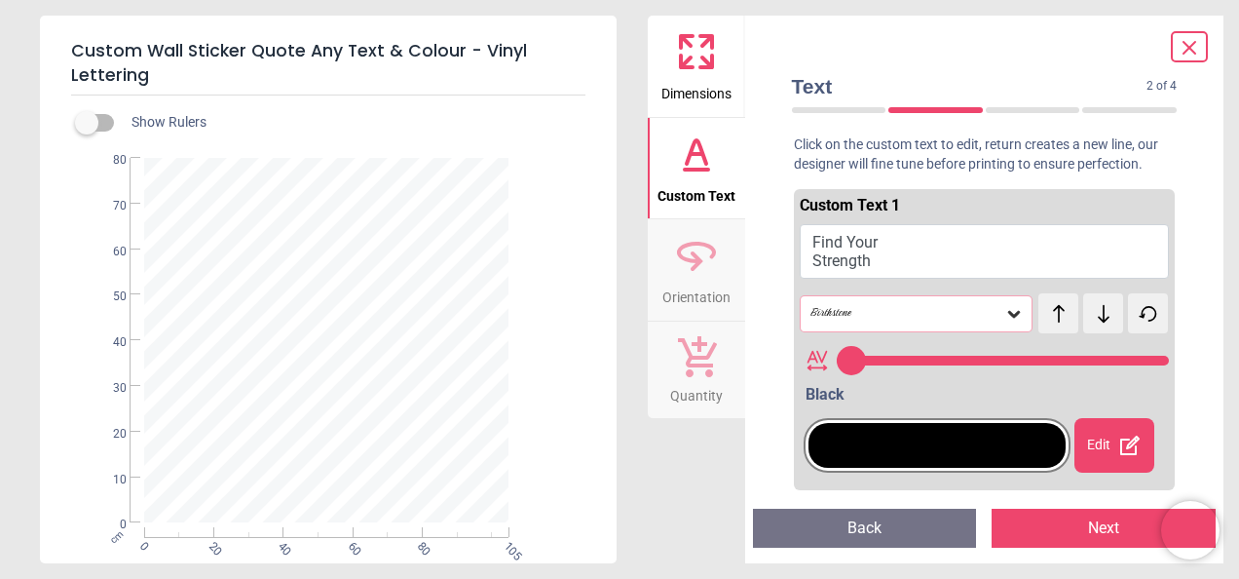
click at [1097, 314] on icon at bounding box center [1103, 313] width 29 height 19
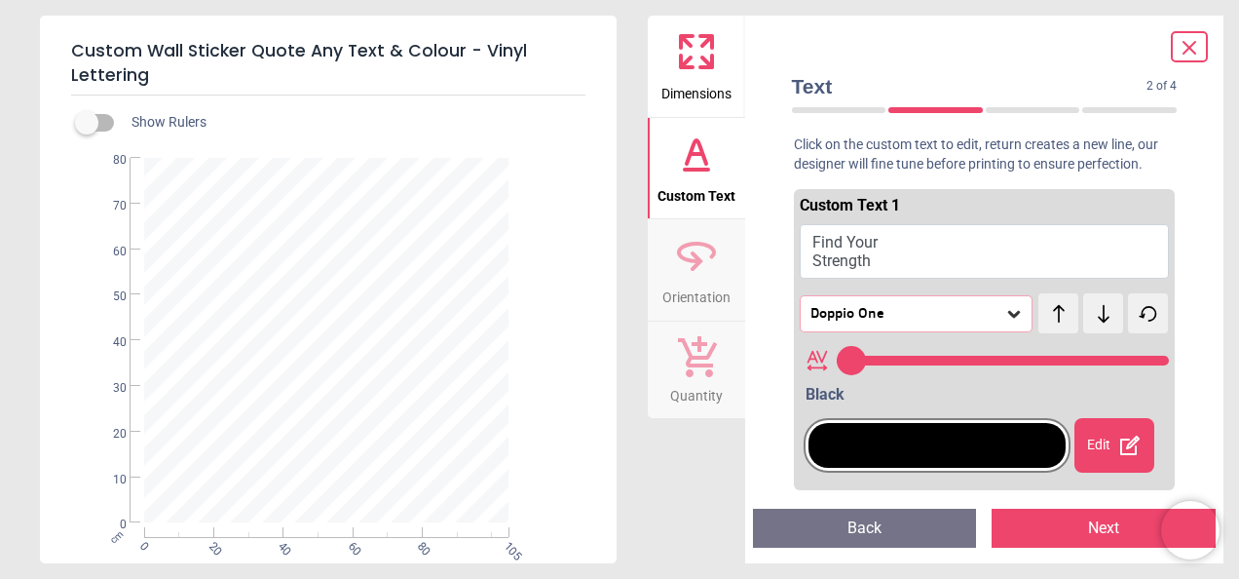
click at [1097, 314] on icon at bounding box center [1103, 313] width 29 height 19
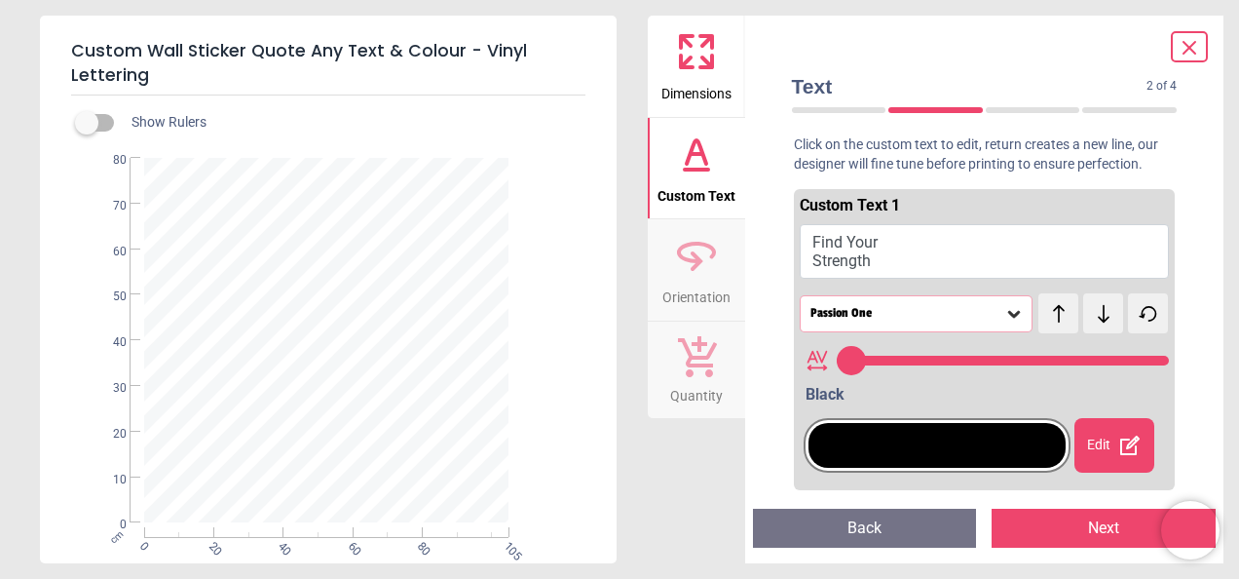
click at [1097, 314] on icon at bounding box center [1103, 313] width 29 height 19
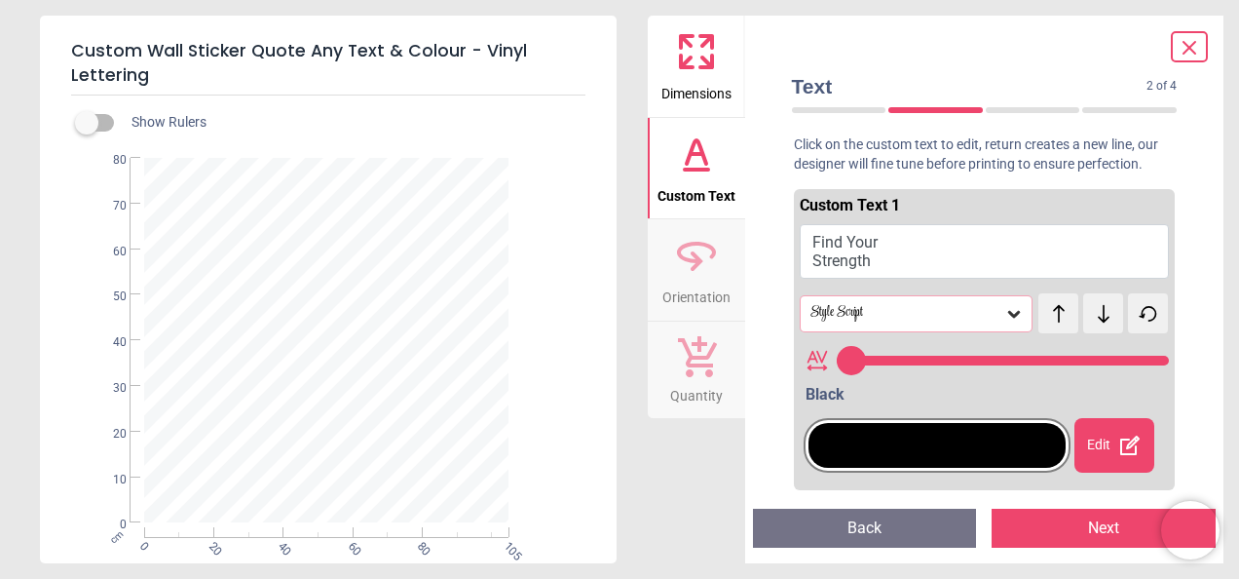
click at [1097, 314] on icon at bounding box center [1103, 313] width 29 height 19
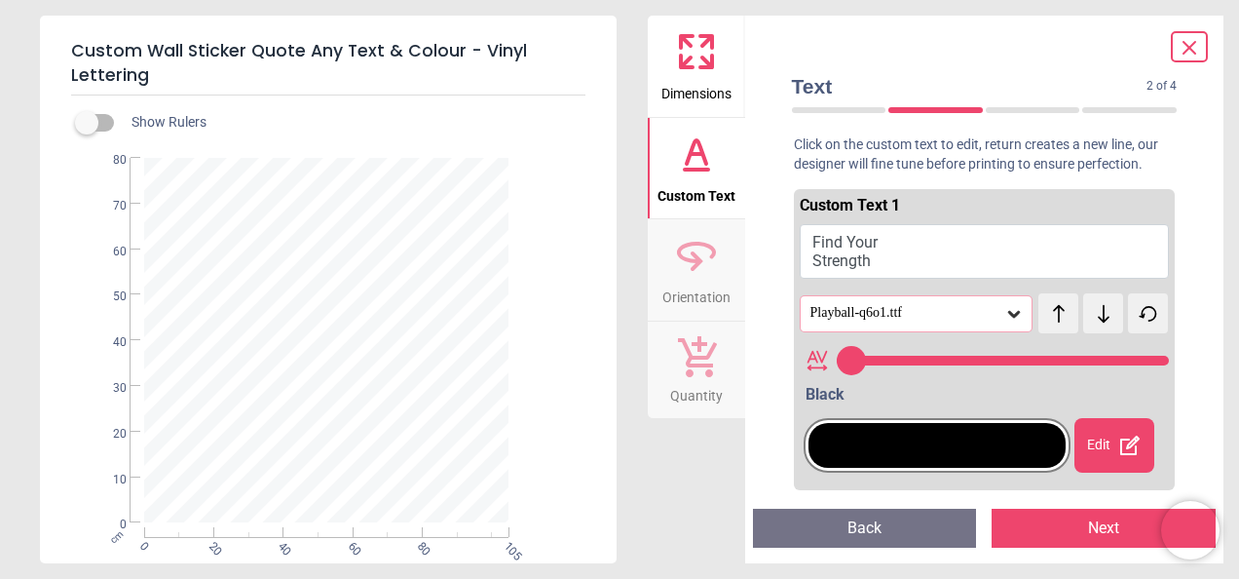
drag, startPoint x: 1221, startPoint y: 349, endPoint x: 1230, endPoint y: 382, distance: 34.3
click at [1230, 382] on div "Custom Wall Sticker Quote Any Text & Colour - Vinyl Lettering Show Rulers New P…" at bounding box center [619, 289] width 1239 height 579
click at [1100, 308] on icon at bounding box center [1103, 313] width 29 height 19
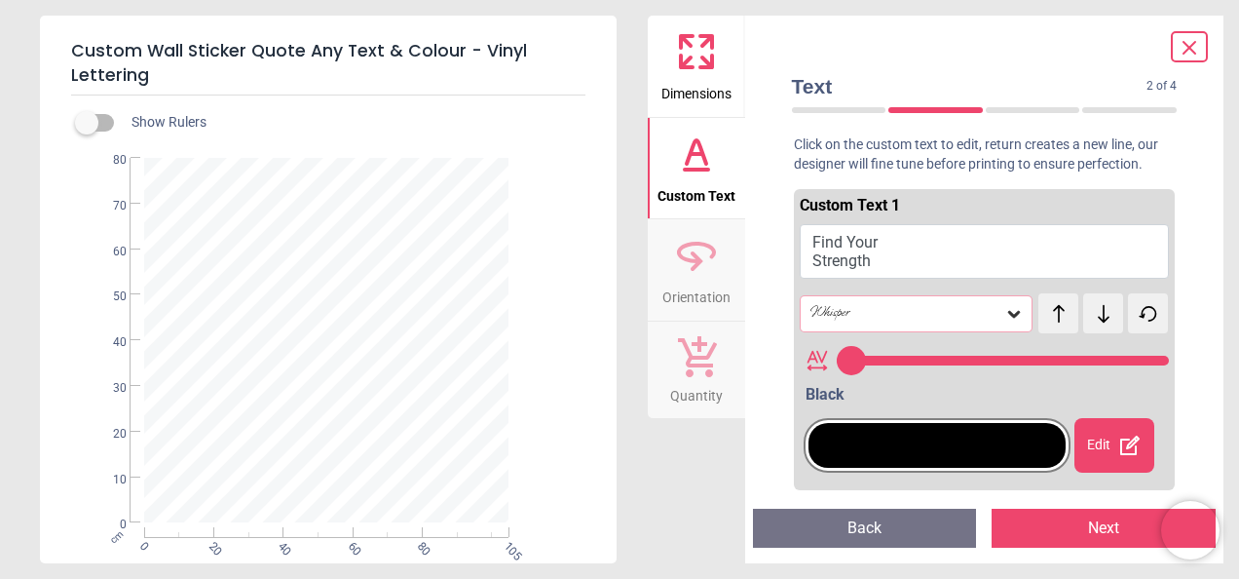
click at [1089, 323] on icon at bounding box center [1103, 313] width 29 height 19
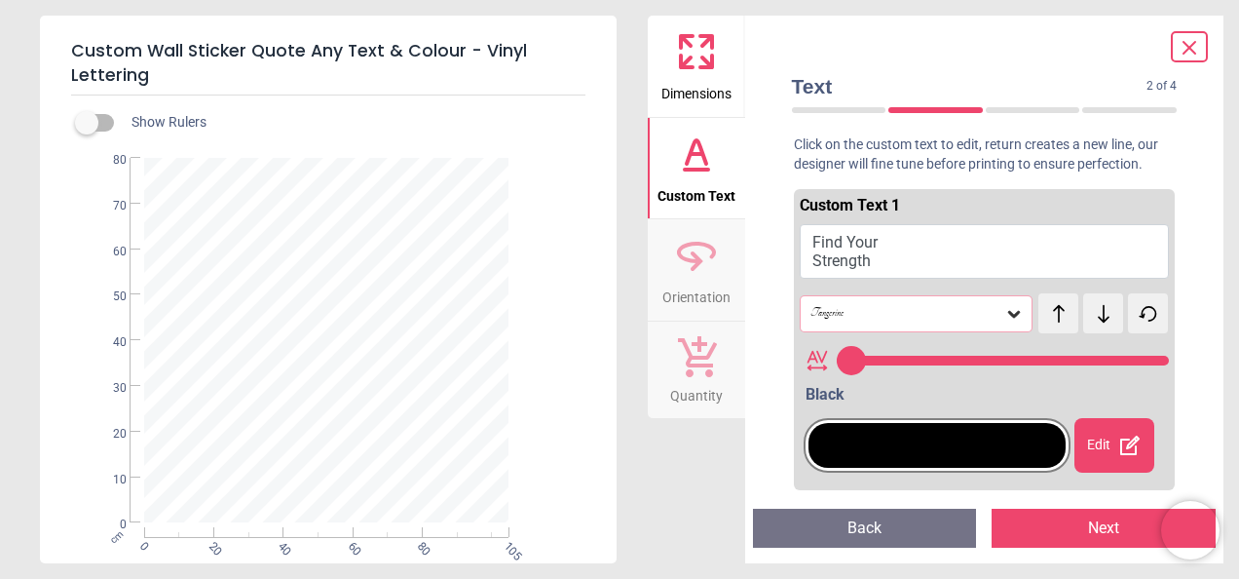
click at [1089, 323] on icon at bounding box center [1103, 313] width 29 height 19
click at [1091, 327] on button at bounding box center [1104, 313] width 40 height 40
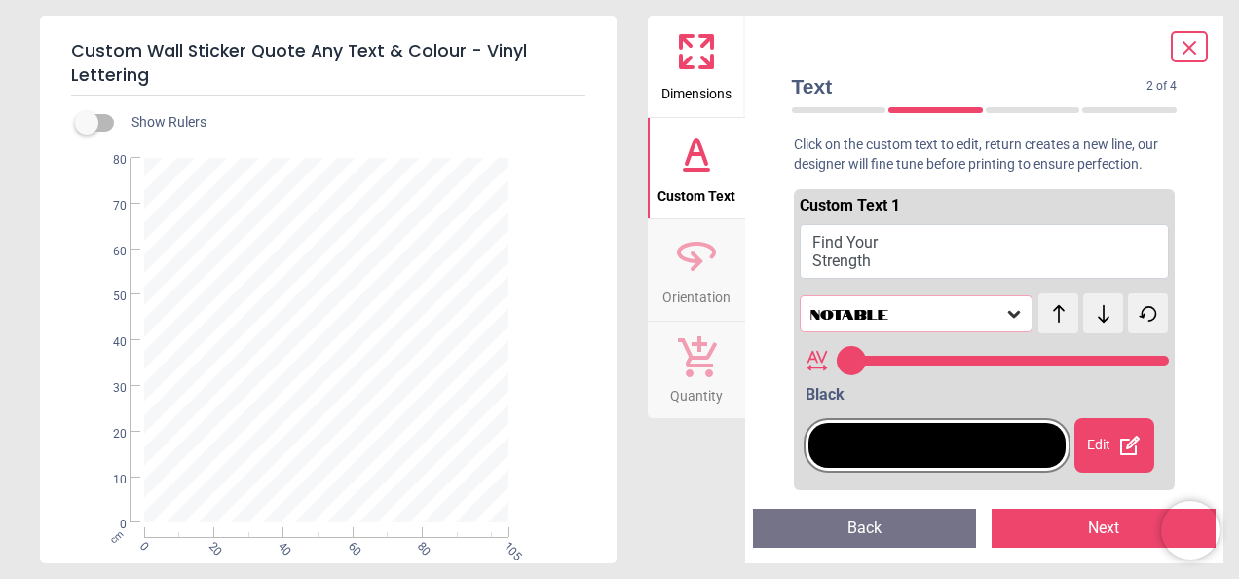
click at [1091, 327] on button at bounding box center [1104, 313] width 40 height 40
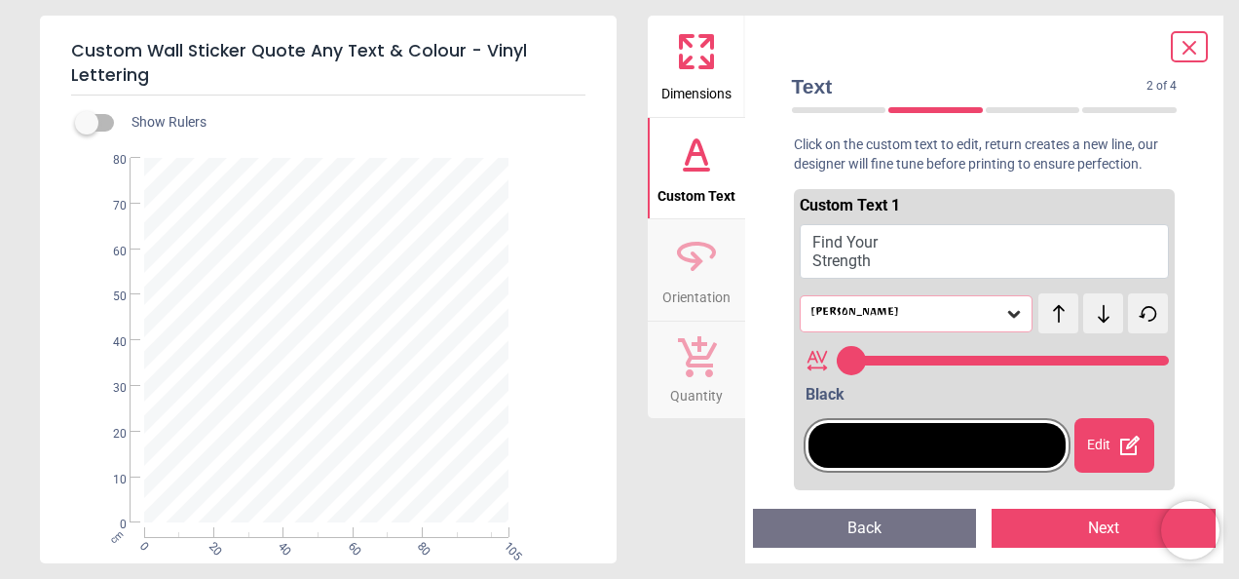
click at [1091, 327] on button at bounding box center [1104, 313] width 40 height 40
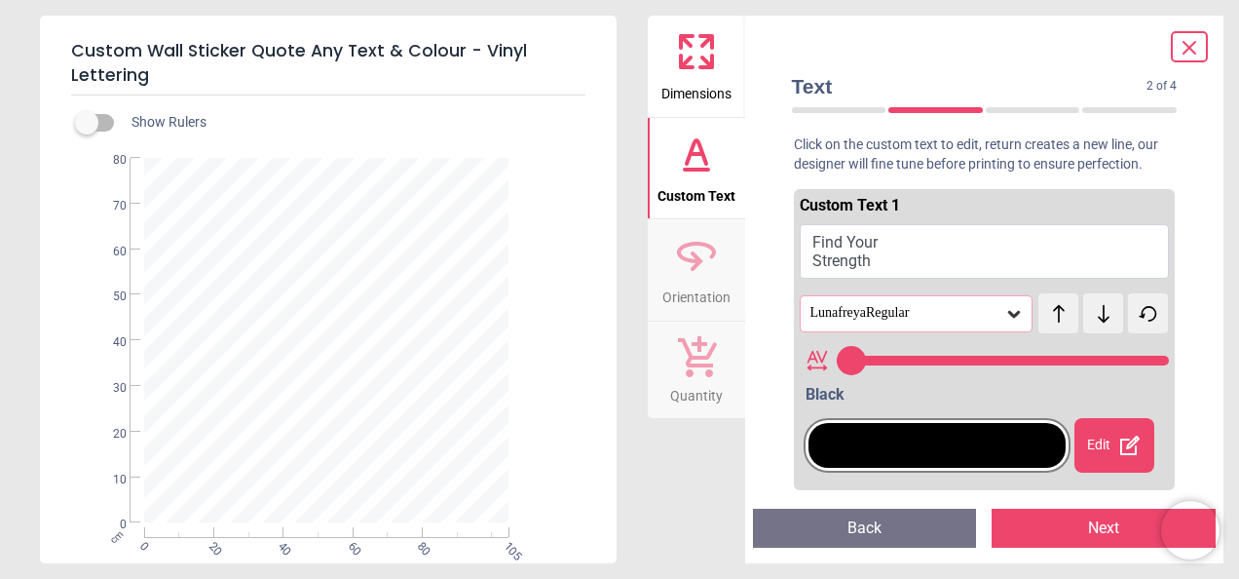
click at [1091, 327] on button at bounding box center [1104, 313] width 40 height 40
click at [1046, 326] on button at bounding box center [1059, 313] width 40 height 40
click at [1095, 314] on icon at bounding box center [1103, 313] width 29 height 19
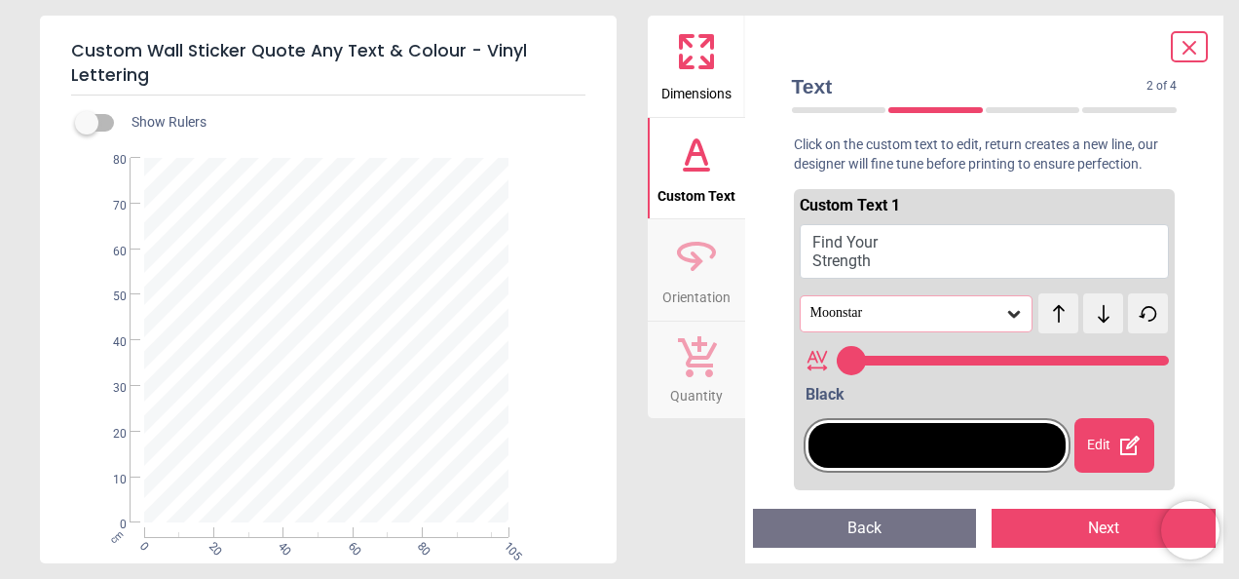
drag, startPoint x: 1146, startPoint y: 361, endPoint x: 1109, endPoint y: 361, distance: 37.0
click at [1109, 361] on input "range" at bounding box center [1003, 361] width 333 height 10
click at [1098, 318] on icon at bounding box center [1104, 314] width 12 height 18
click at [1039, 308] on span "test" at bounding box center [1048, 302] width 19 height 15
click at [1090, 323] on icon at bounding box center [1103, 313] width 29 height 19
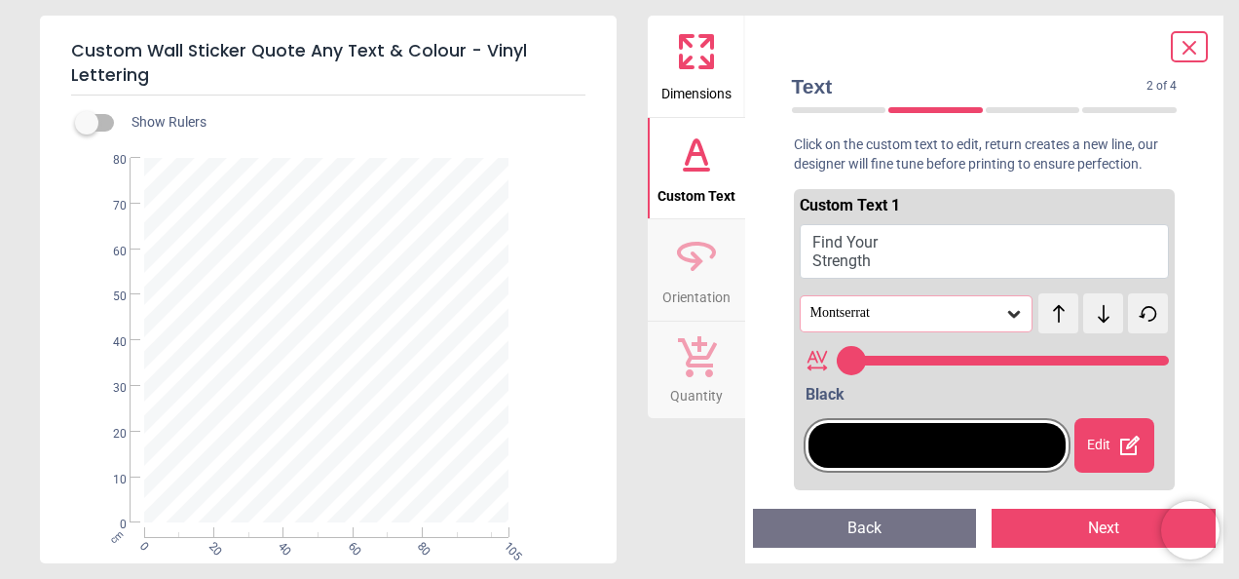
click at [1090, 323] on icon at bounding box center [1103, 313] width 29 height 19
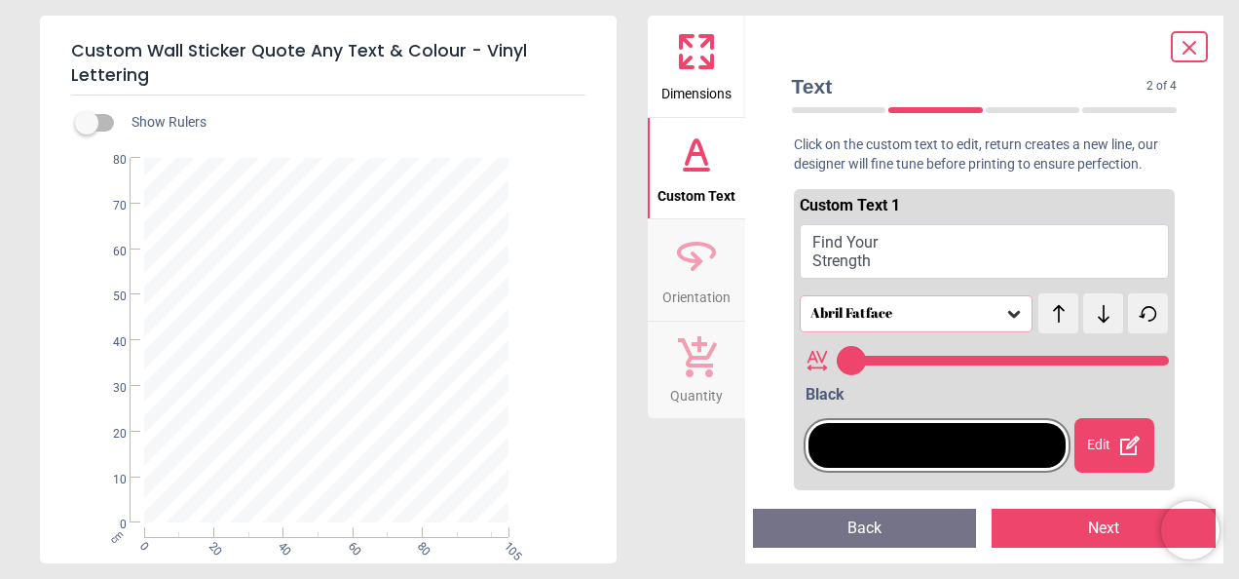
click at [1090, 323] on icon at bounding box center [1103, 313] width 29 height 19
click at [1090, 322] on icon at bounding box center [1103, 313] width 29 height 19
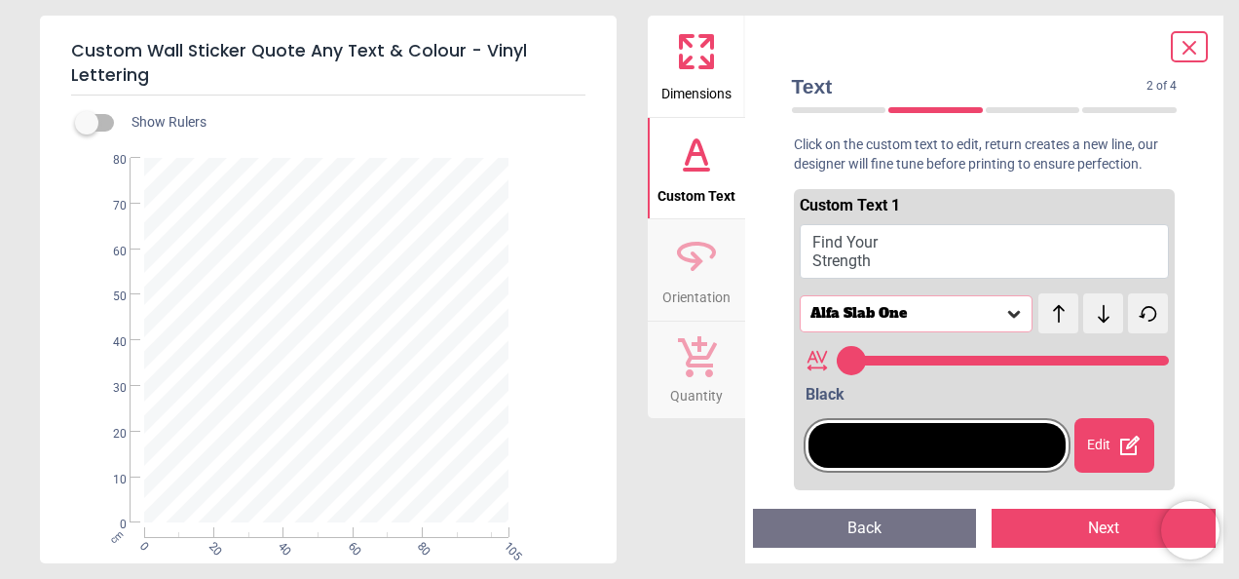
click at [1090, 322] on icon at bounding box center [1103, 313] width 29 height 19
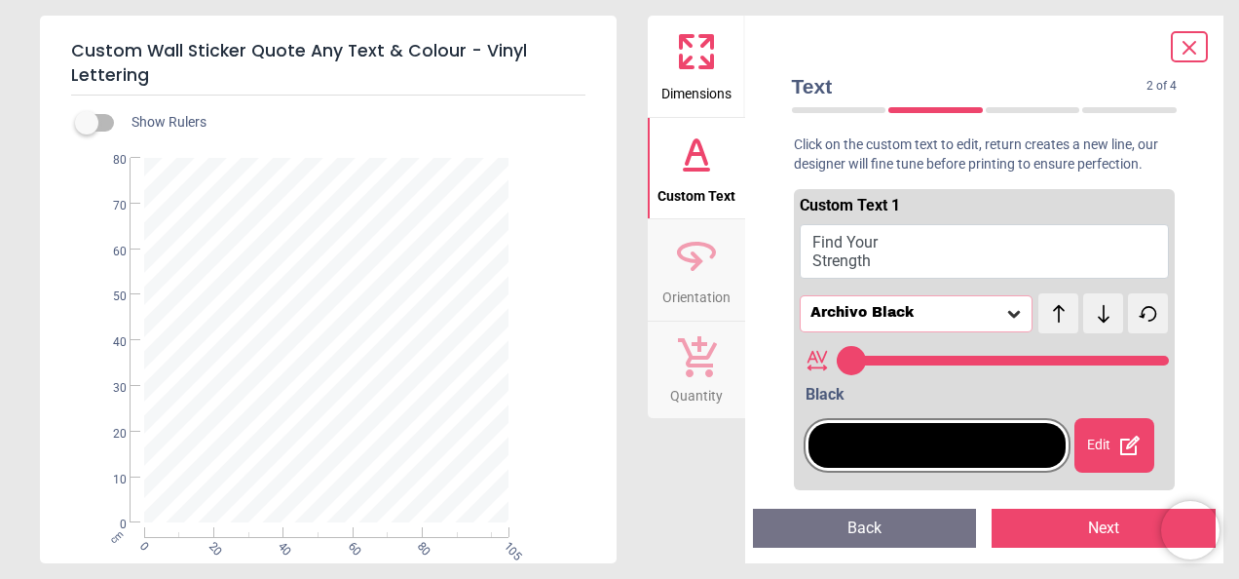
click at [1090, 322] on icon at bounding box center [1103, 313] width 29 height 19
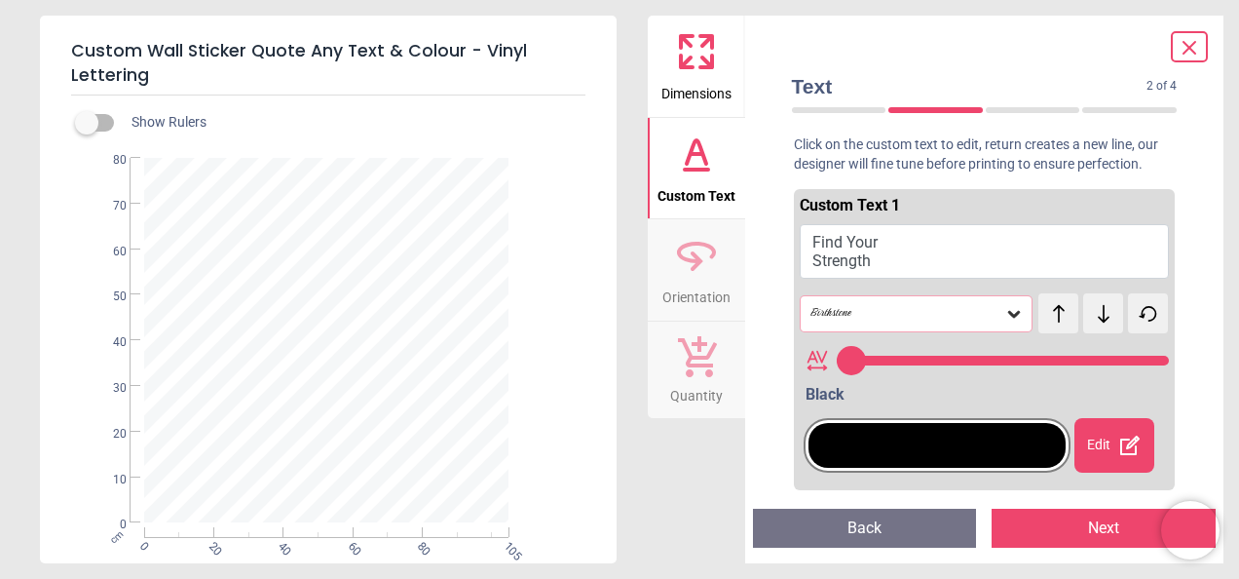
click at [1090, 322] on icon at bounding box center [1103, 313] width 29 height 19
click at [1057, 311] on span "test" at bounding box center [1064, 303] width 14 height 19
click at [1046, 316] on icon at bounding box center [1059, 313] width 29 height 19
click at [1089, 318] on icon at bounding box center [1103, 313] width 29 height 19
click at [1084, 325] on button at bounding box center [1104, 313] width 40 height 40
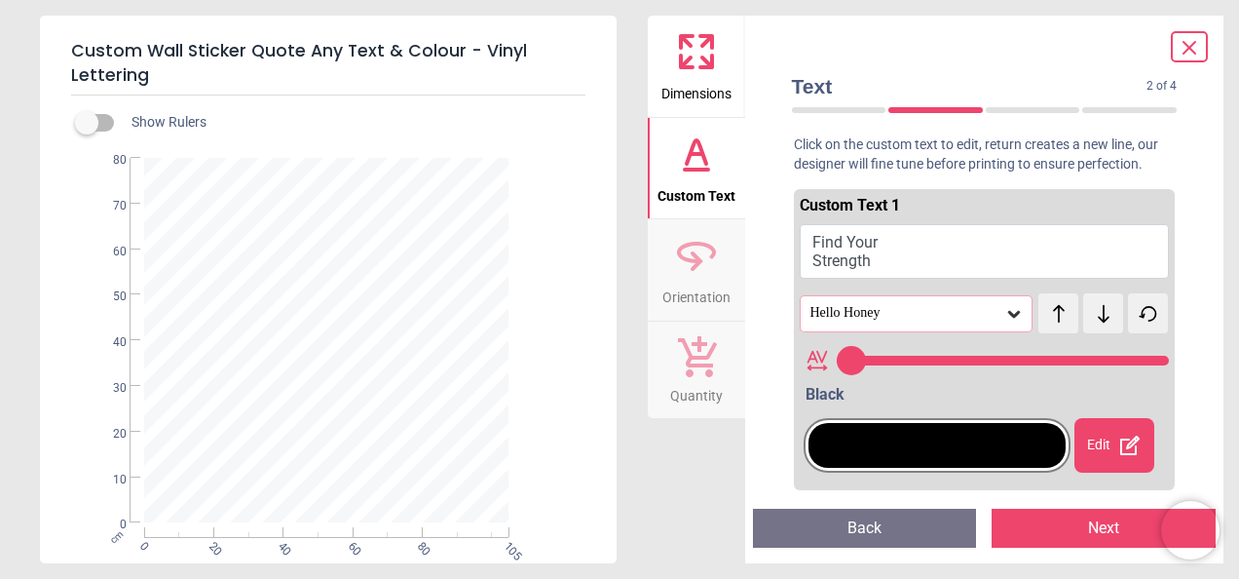
click at [1084, 325] on button at bounding box center [1104, 313] width 40 height 40
click at [1089, 323] on icon at bounding box center [1103, 313] width 29 height 19
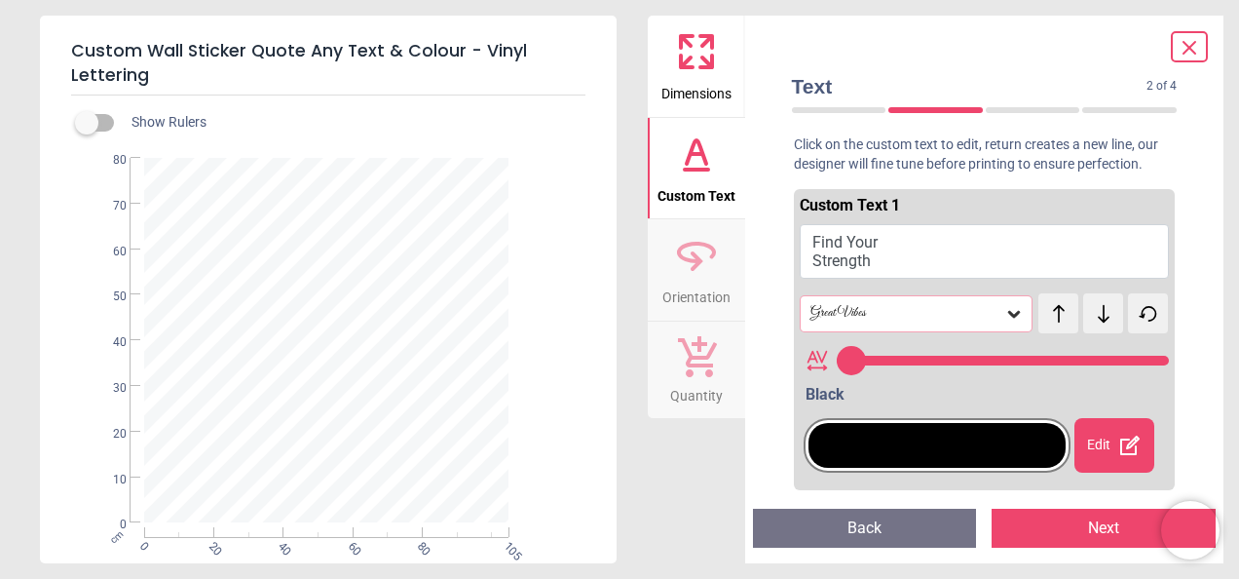
click at [1089, 323] on icon at bounding box center [1103, 313] width 29 height 19
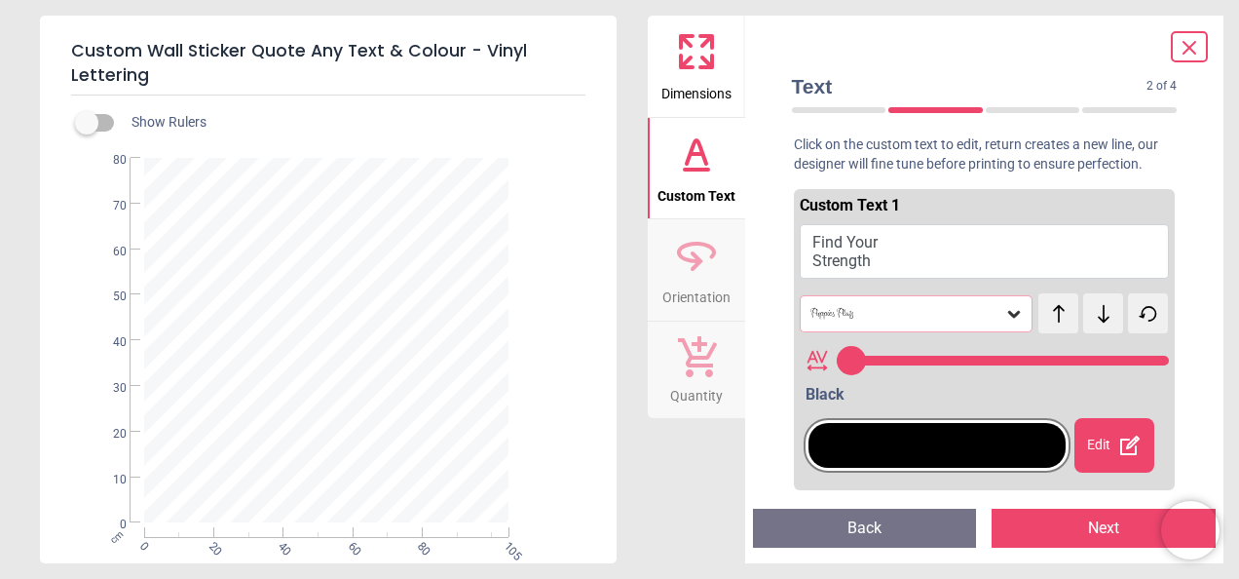
click at [1089, 323] on icon at bounding box center [1103, 313] width 29 height 19
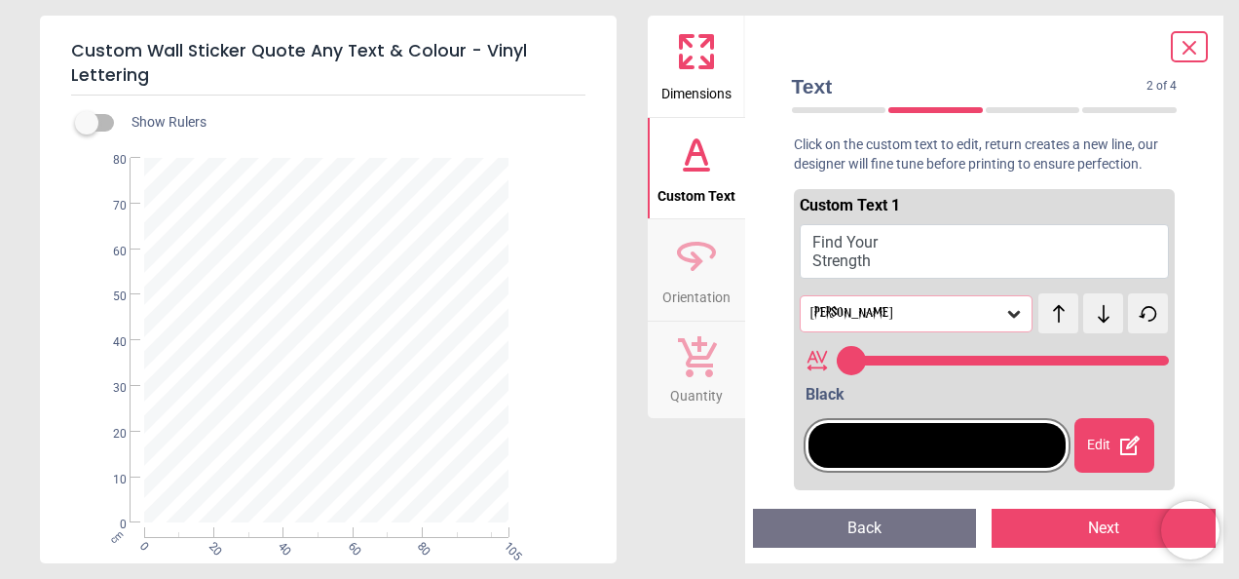
click at [1089, 323] on icon at bounding box center [1103, 313] width 29 height 19
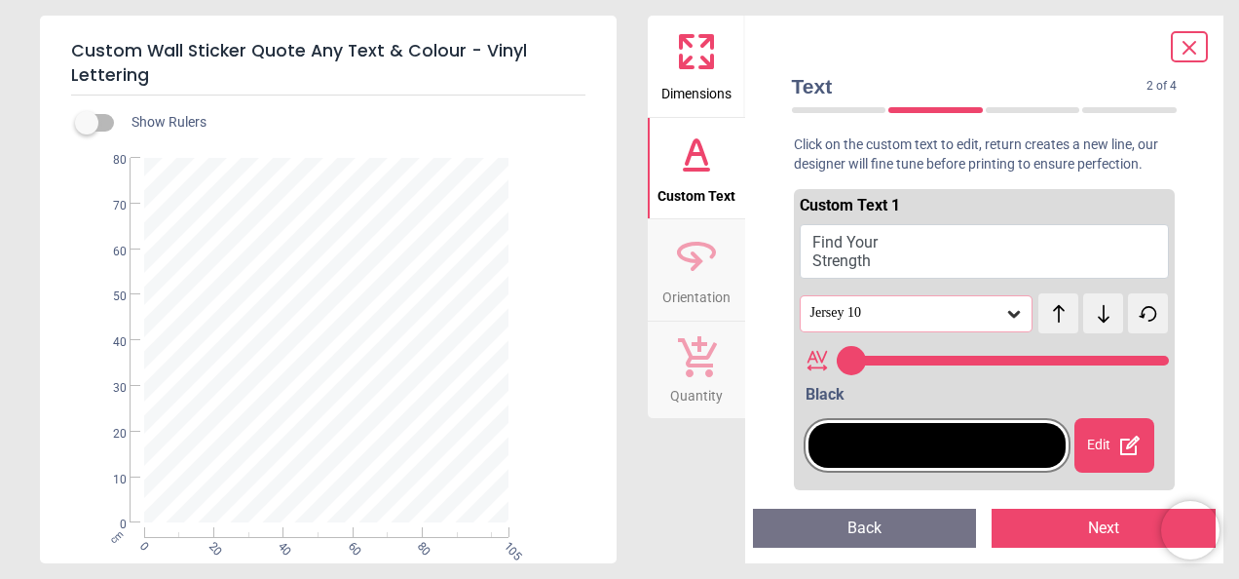
click at [1089, 323] on icon at bounding box center [1103, 313] width 29 height 19
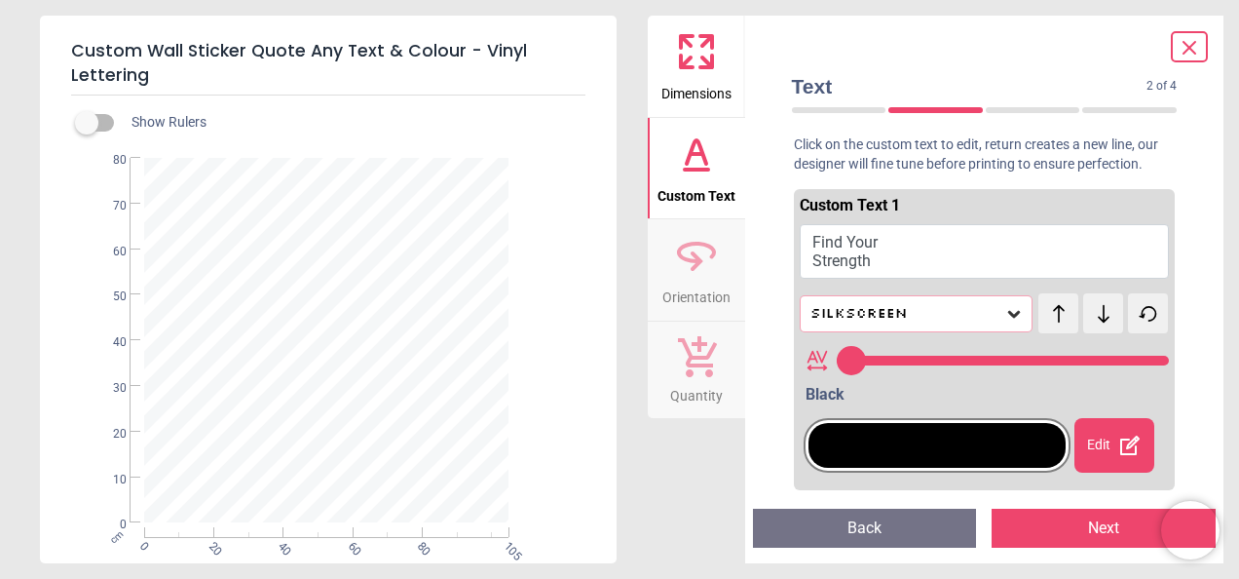
click at [1089, 323] on icon at bounding box center [1103, 313] width 29 height 19
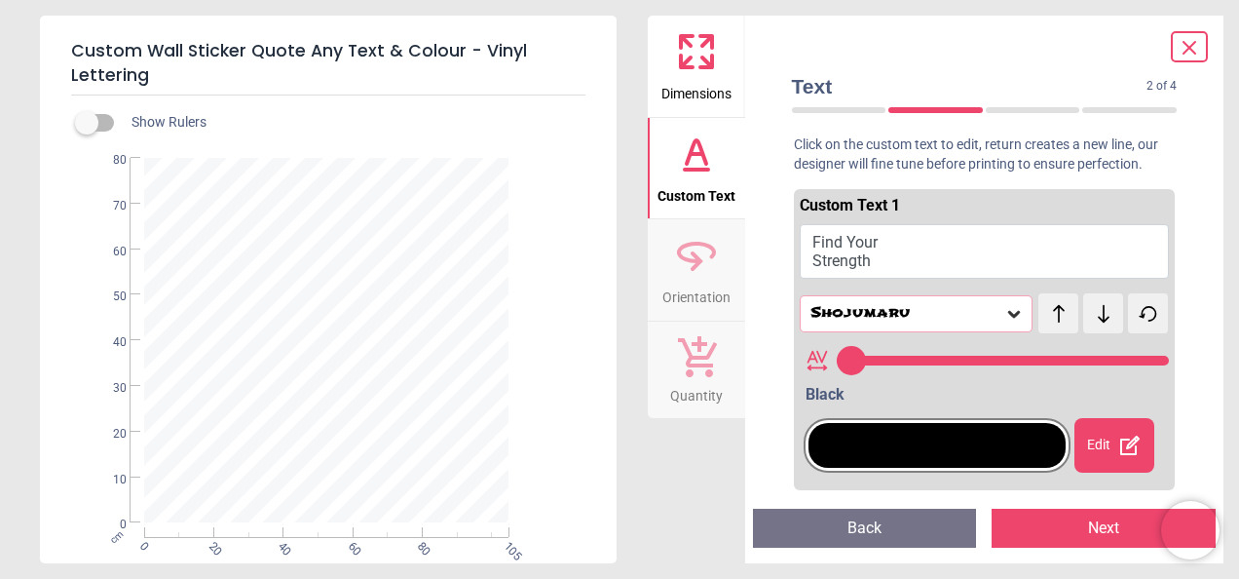
click at [1089, 320] on icon at bounding box center [1103, 313] width 29 height 19
click at [1084, 323] on button at bounding box center [1104, 313] width 40 height 40
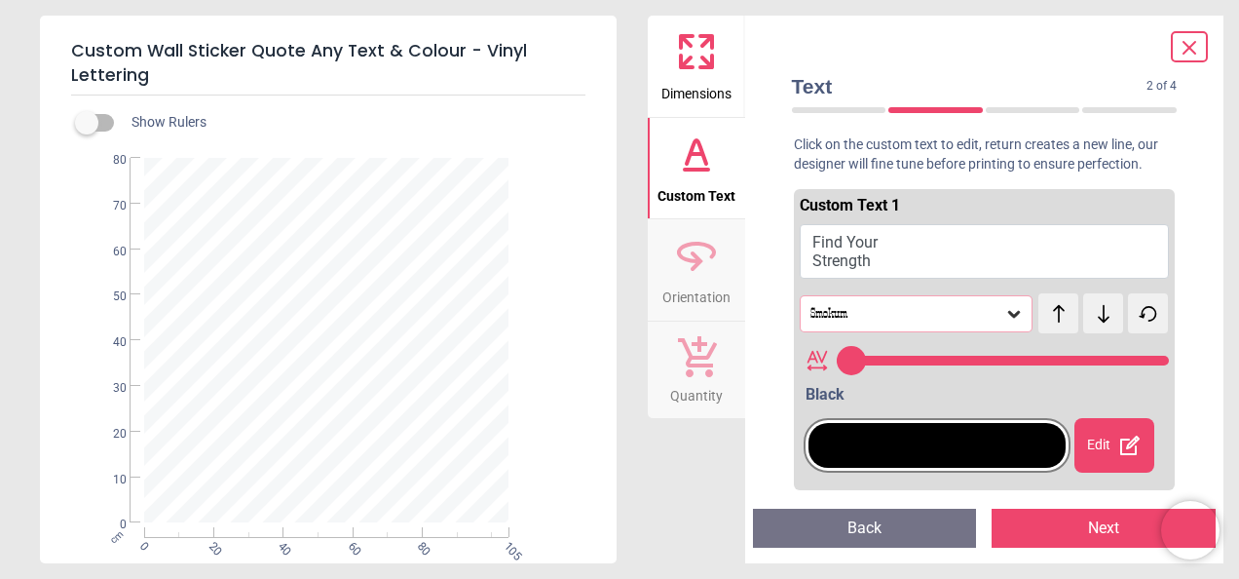
click at [1084, 323] on button at bounding box center [1104, 313] width 40 height 40
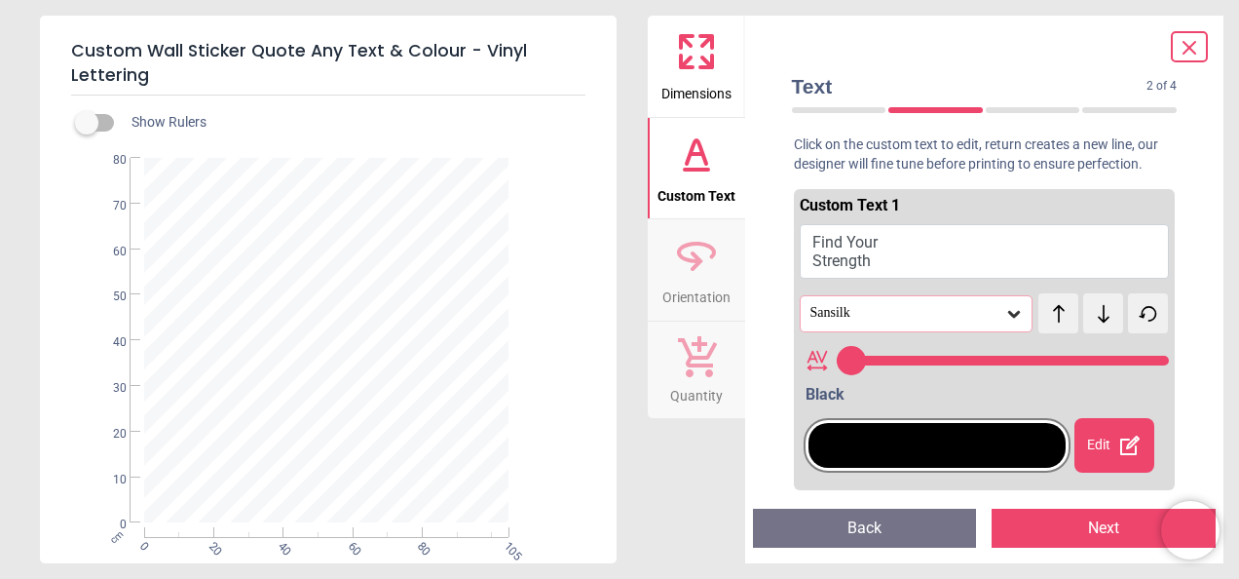
click at [1054, 316] on icon at bounding box center [1059, 313] width 29 height 19
click at [1107, 312] on icon at bounding box center [1103, 313] width 29 height 19
click at [1008, 316] on icon at bounding box center [1014, 314] width 12 height 7
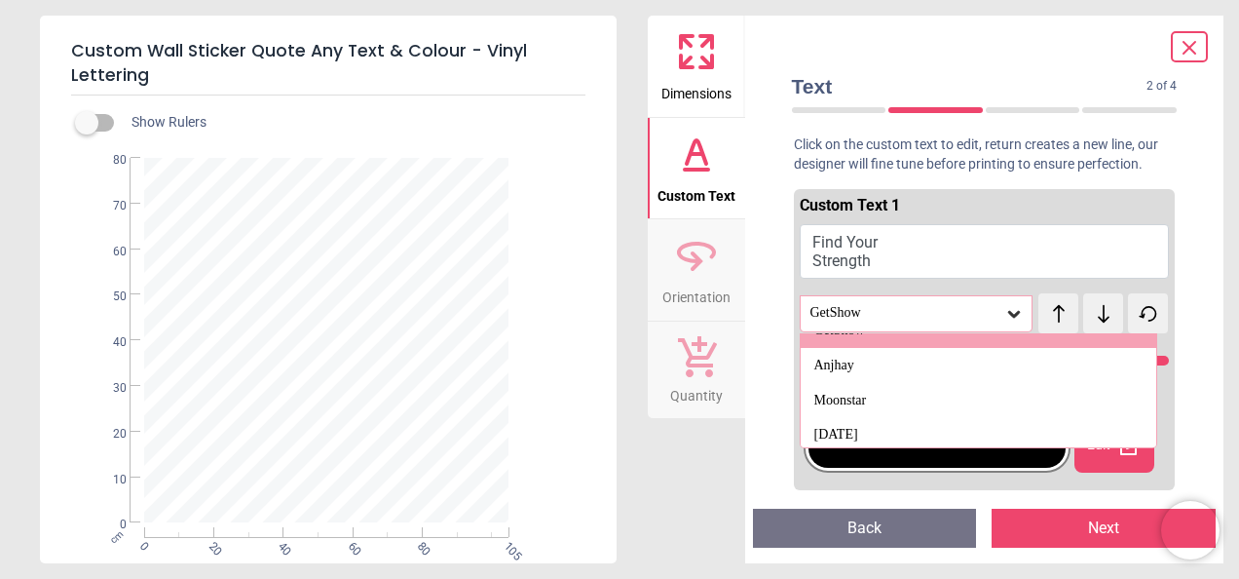
scroll to position [2068, 0]
click at [941, 401] on div "Moonstar" at bounding box center [979, 399] width 357 height 35
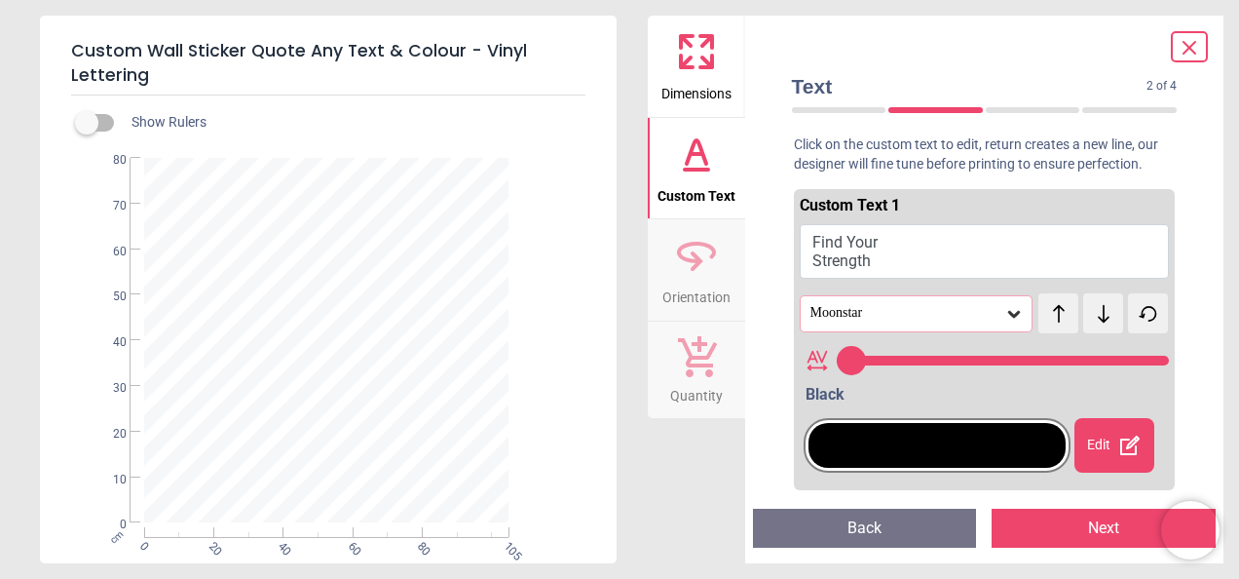
click at [972, 310] on div "Moonstar" at bounding box center [907, 313] width 197 height 17
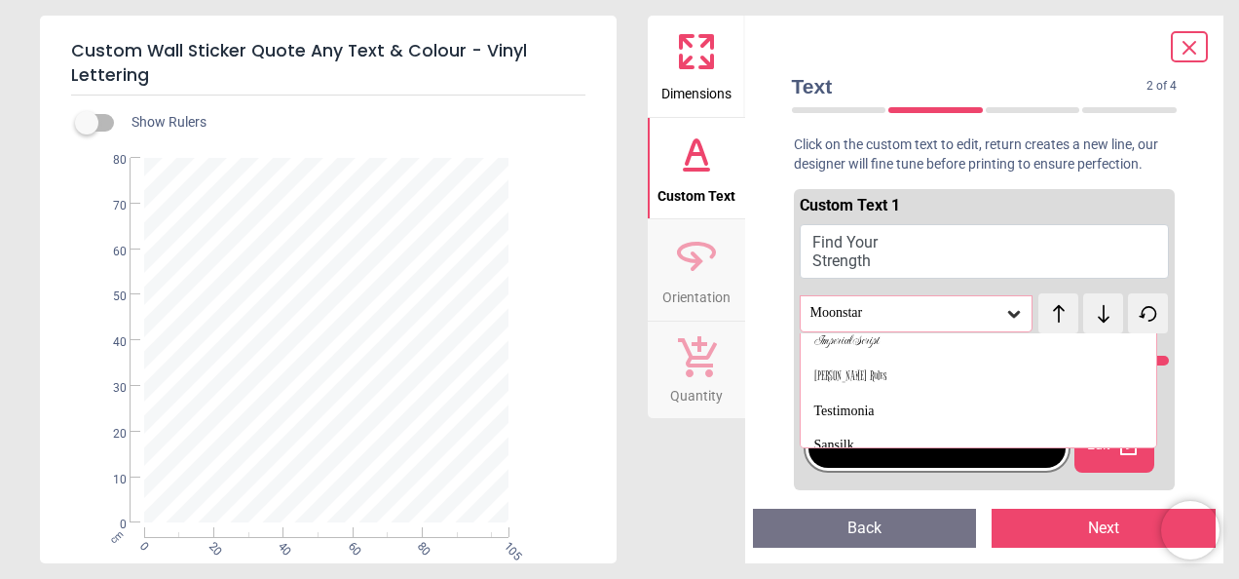
scroll to position [2036, 0]
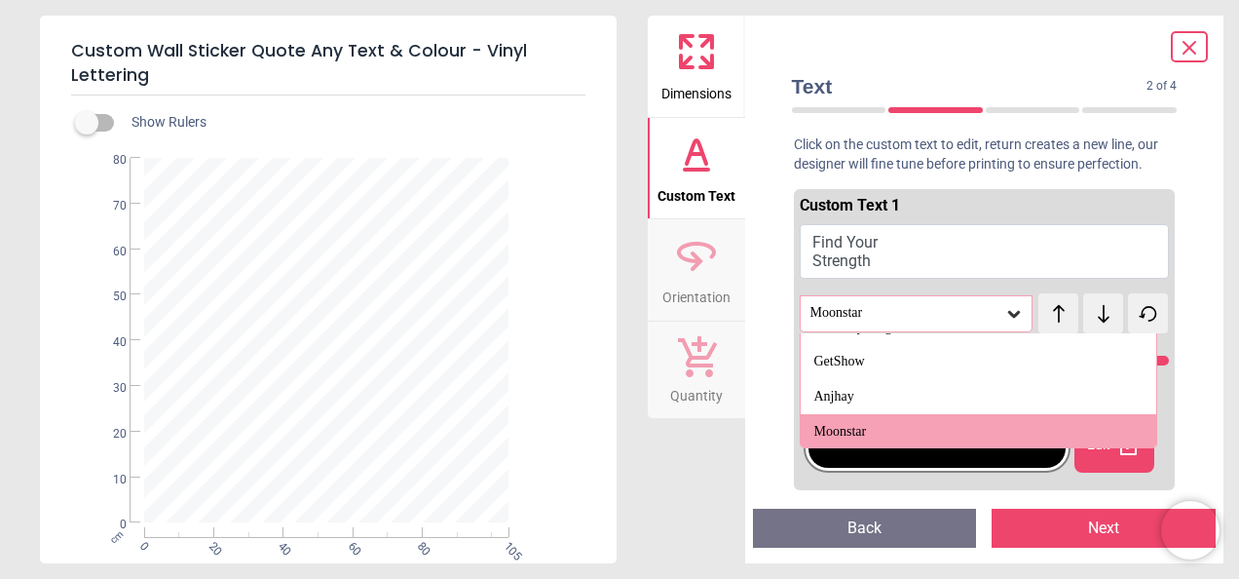
click at [975, 398] on div "Anjhay" at bounding box center [979, 396] width 357 height 35
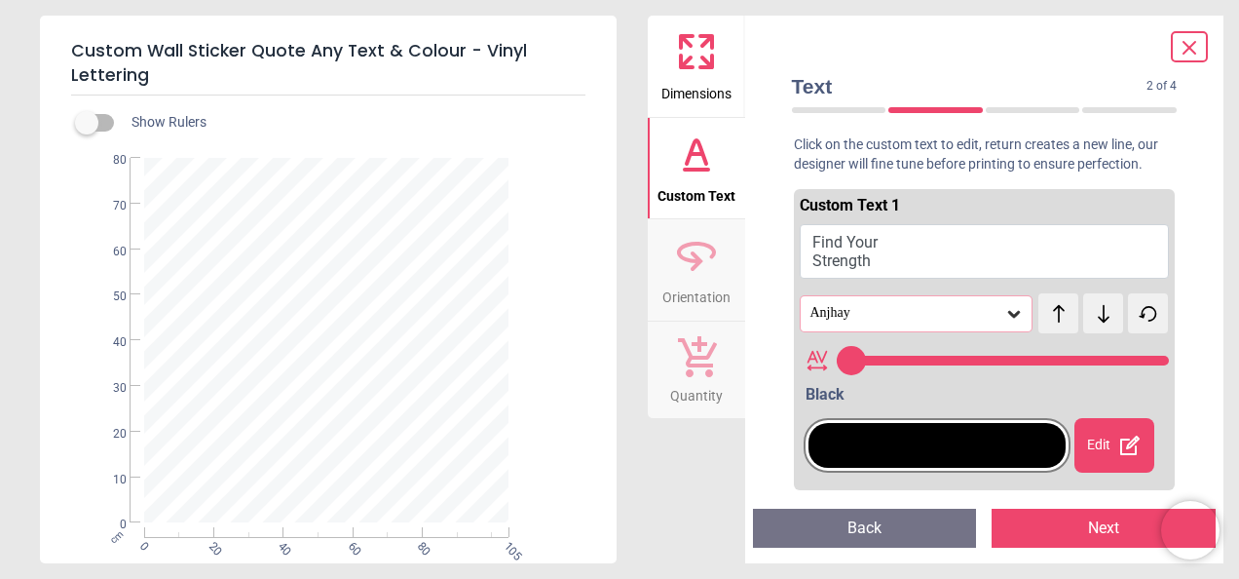
click at [955, 385] on div "Black" at bounding box center [988, 394] width 364 height 21
click at [1015, 313] on div "Anjhay" at bounding box center [917, 313] width 234 height 37
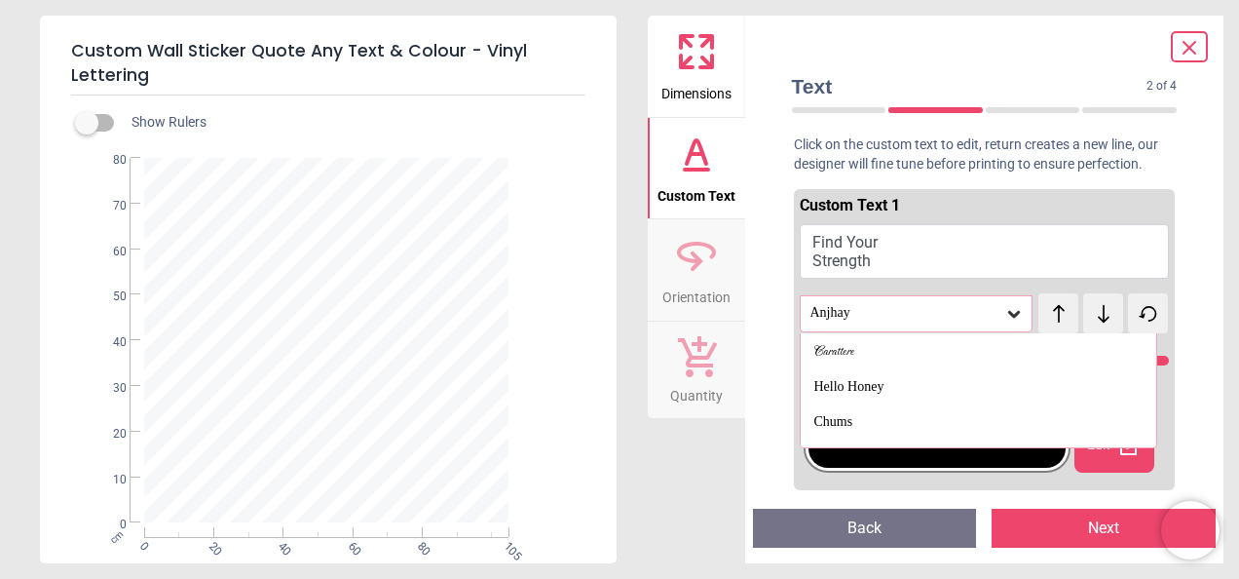
scroll to position [552, 0]
click at [935, 415] on div "Chums" at bounding box center [979, 422] width 357 height 35
type input "**"
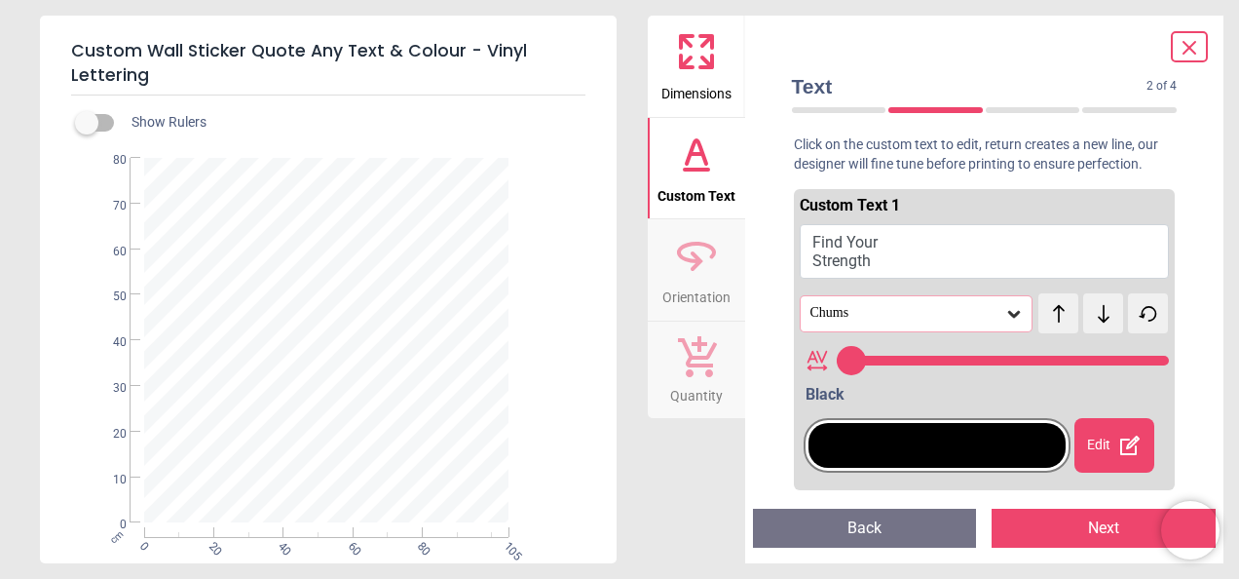
click at [951, 441] on div at bounding box center [937, 445] width 257 height 45
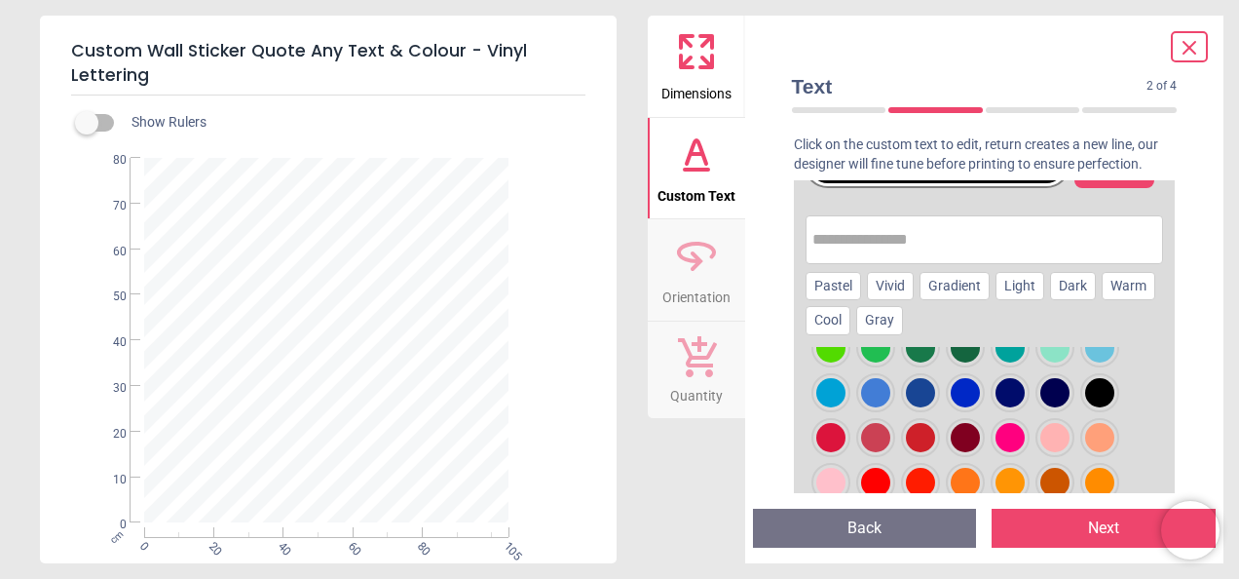
scroll to position [162, 0]
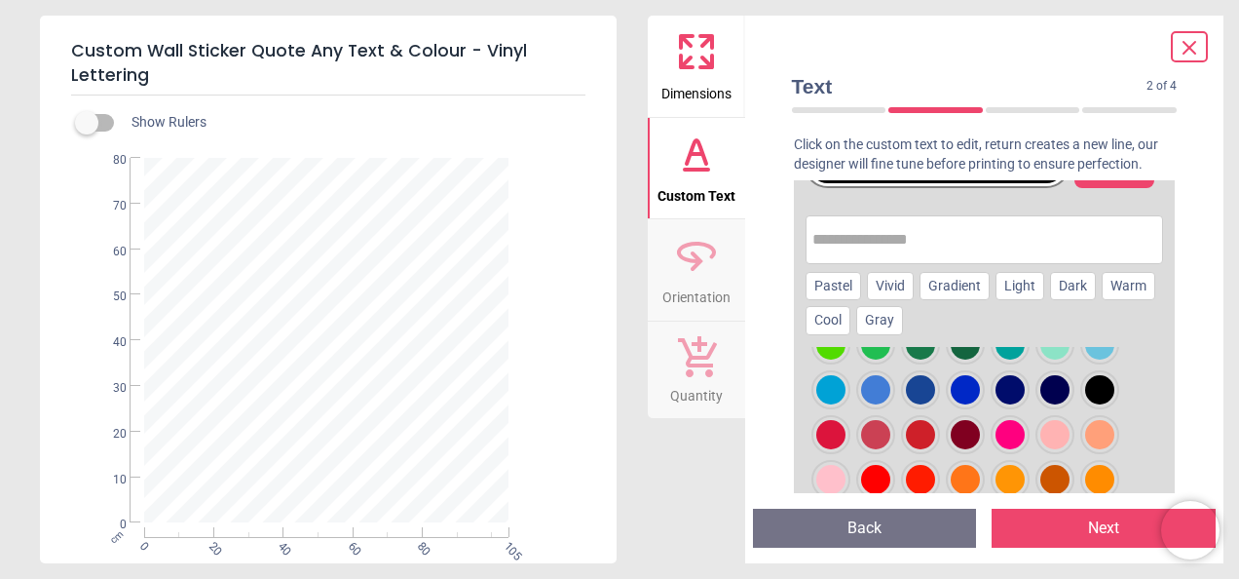
click at [1009, 395] on div at bounding box center [1010, 389] width 29 height 29
click at [1058, 390] on div at bounding box center [1055, 389] width 29 height 29
click at [1013, 396] on div at bounding box center [1010, 389] width 29 height 29
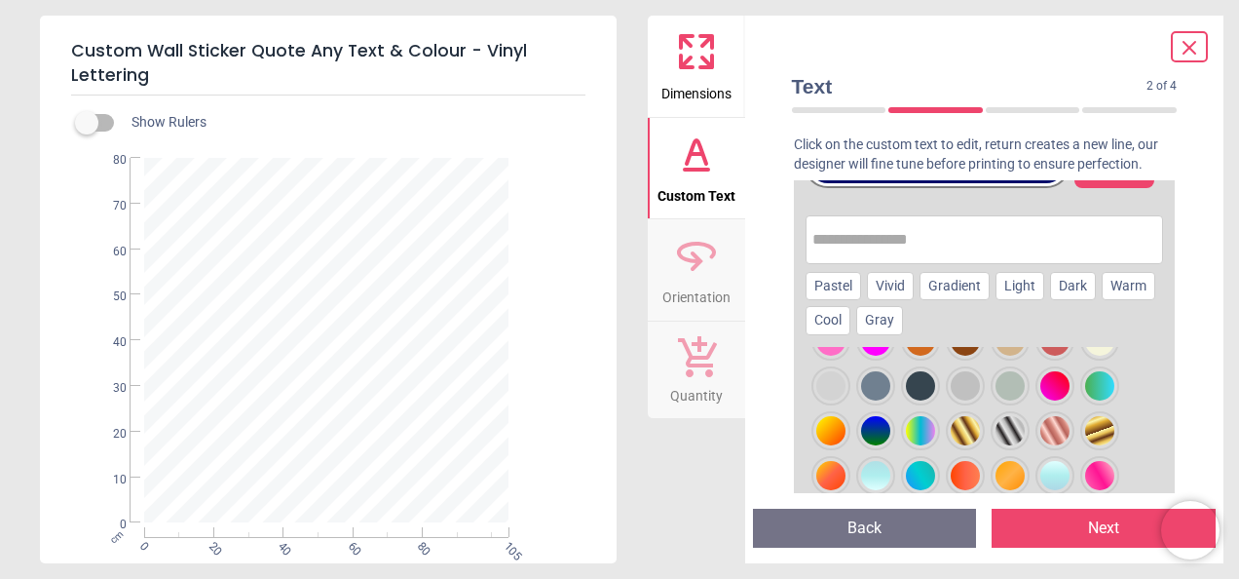
scroll to position [660, 0]
click at [1012, 421] on div at bounding box center [1010, 429] width 29 height 29
click at [923, 438] on div at bounding box center [920, 429] width 29 height 29
click at [908, 475] on div at bounding box center [920, 474] width 29 height 29
click at [1100, 435] on div at bounding box center [1099, 429] width 29 height 29
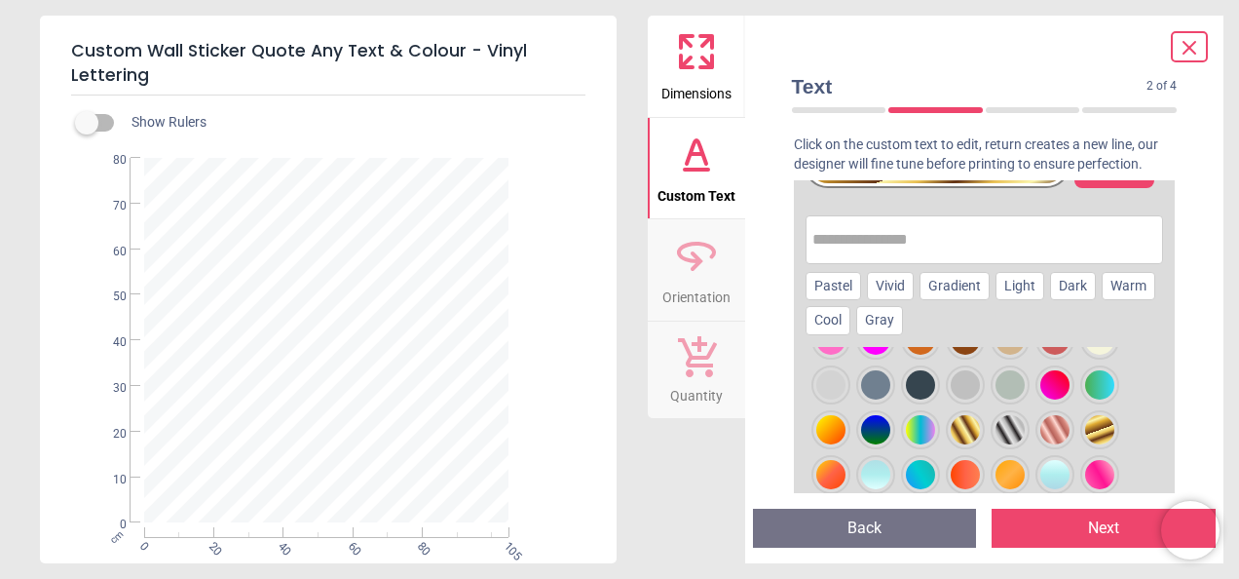
click at [1009, 424] on div at bounding box center [1010, 429] width 29 height 29
click at [879, 425] on div at bounding box center [875, 429] width 29 height 29
click at [822, 428] on div at bounding box center [831, 429] width 29 height 29
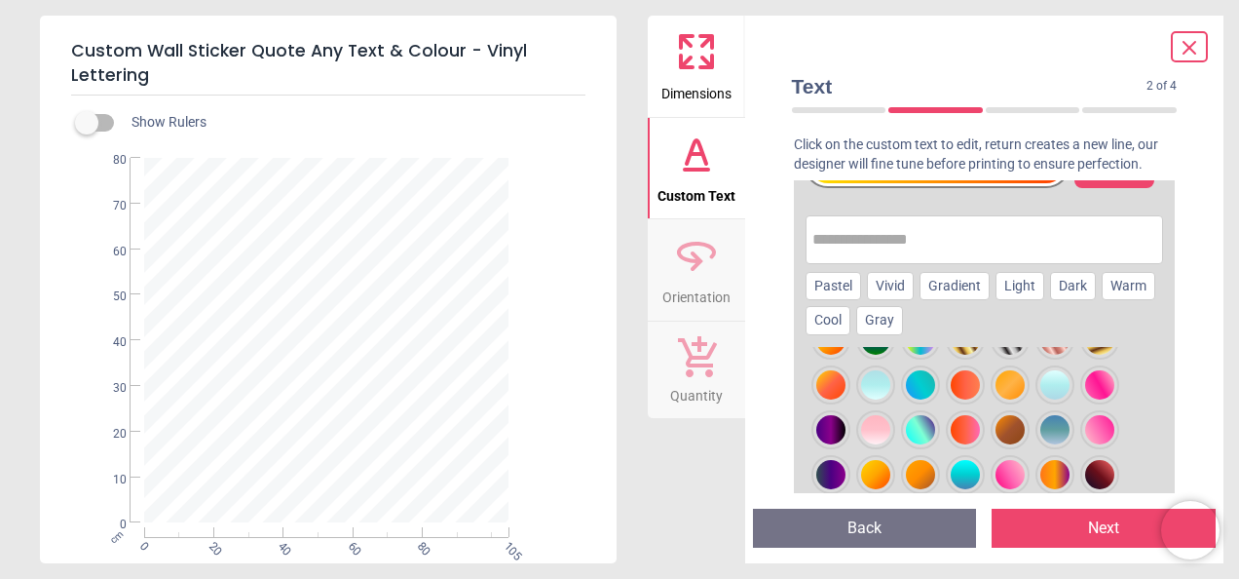
scroll to position [755, 0]
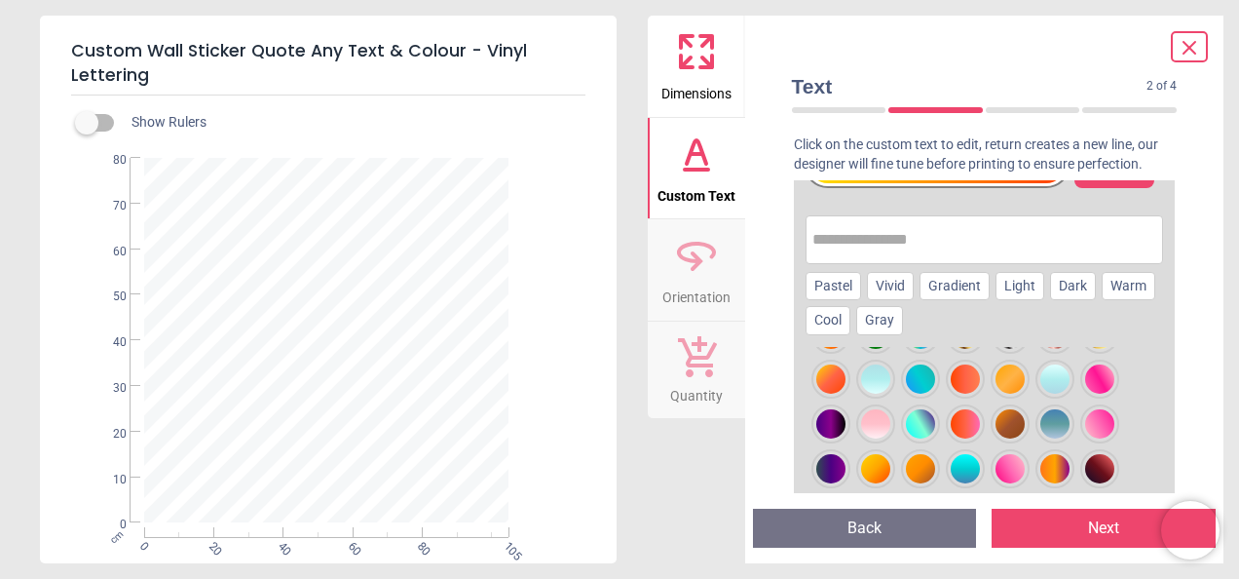
click at [924, 431] on div at bounding box center [920, 423] width 29 height 29
click at [965, 469] on div at bounding box center [965, 468] width 29 height 29
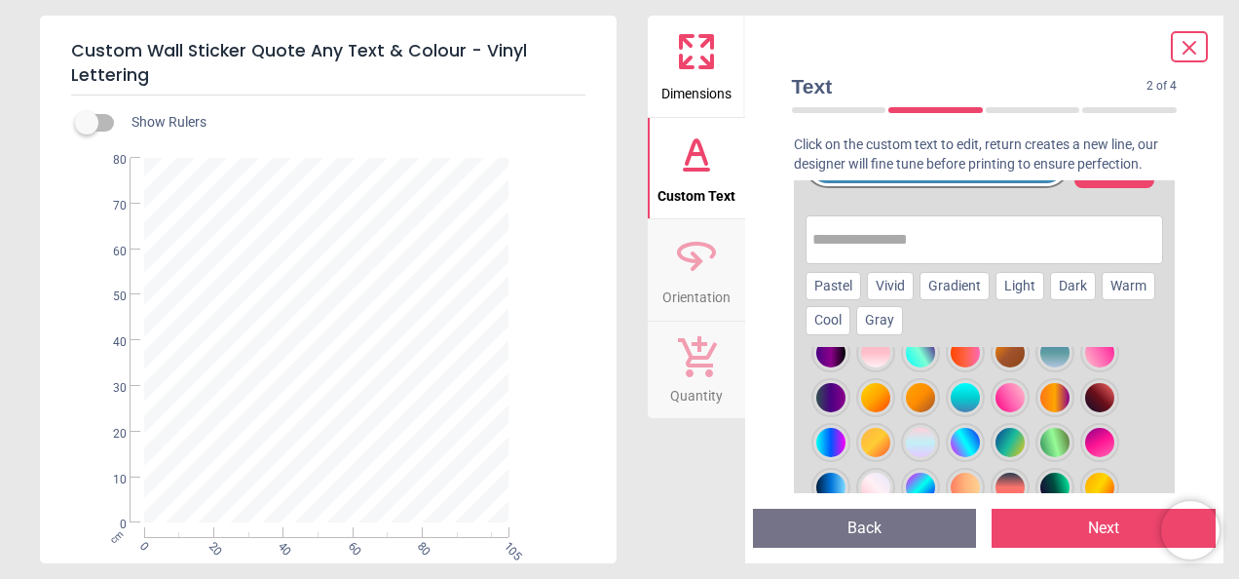
scroll to position [827, 0]
click at [963, 435] on div at bounding box center [965, 441] width 29 height 29
click at [914, 479] on div at bounding box center [920, 486] width 29 height 29
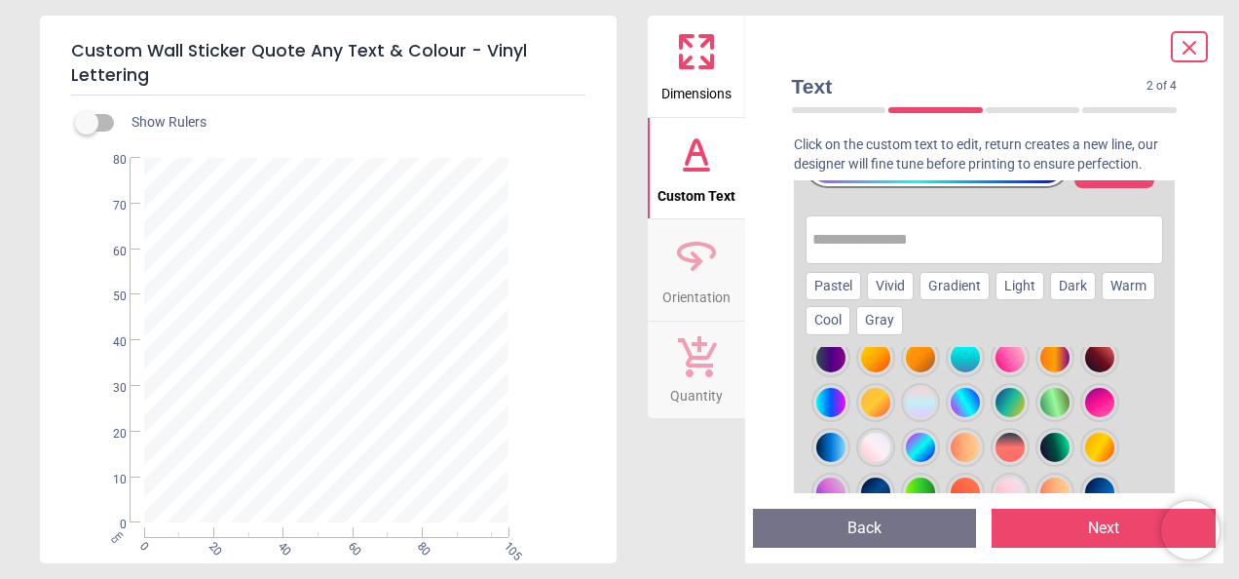
click at [827, 439] on div at bounding box center [831, 447] width 29 height 29
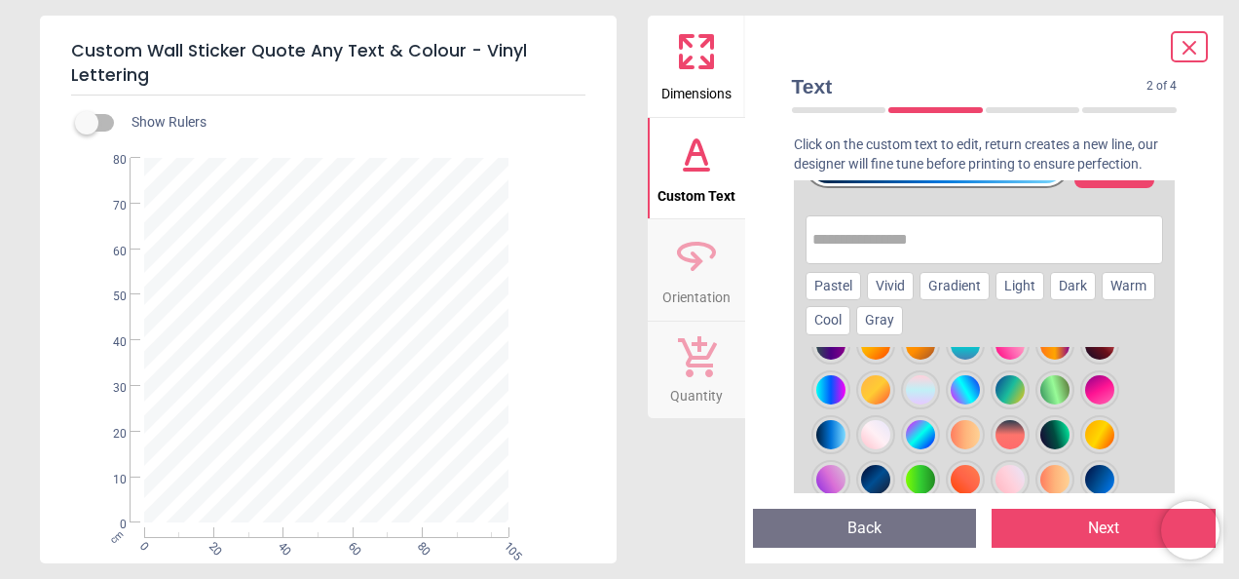
scroll to position [884, 0]
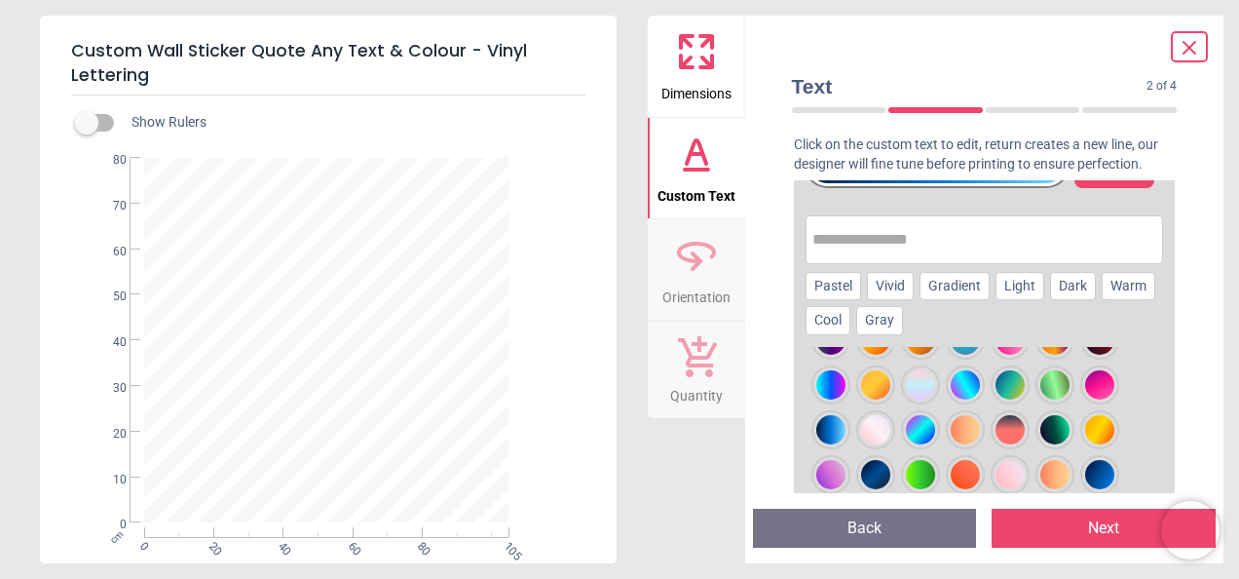
click at [1056, 421] on div at bounding box center [1055, 429] width 29 height 29
click at [1112, 474] on div at bounding box center [1099, 474] width 29 height 29
click at [832, 370] on div at bounding box center [831, 384] width 29 height 29
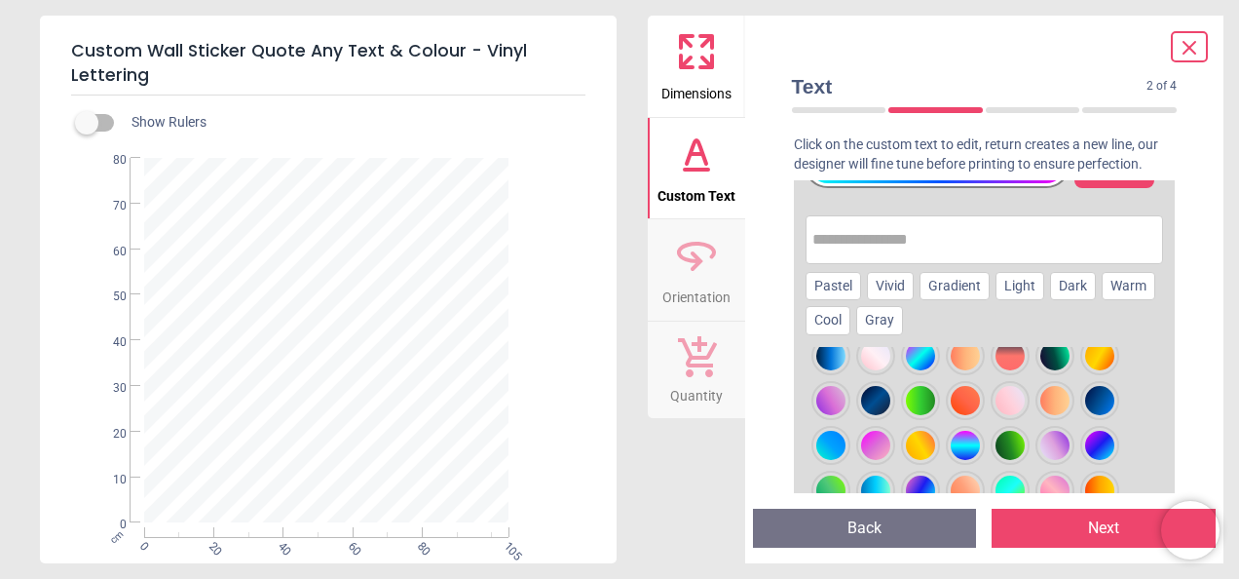
scroll to position [979, 0]
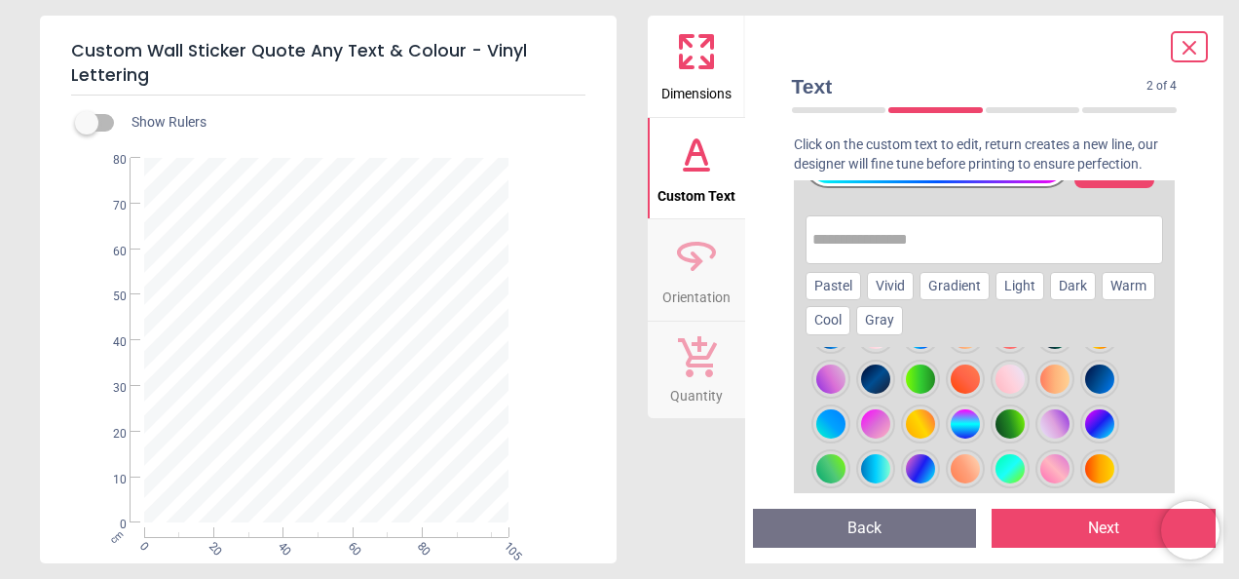
click at [963, 413] on div at bounding box center [965, 423] width 29 height 29
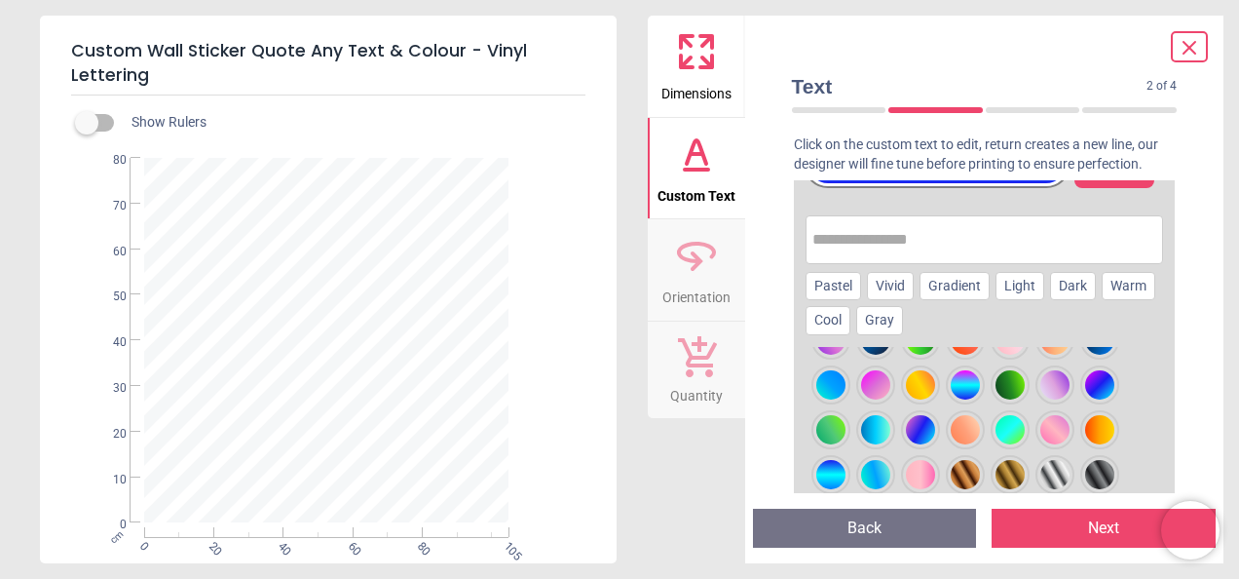
click at [932, 424] on div at bounding box center [920, 429] width 29 height 29
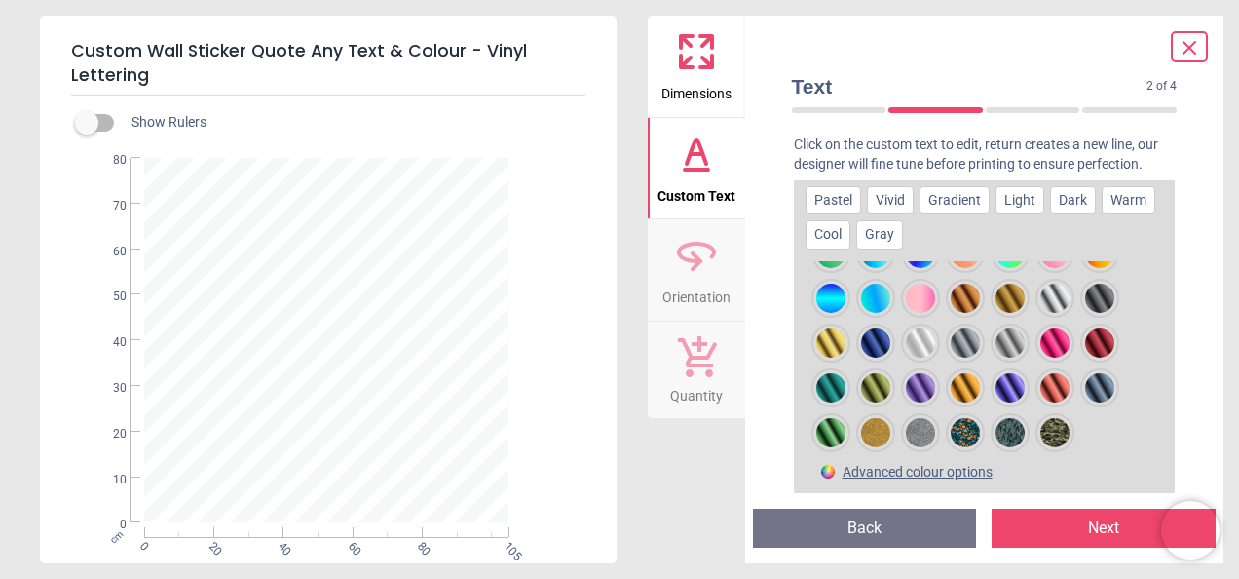
scroll to position [385, 0]
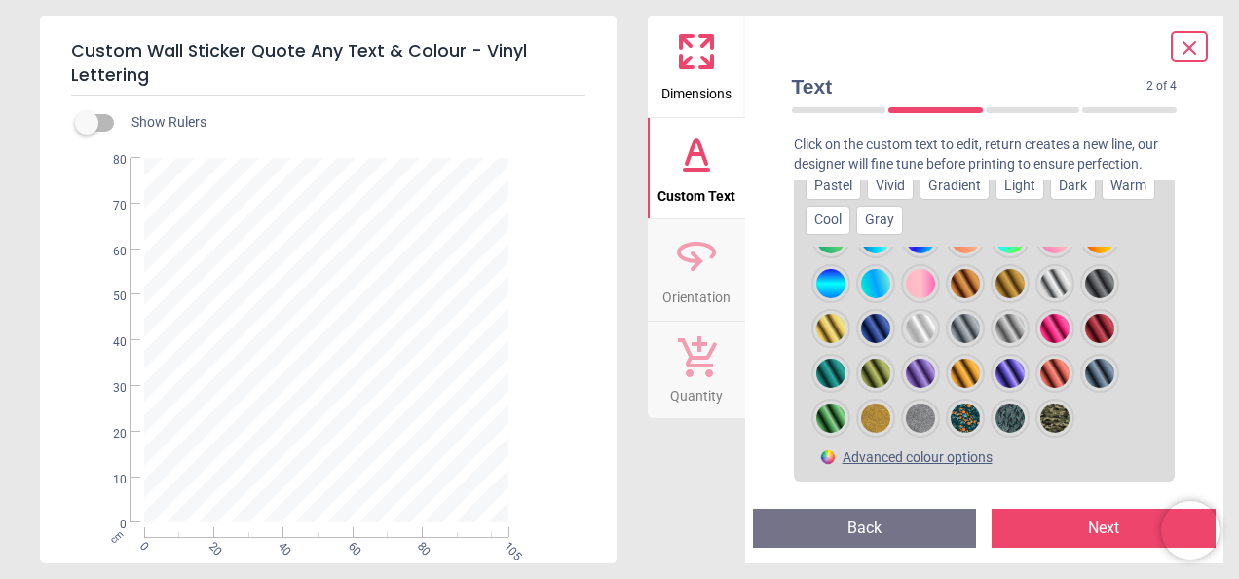
click at [970, 417] on div at bounding box center [965, 417] width 29 height 29
click at [1006, 359] on div at bounding box center [1010, 373] width 29 height 29
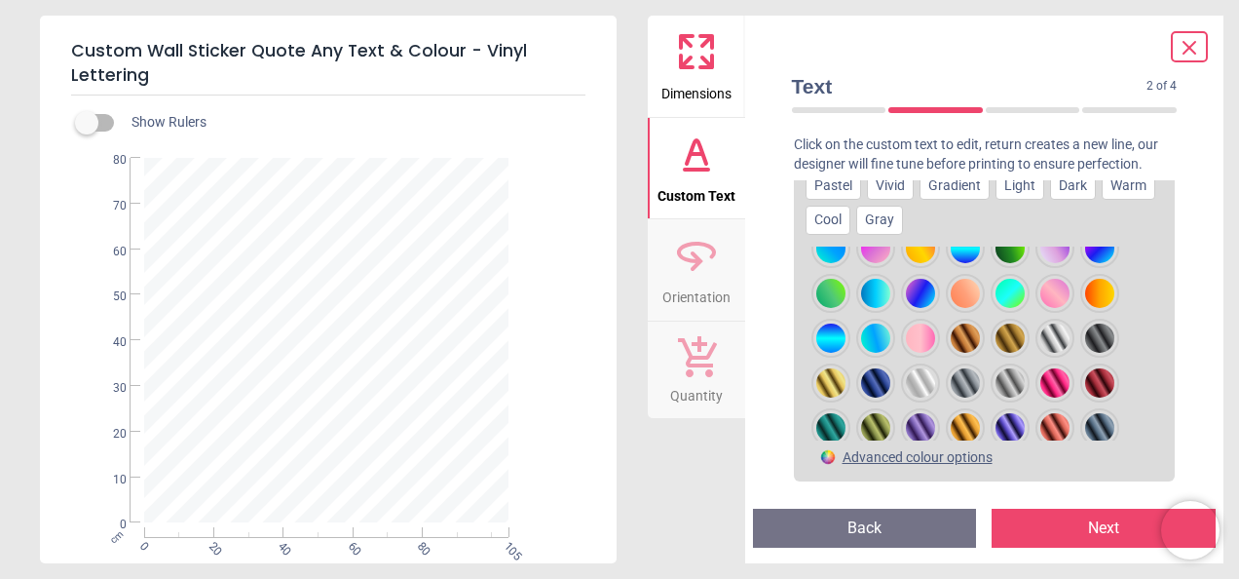
scroll to position [1027, 0]
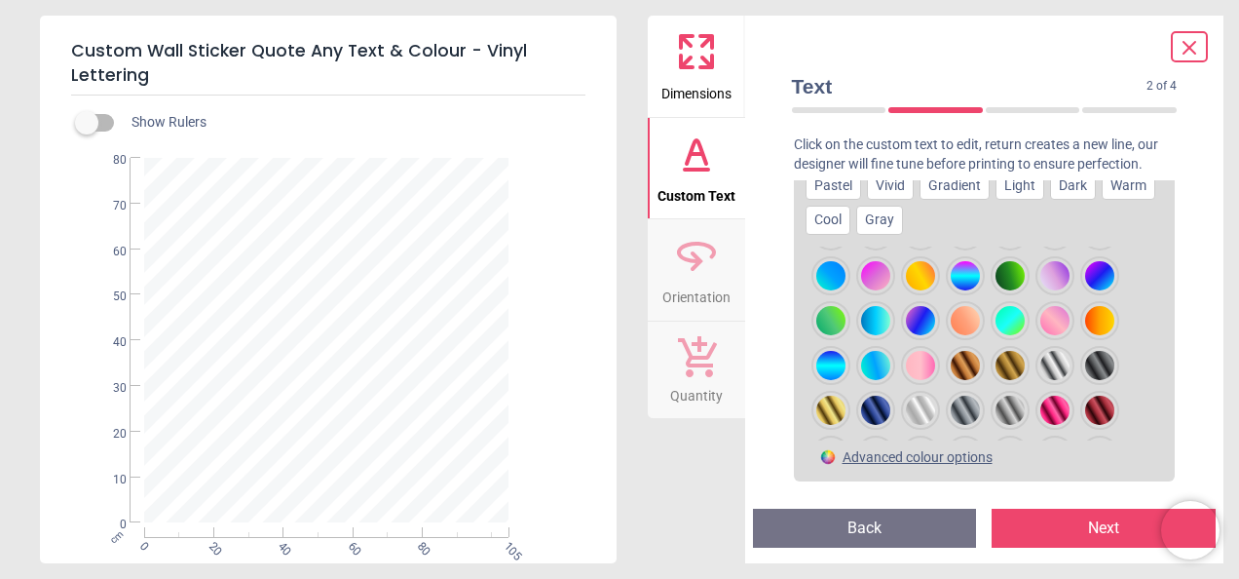
click at [885, 359] on div at bounding box center [875, 365] width 29 height 29
click at [915, 279] on div at bounding box center [920, 275] width 29 height 29
click at [969, 279] on div at bounding box center [965, 275] width 29 height 29
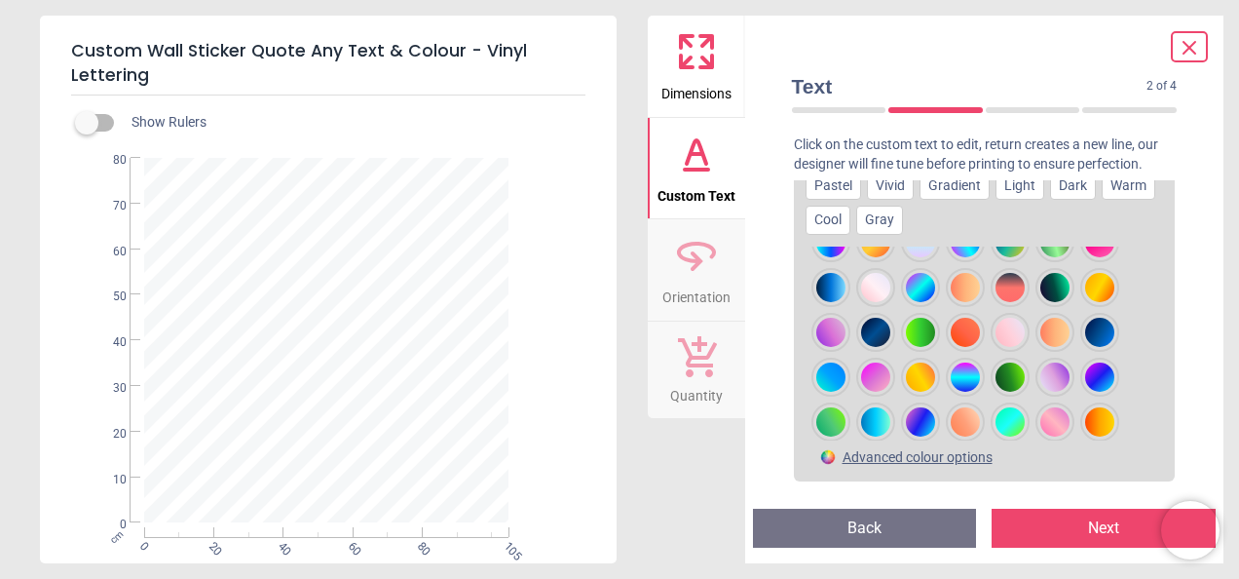
scroll to position [924, 0]
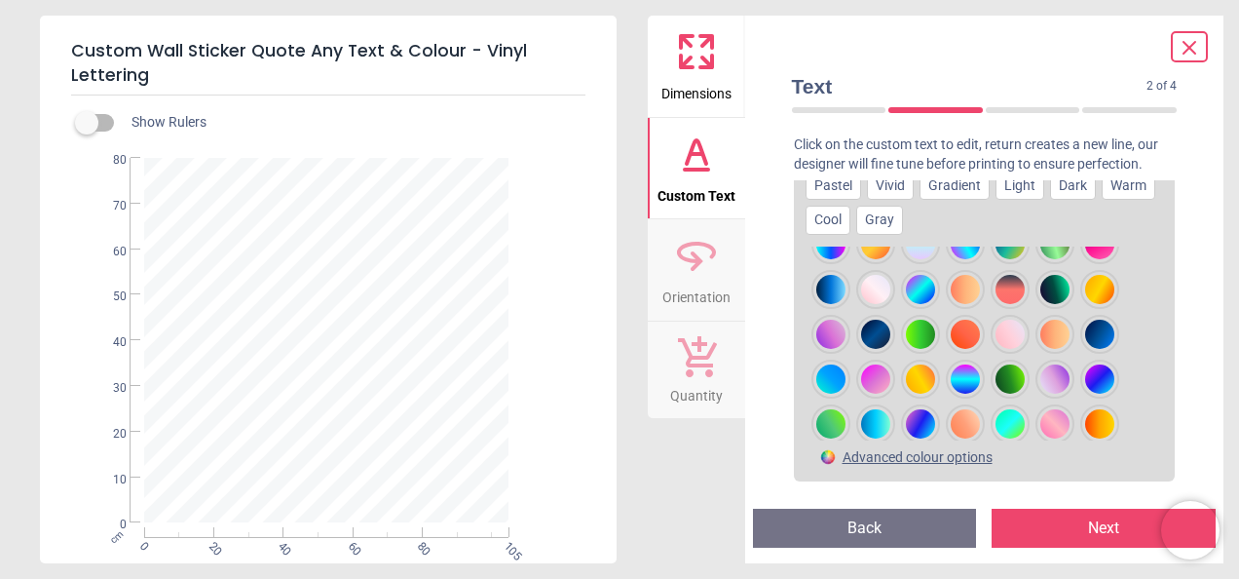
click at [970, 248] on div at bounding box center [965, 244] width 29 height 29
click at [838, 290] on div at bounding box center [831, 289] width 29 height 29
click at [836, 247] on div at bounding box center [831, 244] width 29 height 29
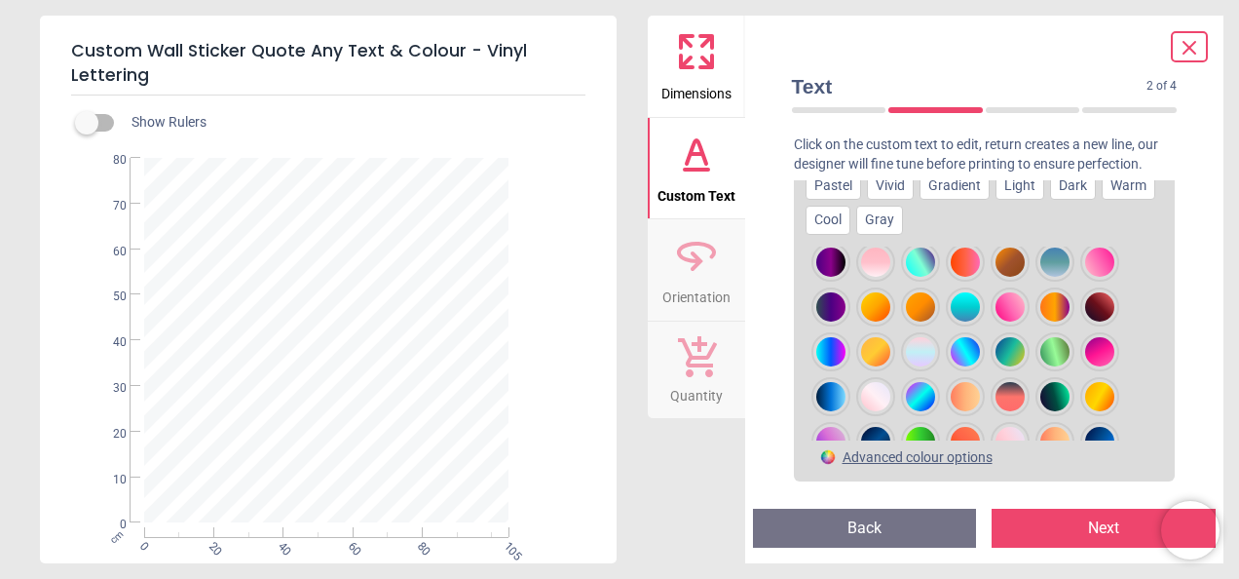
scroll to position [817, 0]
click at [1033, 298] on div at bounding box center [985, 344] width 359 height 194
click at [1015, 298] on div at bounding box center [1010, 306] width 29 height 29
click at [971, 302] on div at bounding box center [965, 306] width 29 height 29
click at [957, 353] on div at bounding box center [965, 351] width 29 height 29
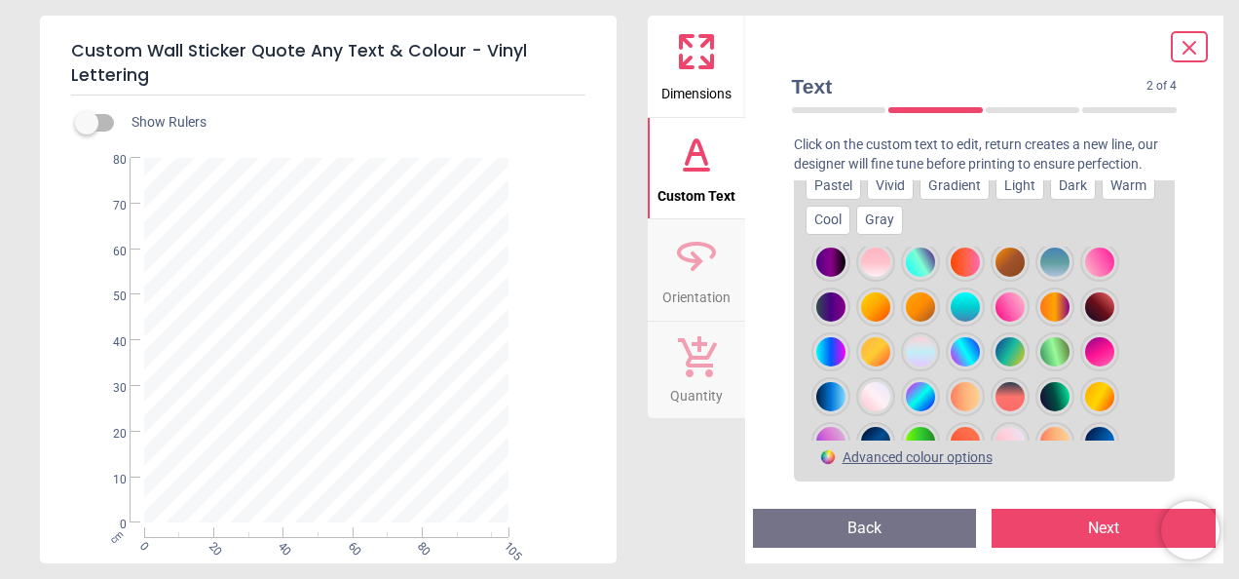
click at [914, 390] on div at bounding box center [920, 396] width 29 height 29
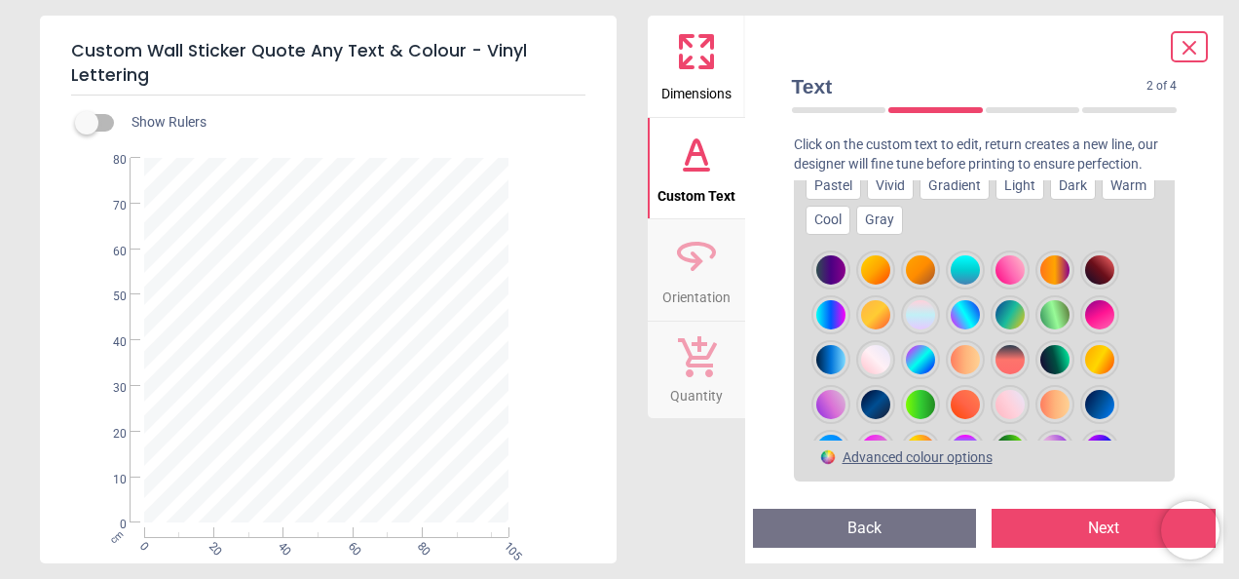
scroll to position [857, 0]
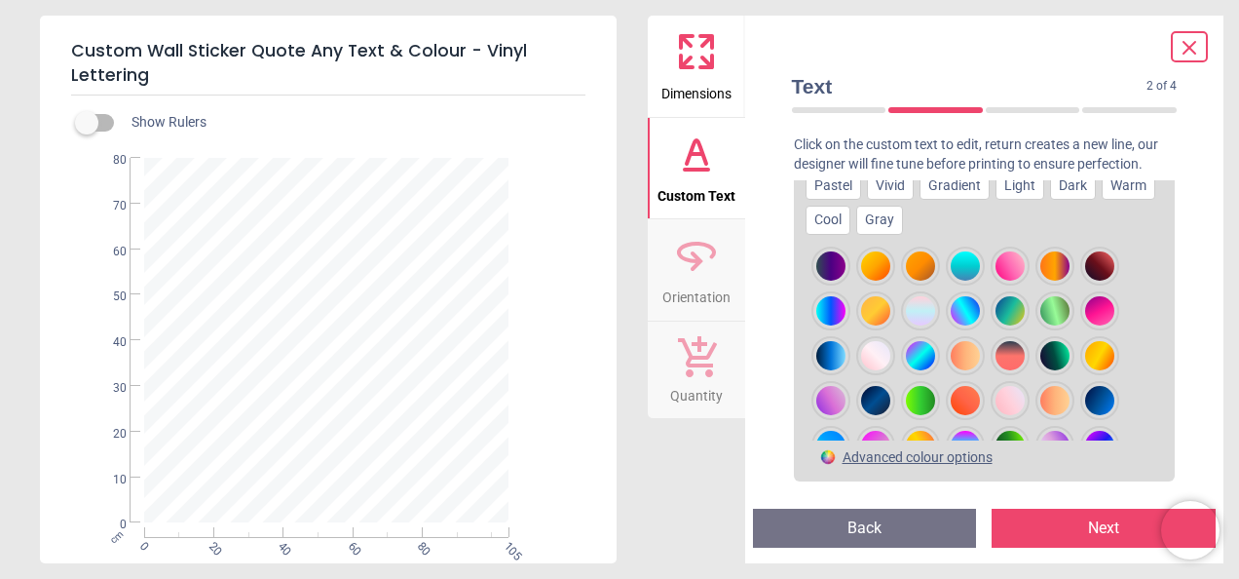
click at [822, 314] on div at bounding box center [831, 310] width 29 height 29
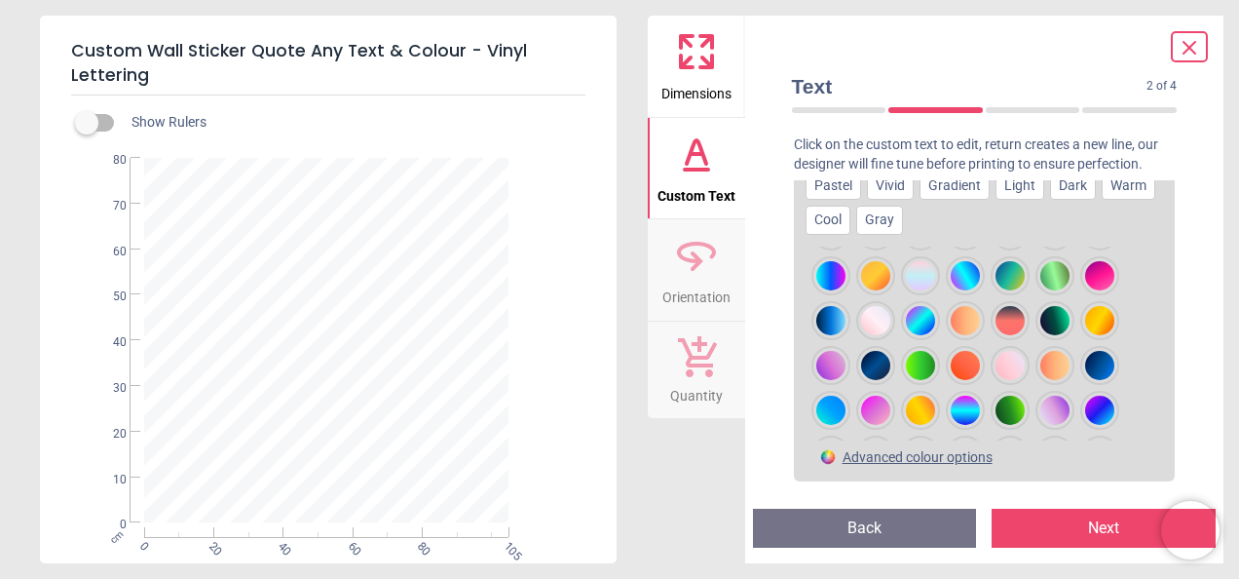
scroll to position [893, 0]
click at [918, 322] on div at bounding box center [920, 320] width 29 height 29
click at [965, 283] on div at bounding box center [965, 275] width 29 height 29
click at [924, 315] on div at bounding box center [920, 320] width 29 height 29
click at [963, 283] on div at bounding box center [965, 275] width 29 height 29
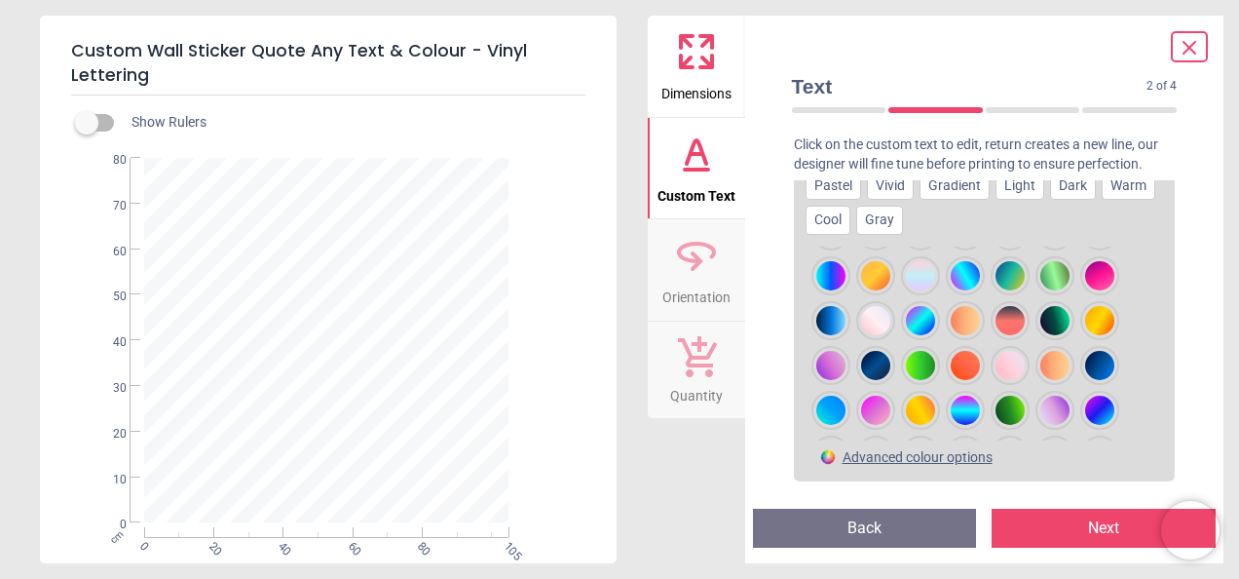
click at [932, 307] on div at bounding box center [920, 320] width 29 height 29
click at [831, 272] on div at bounding box center [831, 275] width 29 height 29
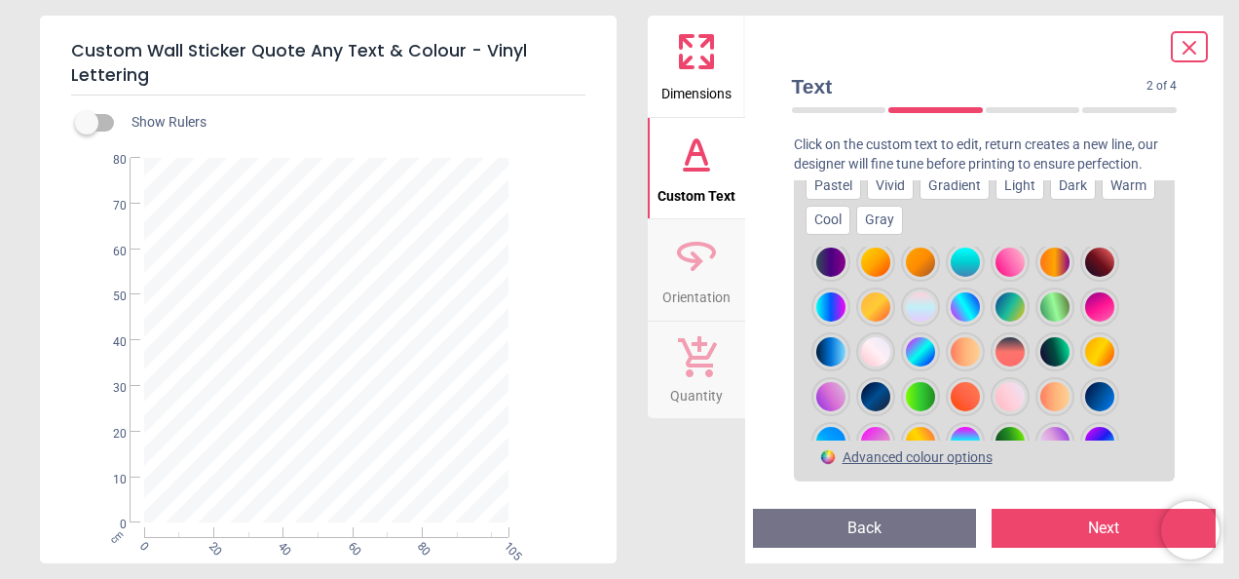
scroll to position [863, 0]
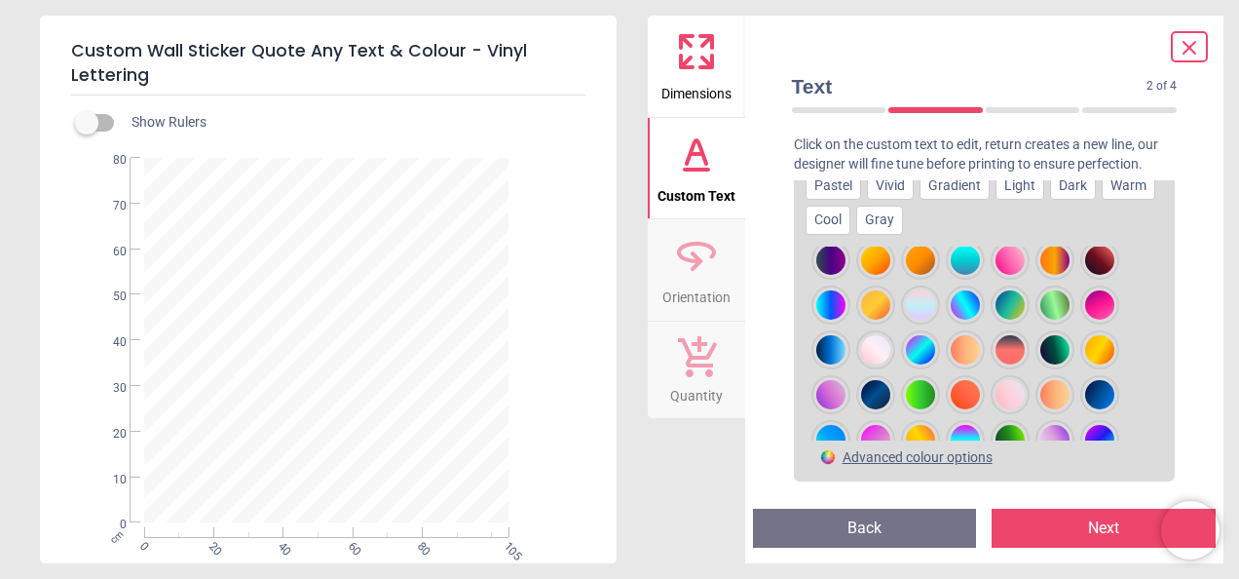
click at [1002, 295] on div at bounding box center [1010, 304] width 29 height 29
click at [973, 426] on div at bounding box center [965, 439] width 29 height 29
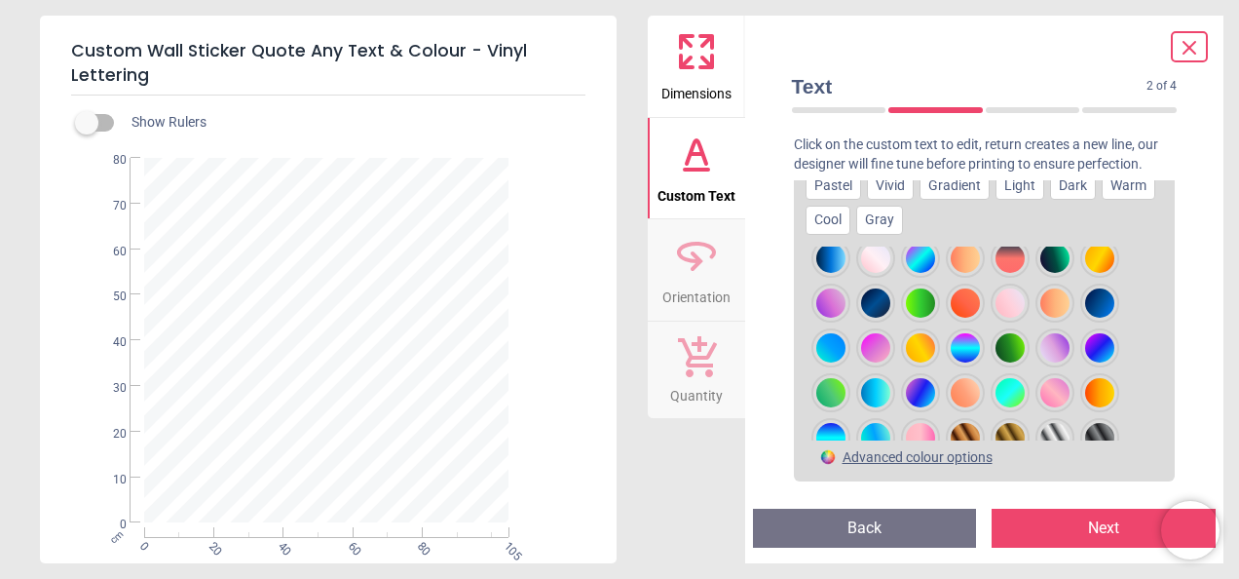
scroll to position [969, 0]
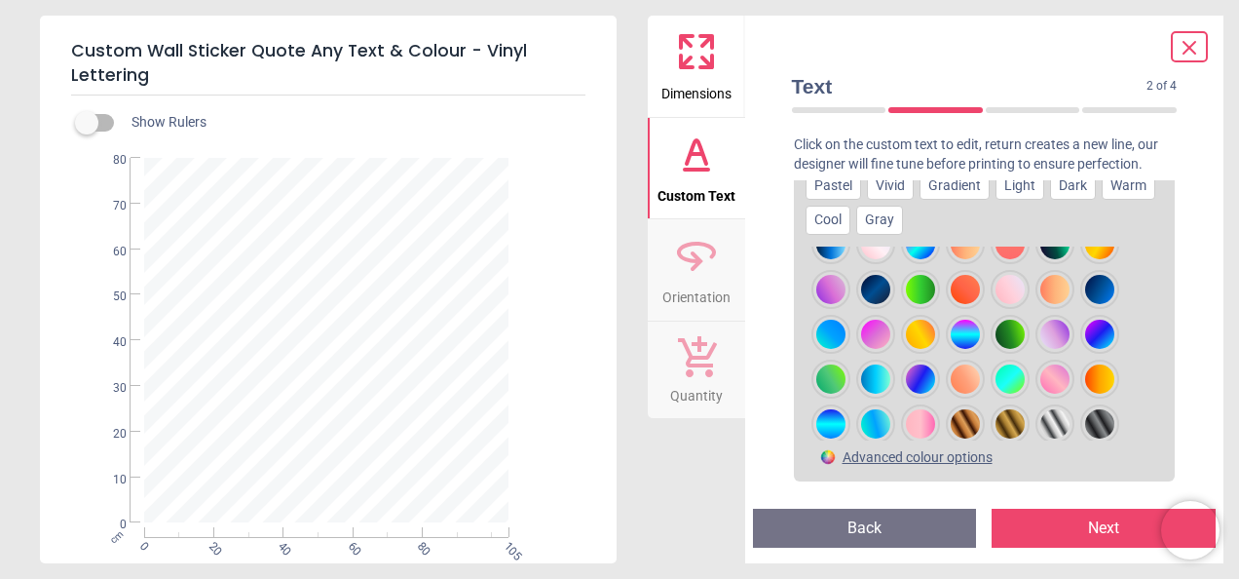
click at [840, 422] on div at bounding box center [831, 423] width 29 height 29
click at [875, 421] on div at bounding box center [875, 423] width 29 height 29
click at [881, 382] on div at bounding box center [875, 378] width 29 height 29
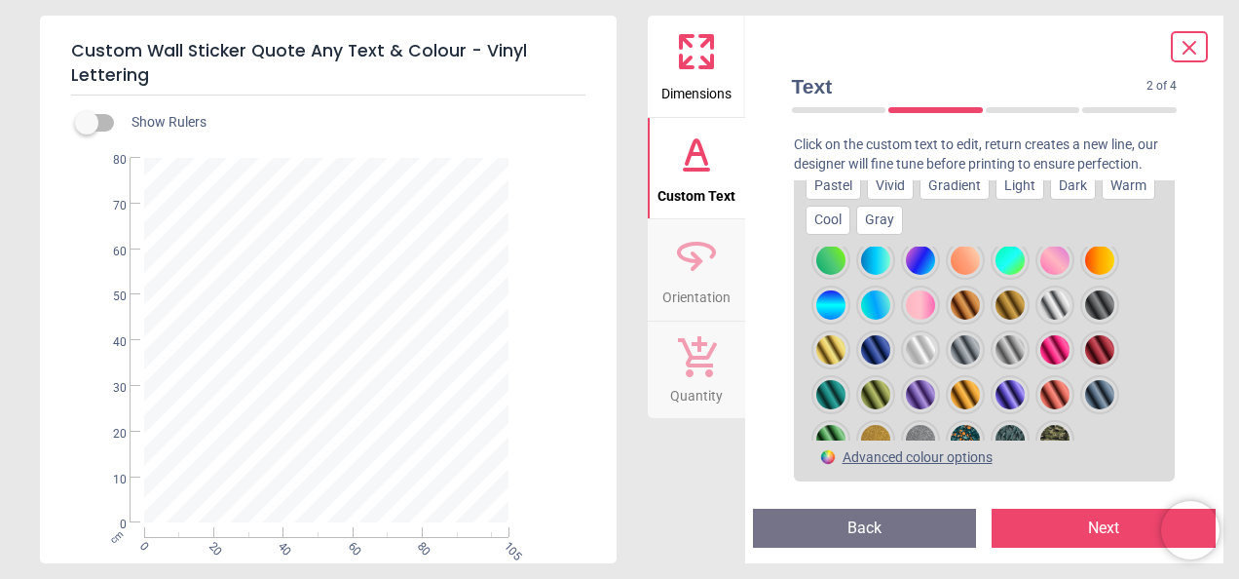
scroll to position [1070, 0]
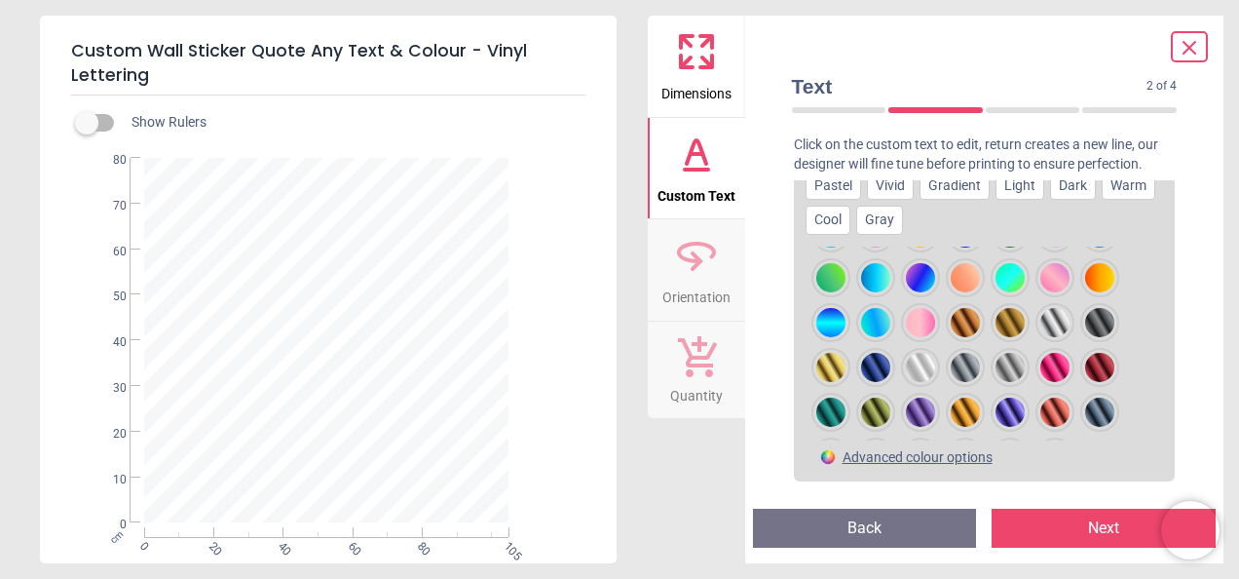
click at [872, 327] on div at bounding box center [875, 322] width 29 height 29
click at [874, 281] on div at bounding box center [875, 277] width 29 height 29
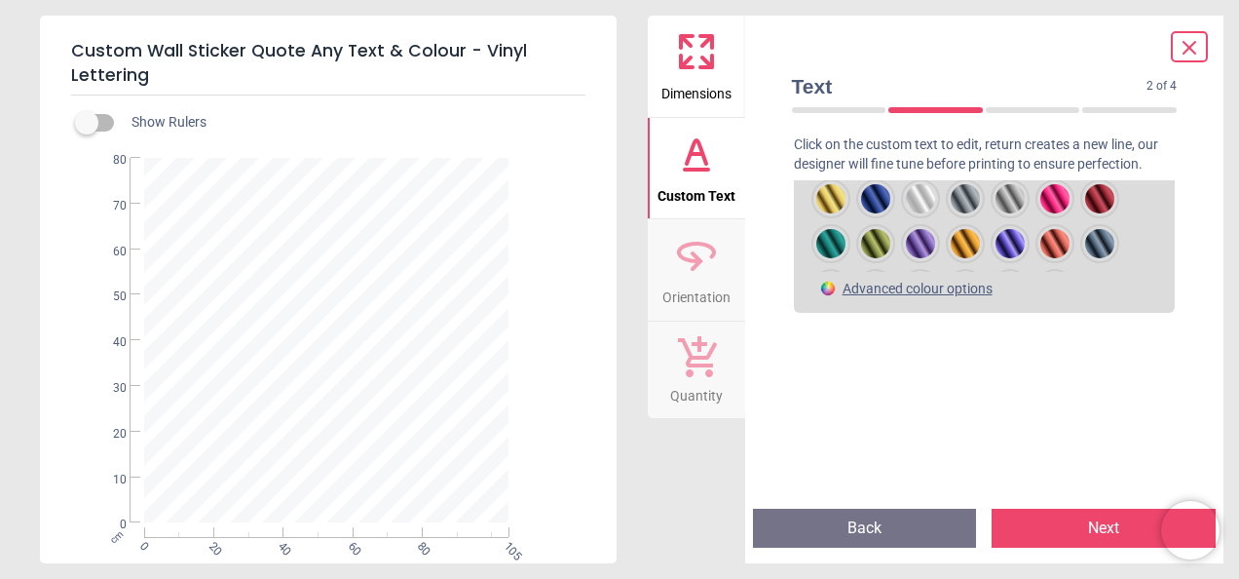
scroll to position [552, 0]
click at [878, 293] on div "Advanced colour options" at bounding box center [918, 291] width 150 height 19
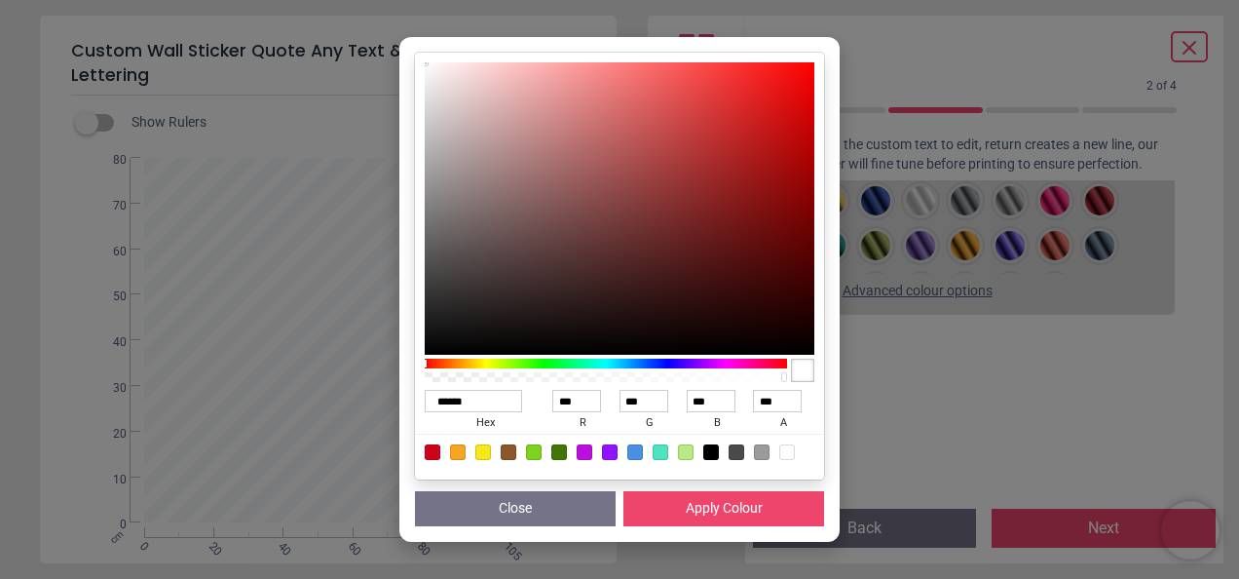
click at [932, 391] on div "****** hex *** r *** g *** b *** a Close Apply Colour" at bounding box center [619, 289] width 1239 height 579
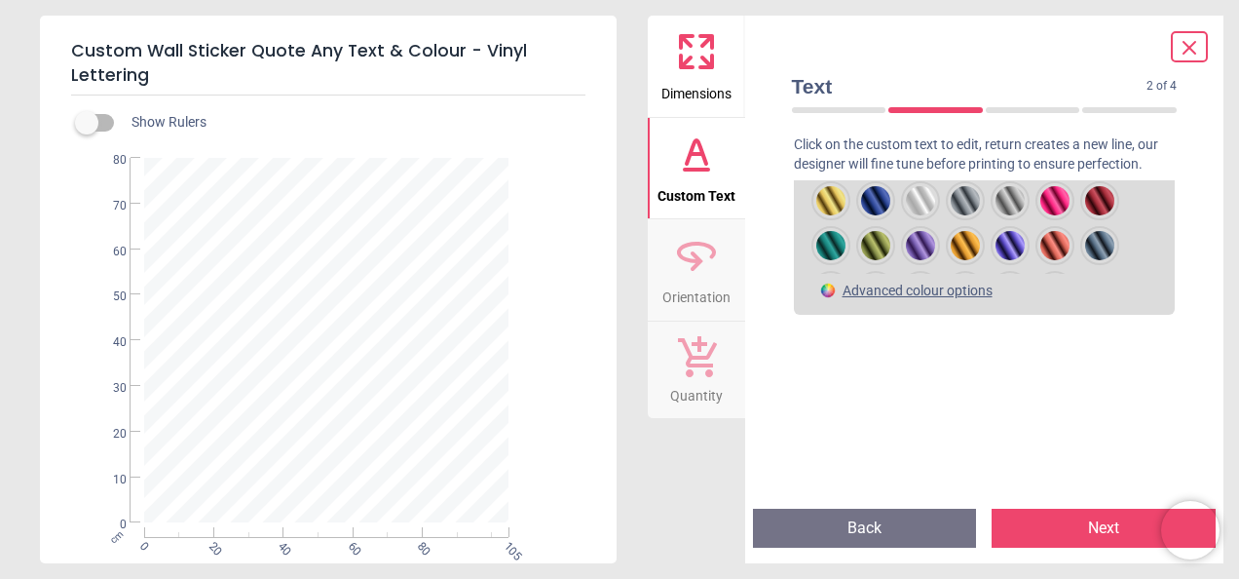
scroll to position [1109, 0]
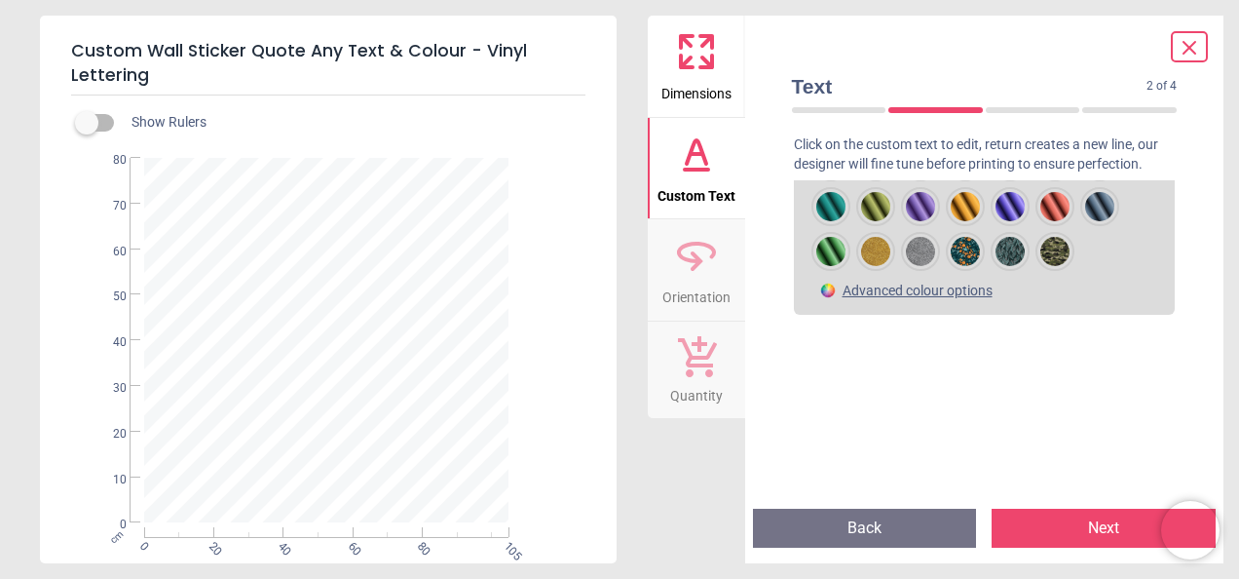
click at [822, 211] on div at bounding box center [831, 206] width 29 height 29
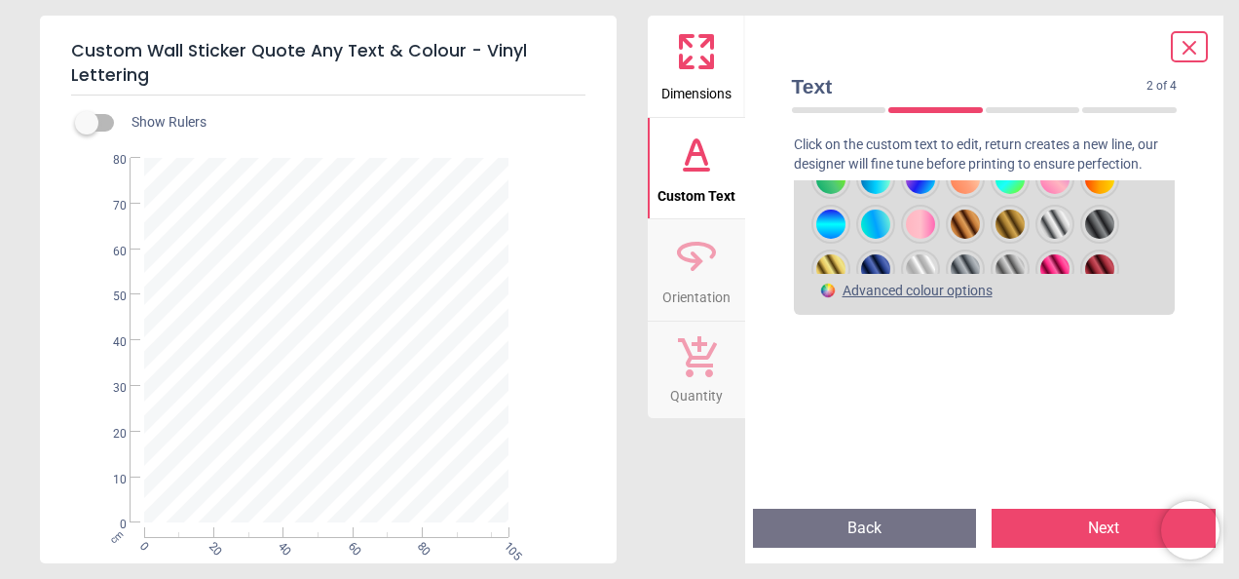
scroll to position [994, 0]
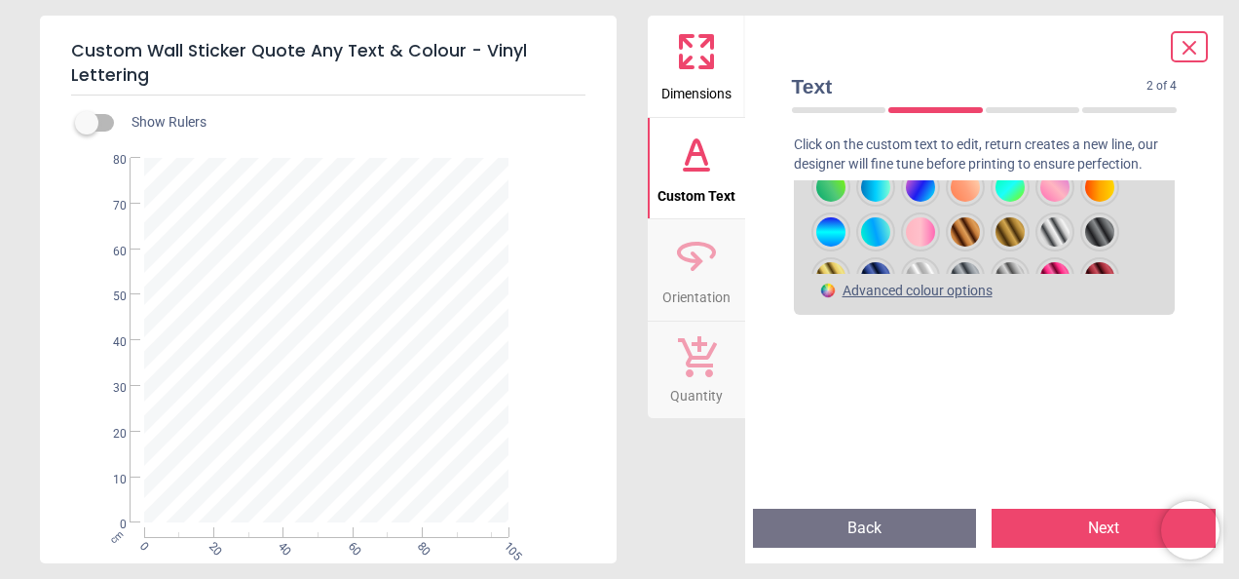
click at [842, 230] on div at bounding box center [831, 231] width 29 height 29
click at [871, 234] on div at bounding box center [875, 231] width 29 height 29
click at [1051, 528] on button "Next" at bounding box center [1104, 528] width 224 height 39
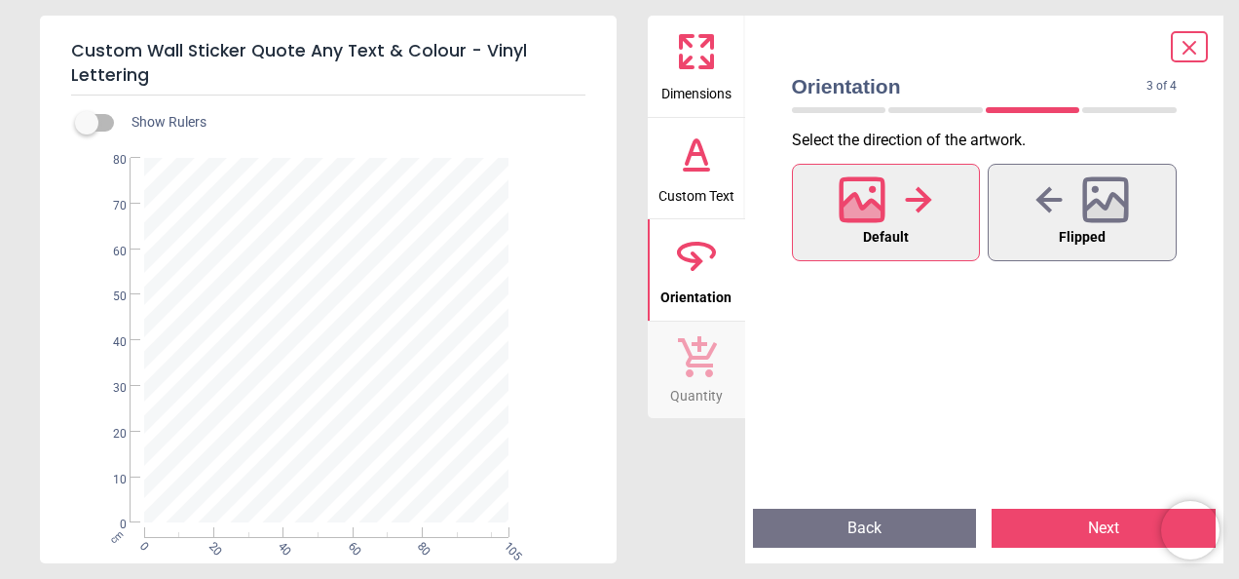
click at [1053, 530] on button "Next" at bounding box center [1104, 528] width 224 height 39
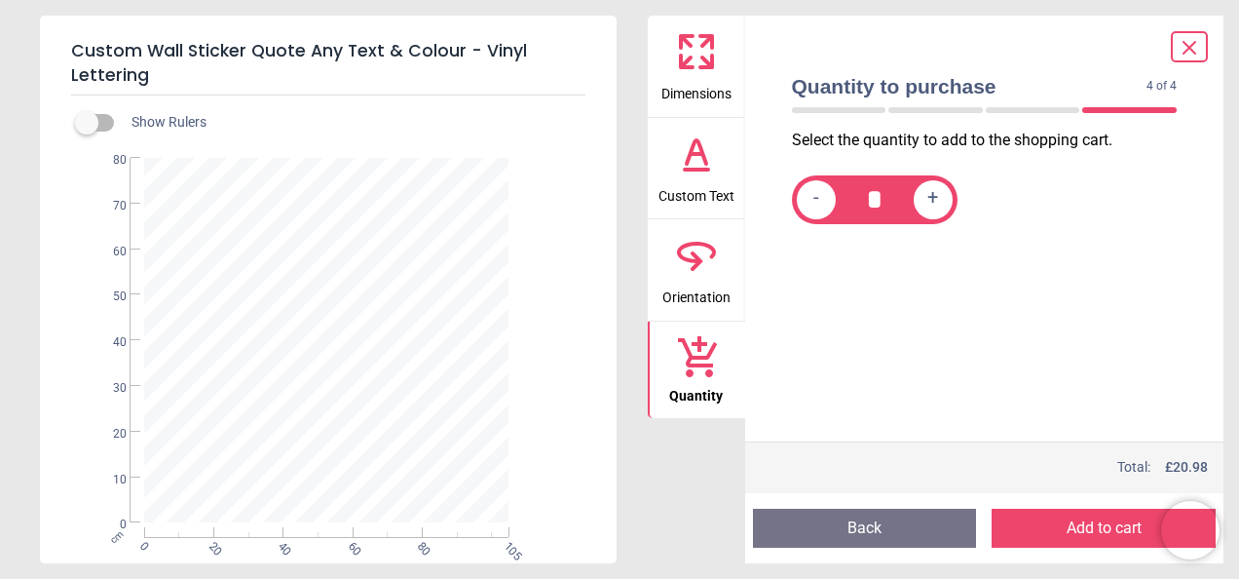
click at [1092, 524] on button "Add to cart" at bounding box center [1104, 528] width 224 height 39
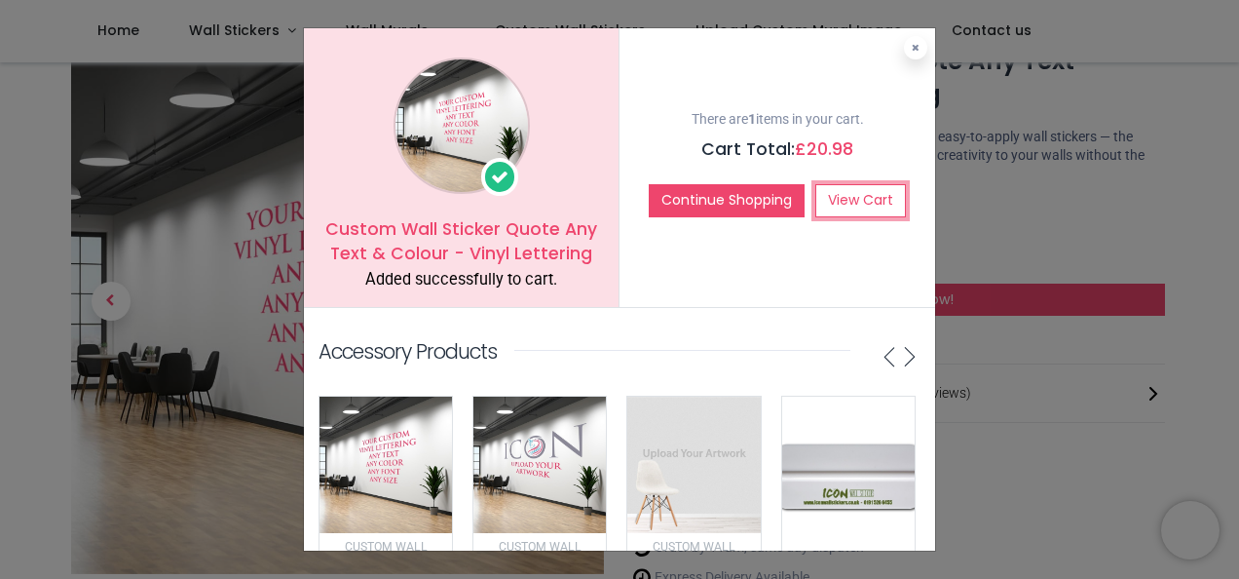
click at [870, 202] on link "View Cart" at bounding box center [861, 200] width 91 height 33
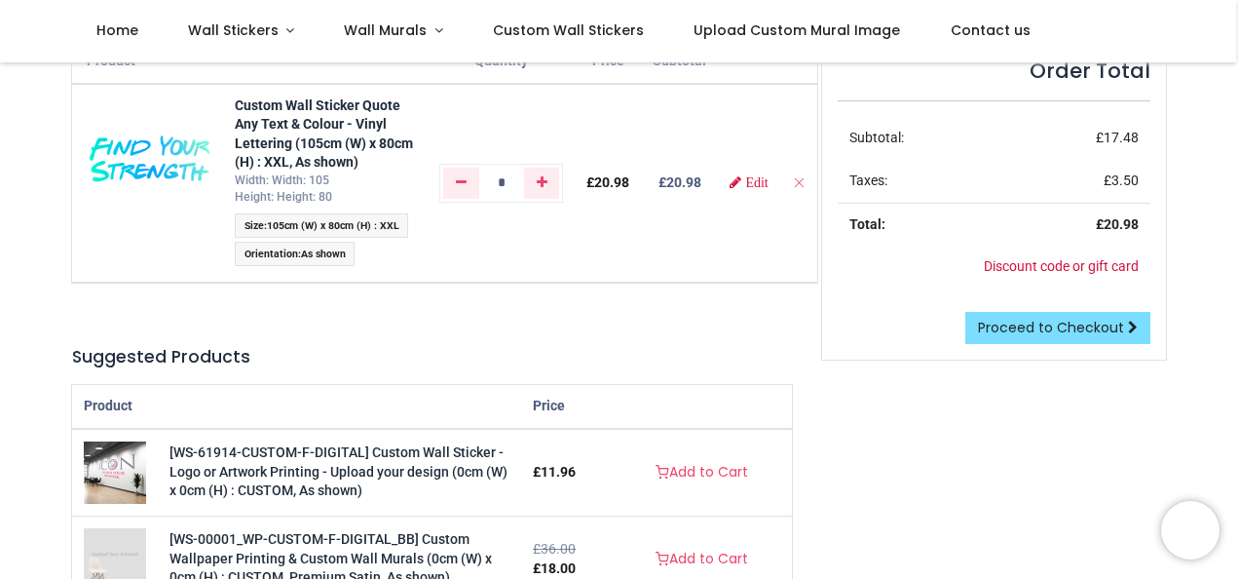
scroll to position [210, 0]
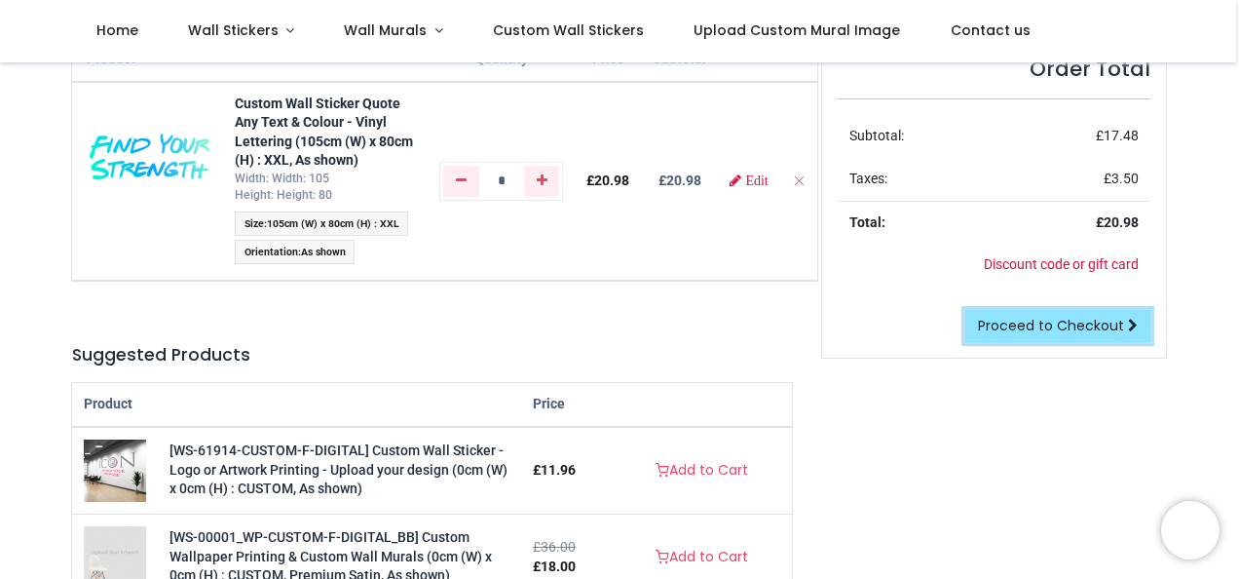
click at [1011, 325] on span "Proceed to Checkout" at bounding box center [1051, 325] width 146 height 19
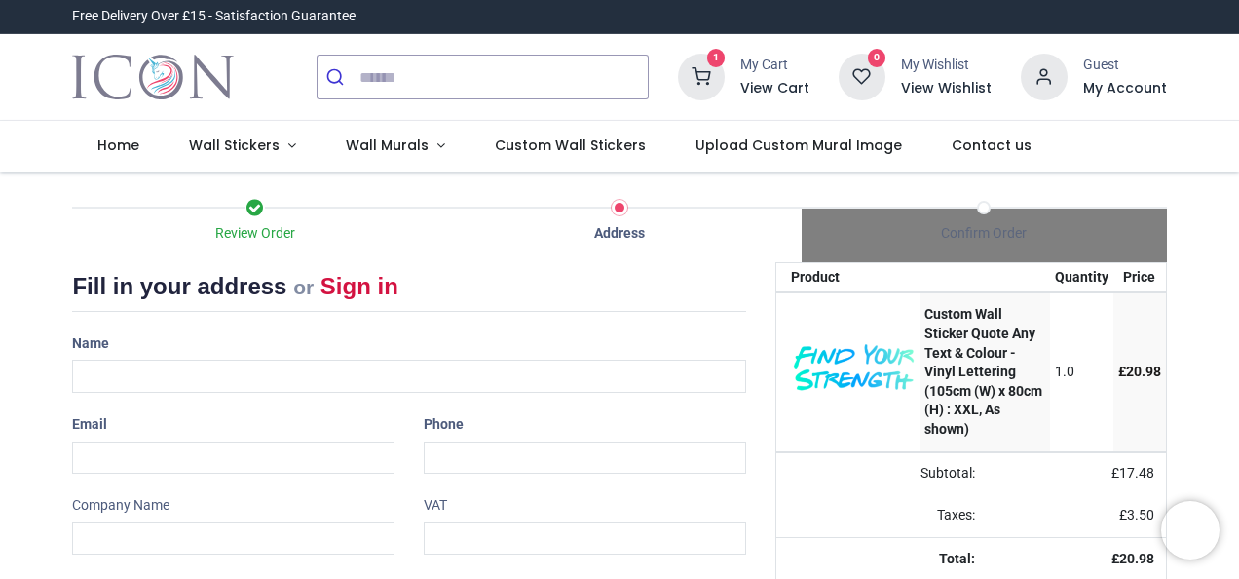
select select "***"
click at [337, 370] on input "text" at bounding box center [408, 376] width 673 height 33
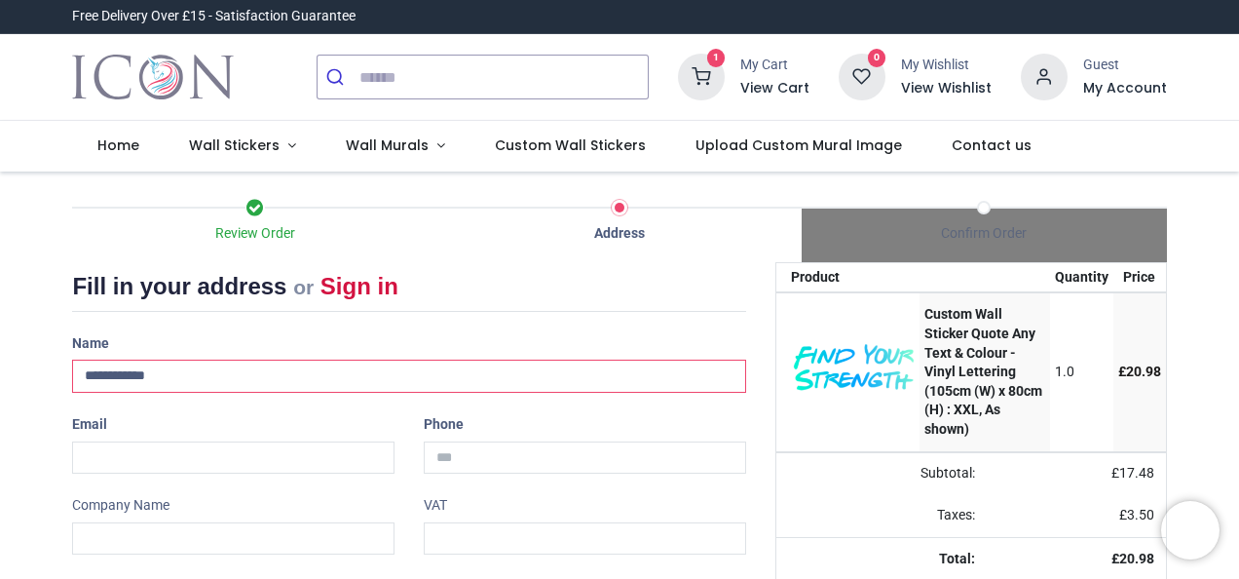
type input "**********"
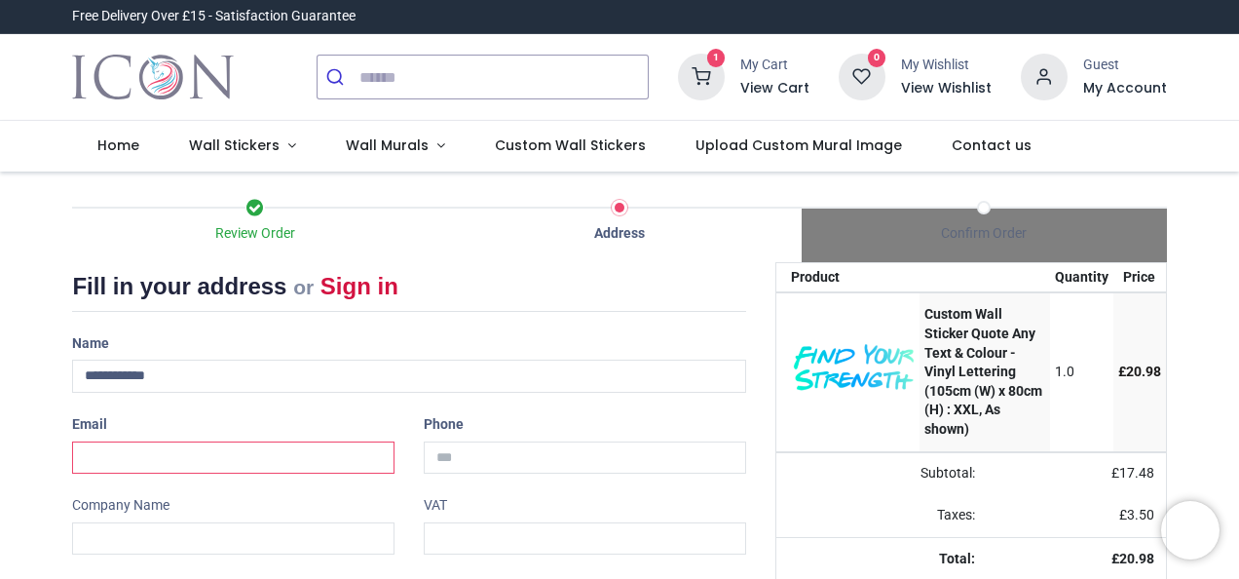
click at [107, 450] on input "email" at bounding box center [233, 457] width 323 height 33
type input "**********"
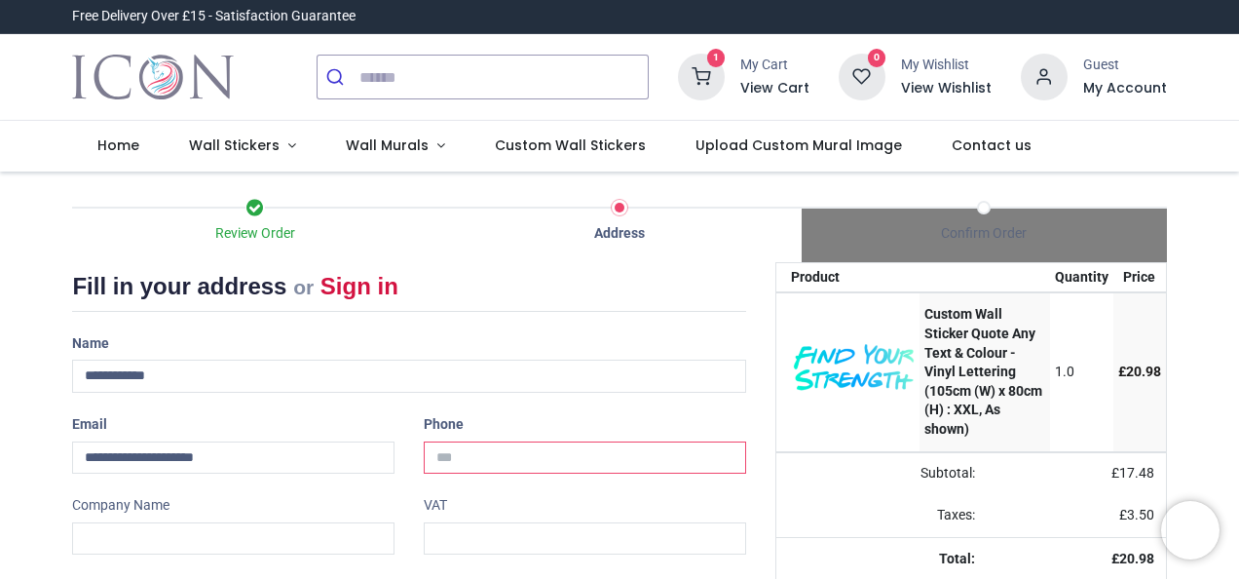
type input "**********"
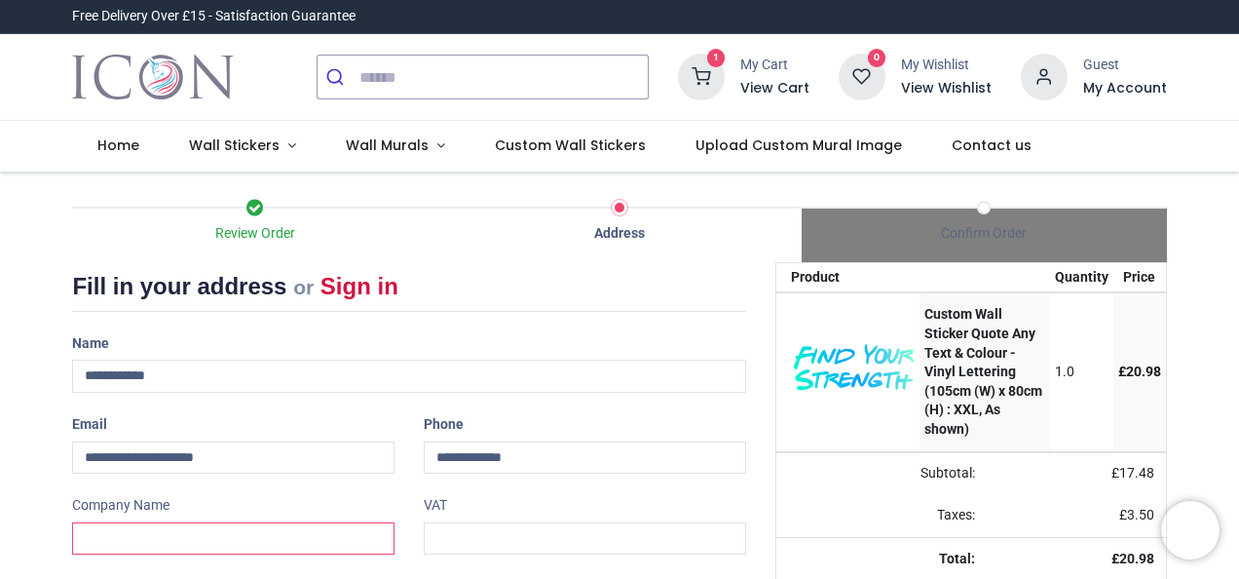
type input "**********"
type input "********"
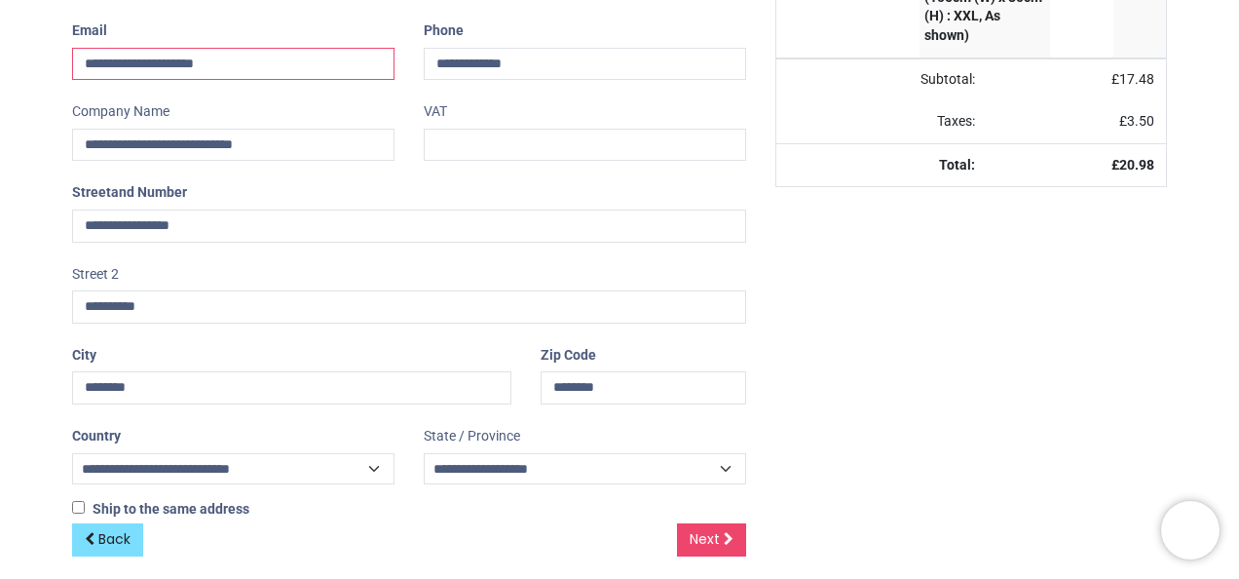
scroll to position [404, 0]
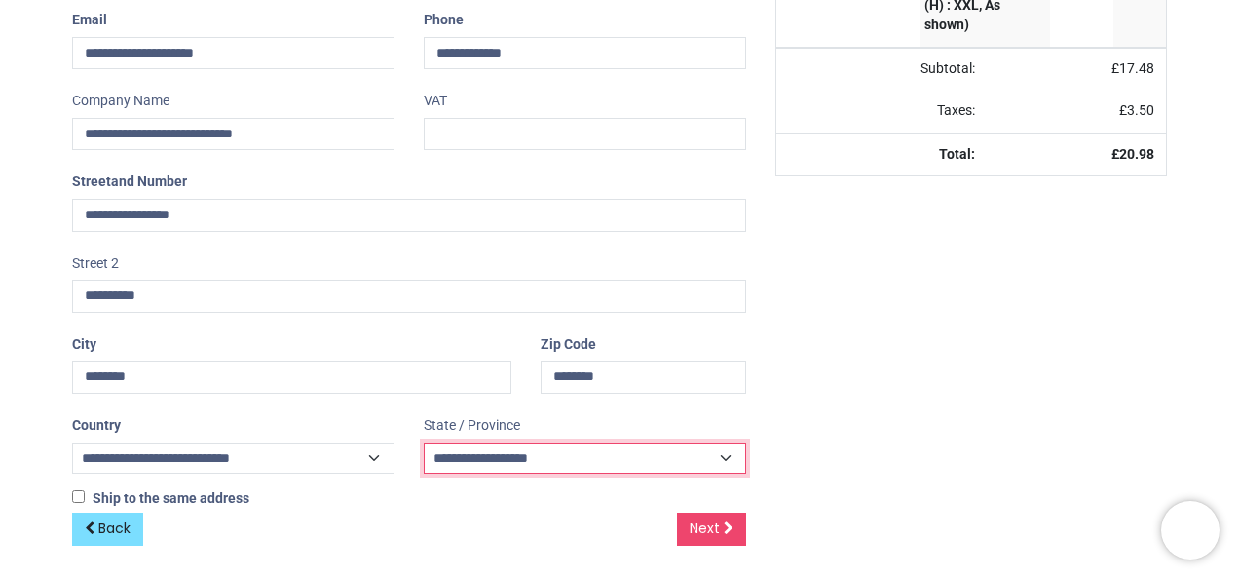
click at [473, 460] on select "**********" at bounding box center [585, 458] width 323 height 32
select select "***"
click at [424, 442] on select "**********" at bounding box center [585, 458] width 323 height 32
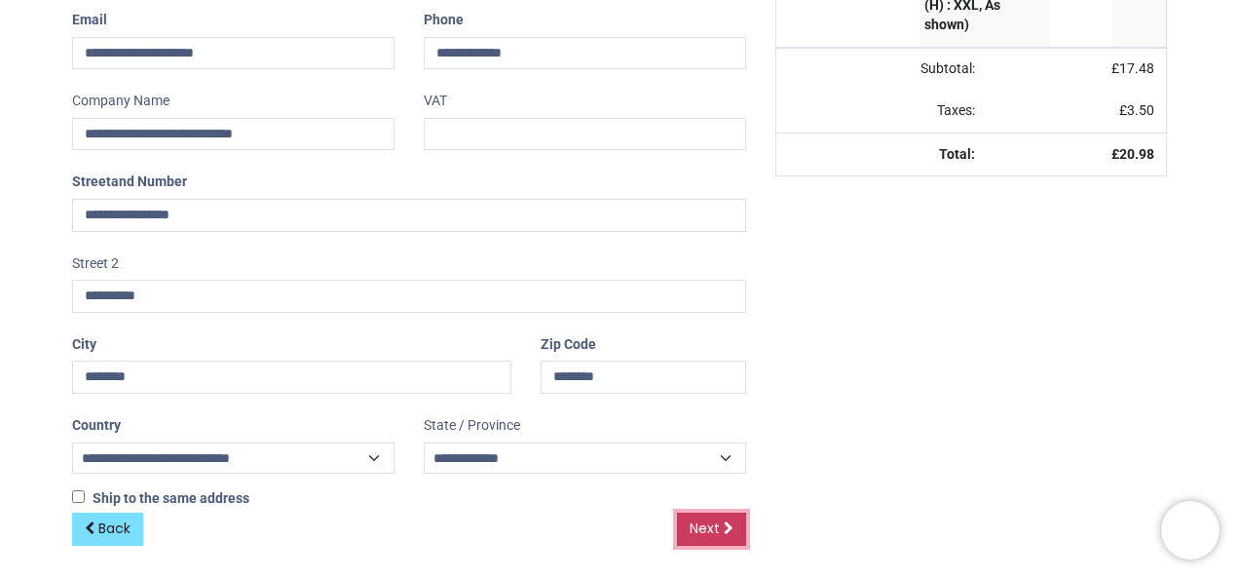
click at [699, 531] on span "Next" at bounding box center [705, 527] width 30 height 19
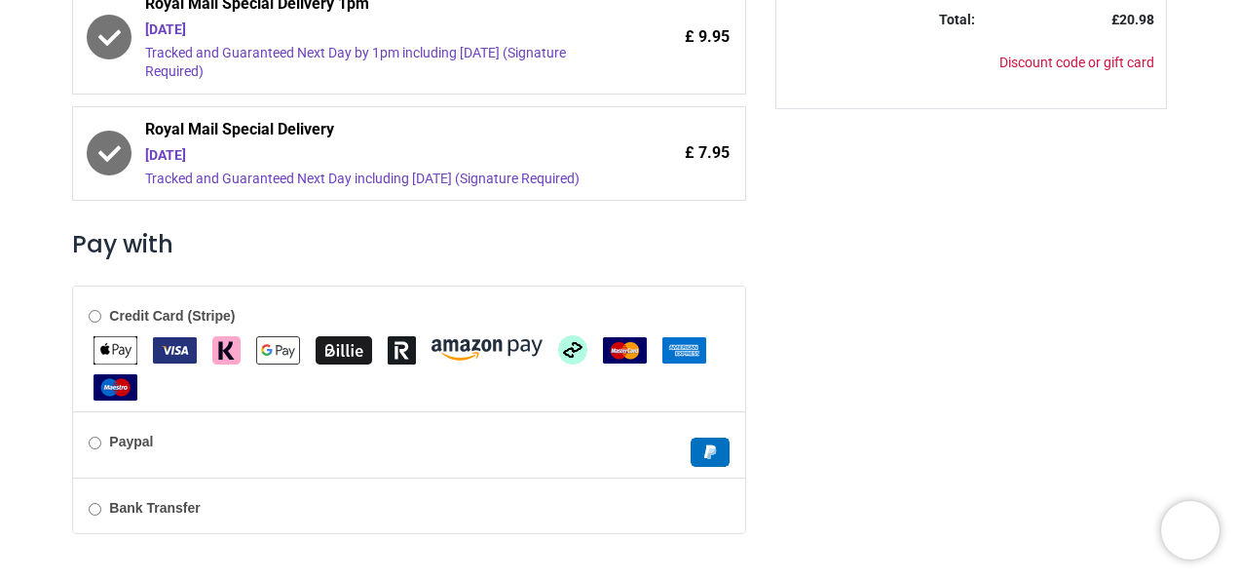
scroll to position [643, 0]
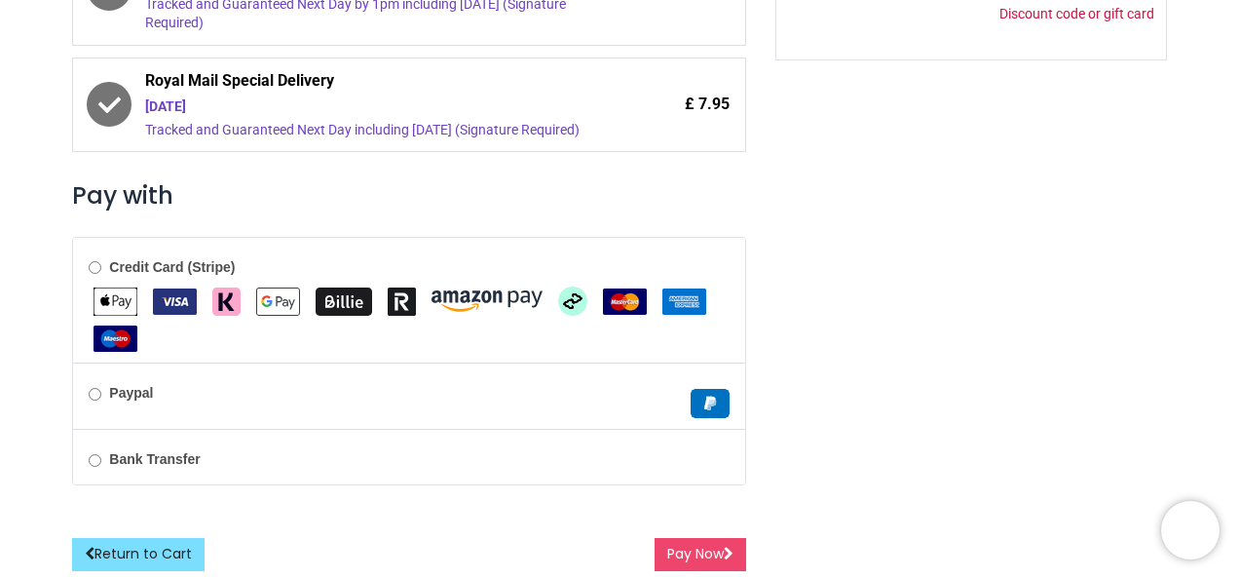
click at [107, 271] on label "Credit Card (Stripe)" at bounding box center [162, 267] width 146 height 19
click at [666, 554] on button "Pay Now" at bounding box center [701, 554] width 92 height 33
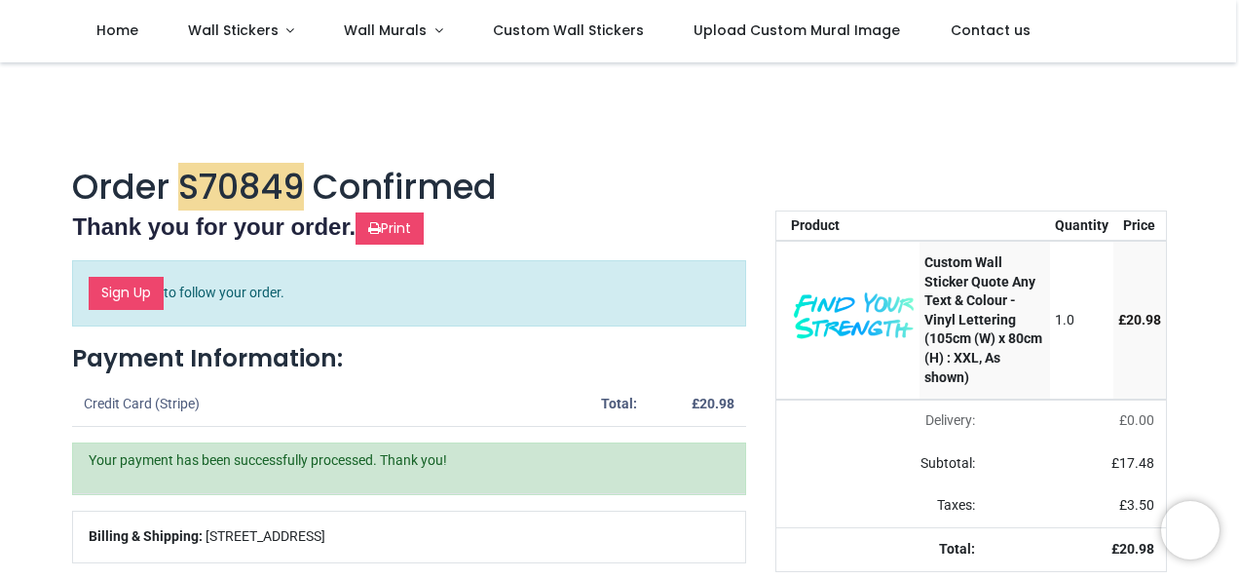
scroll to position [18, 0]
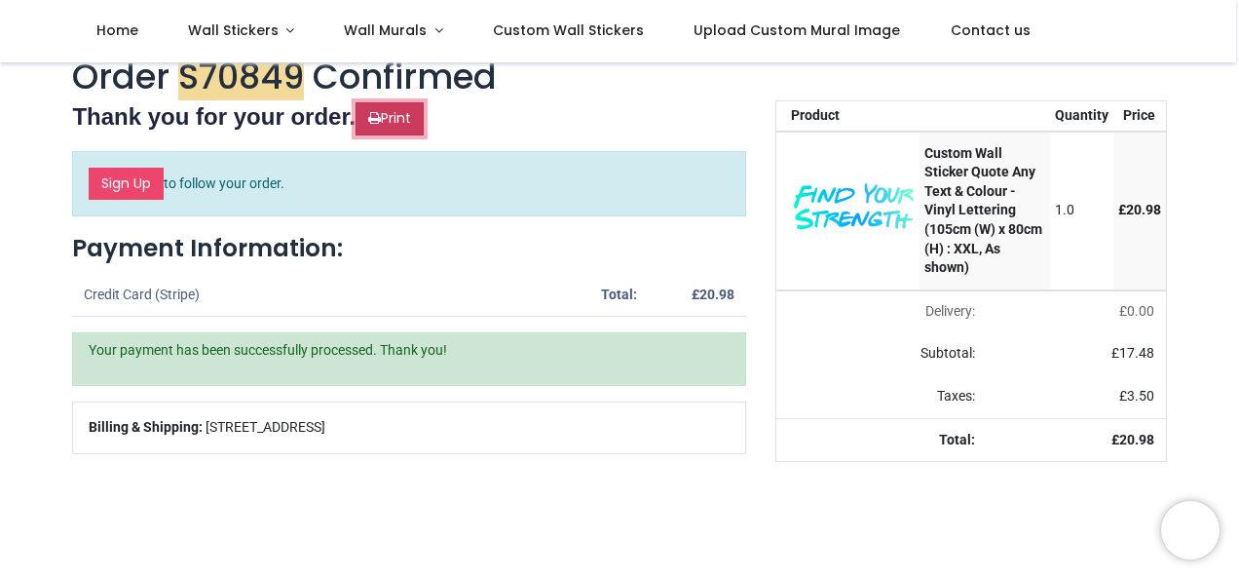
click at [411, 124] on link "Print" at bounding box center [390, 118] width 68 height 33
